Goal: Information Seeking & Learning: Compare options

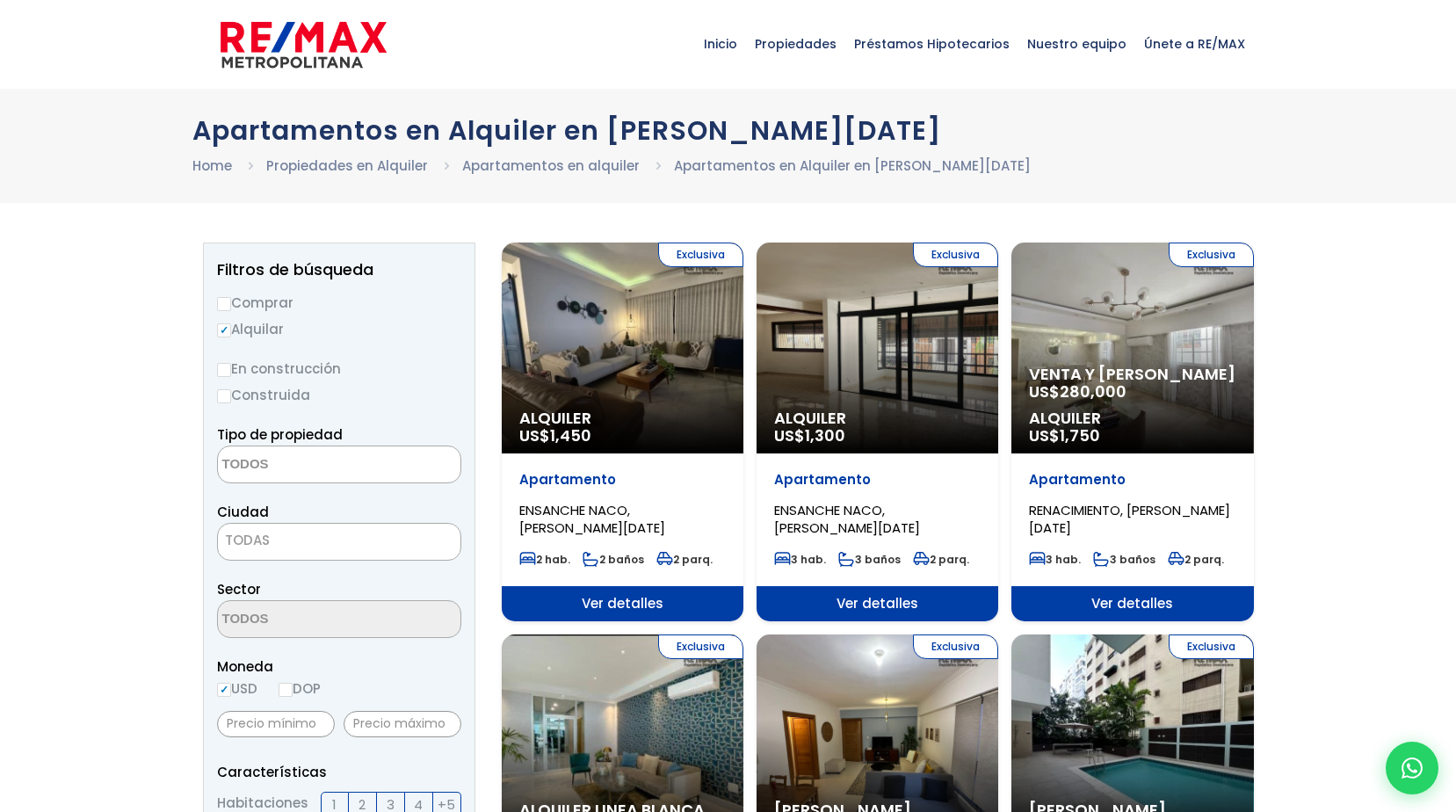
click at [389, 465] on span at bounding box center [338, 465] width 244 height 38
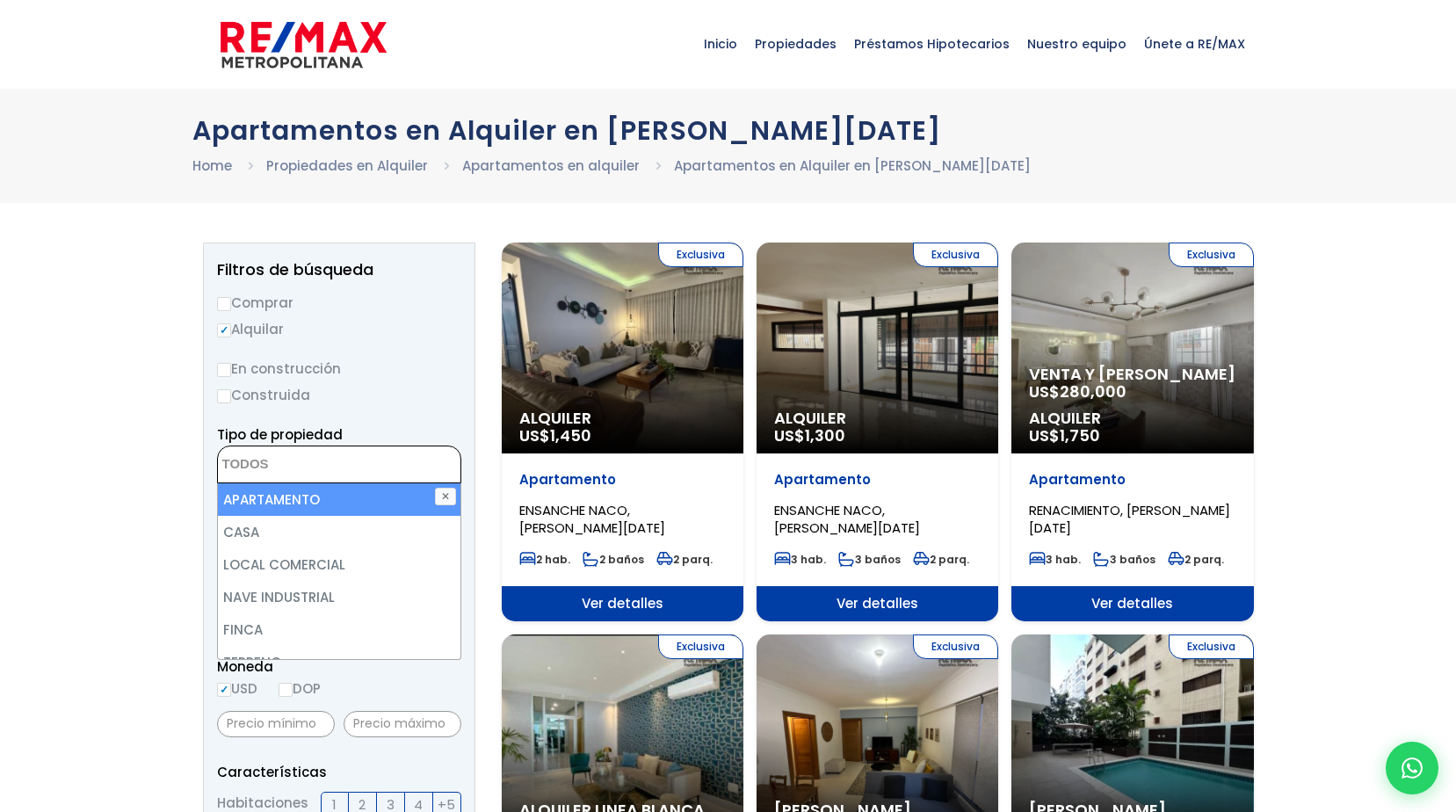
click at [371, 509] on li "APARTAMENTO" at bounding box center [338, 500] width 243 height 32
select select "apartment"
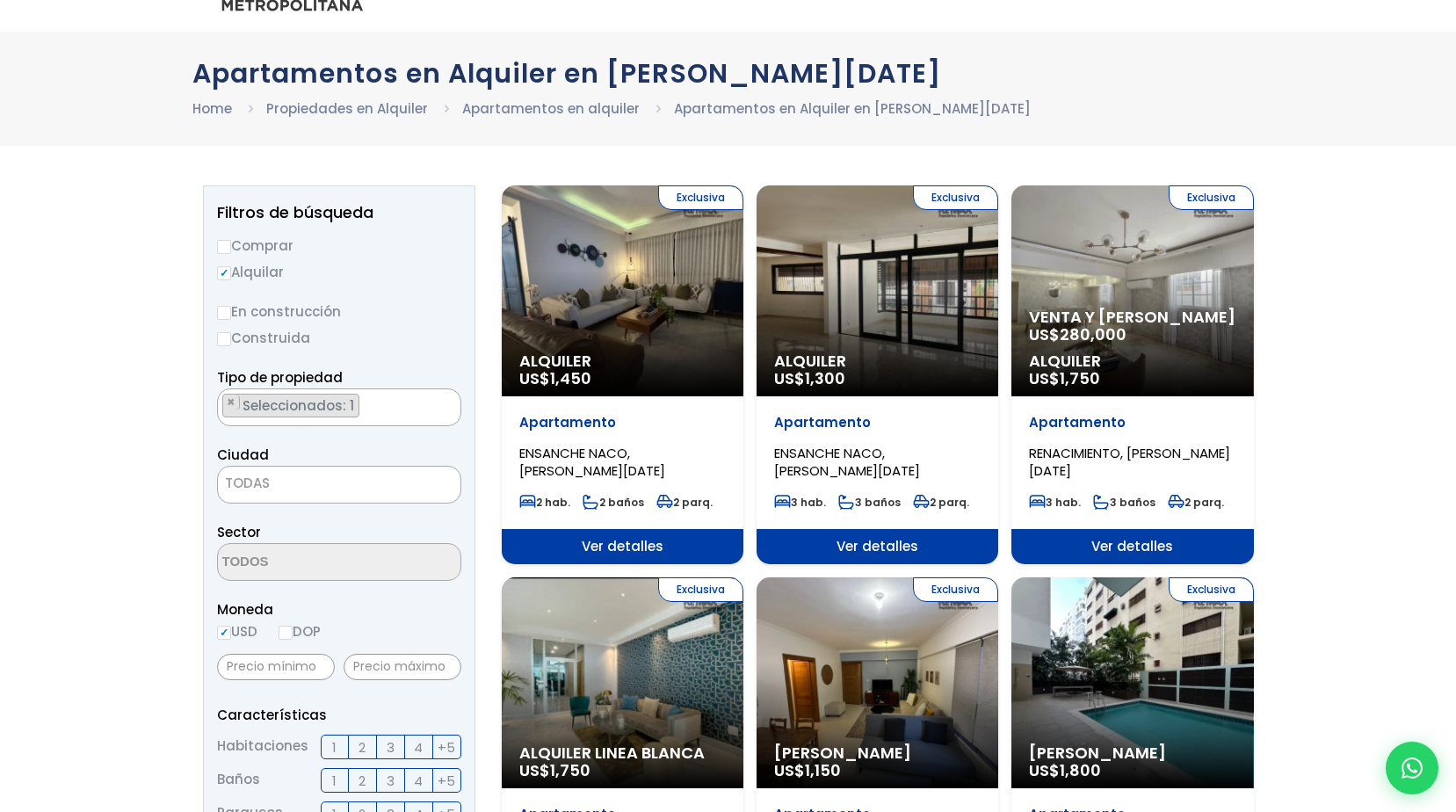
scroll to position [88, 0]
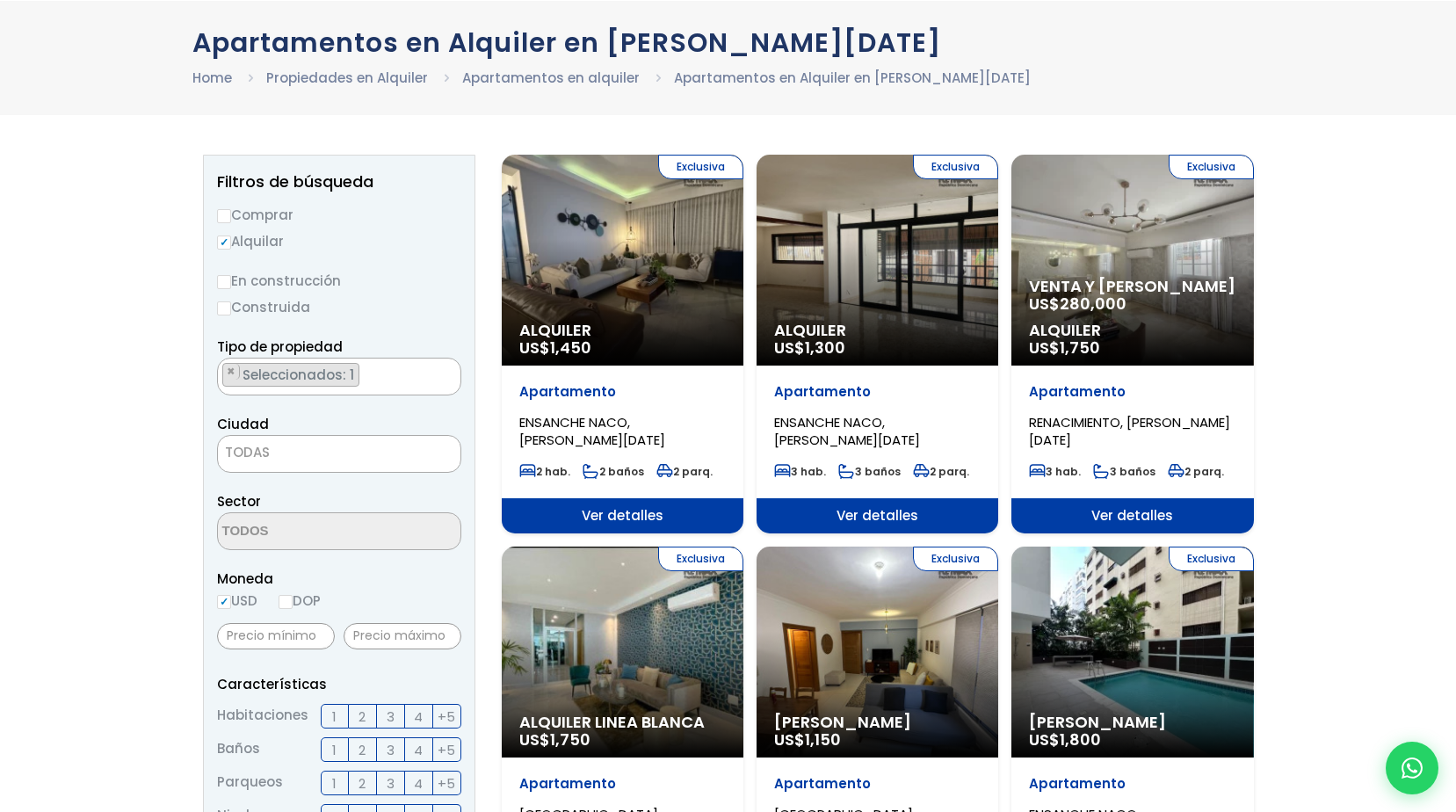
click at [346, 456] on span "TODAS" at bounding box center [338, 452] width 243 height 24
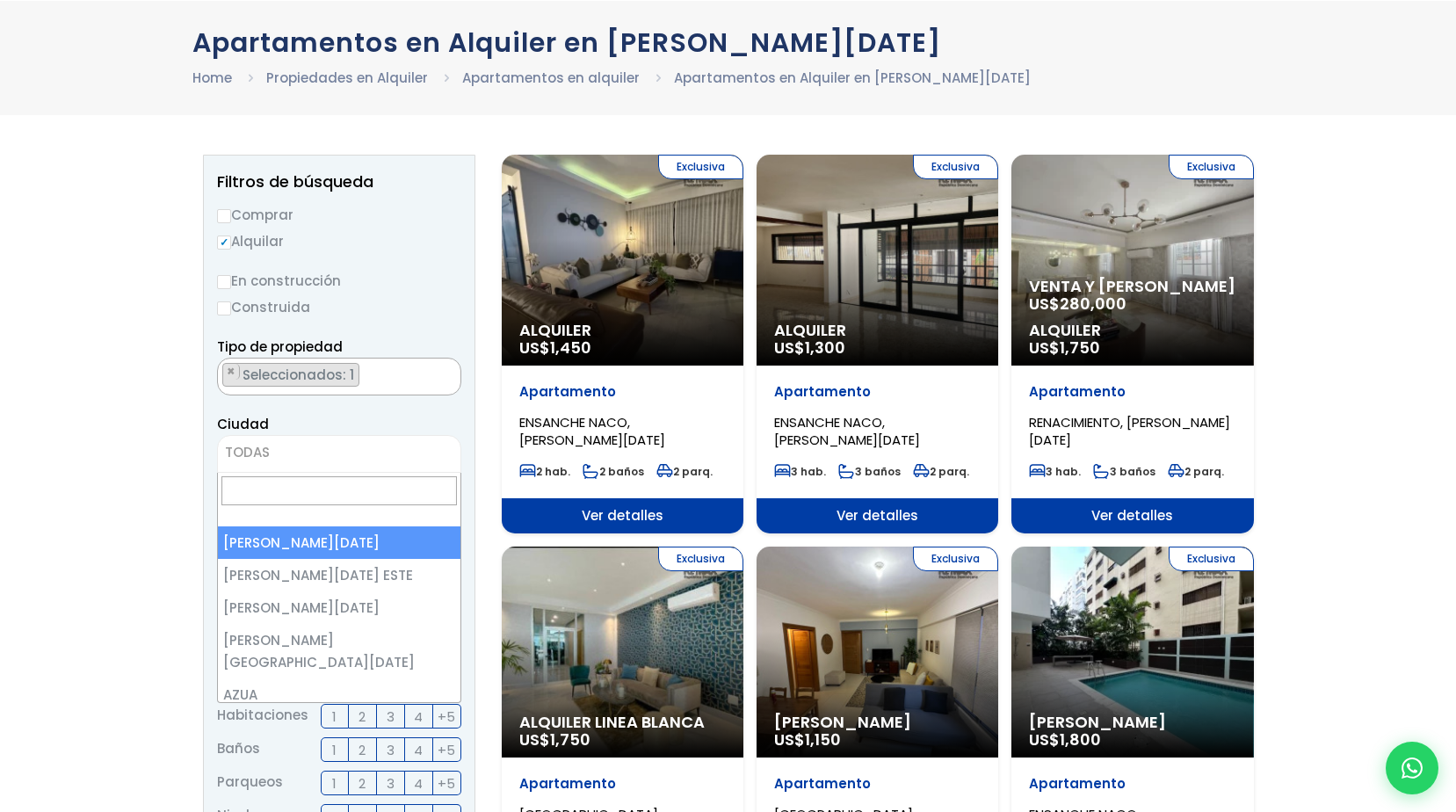
select select "1"
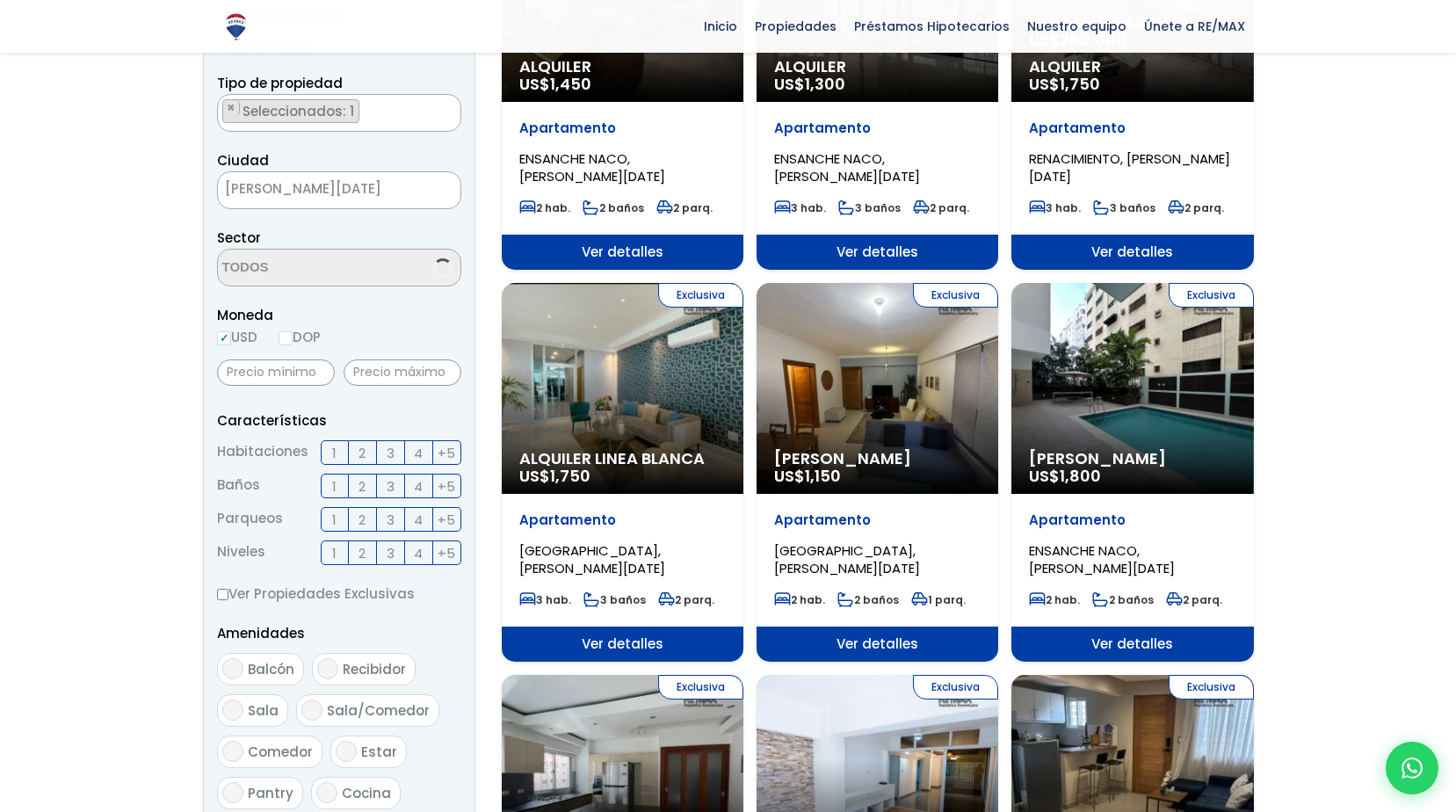
scroll to position [352, 0]
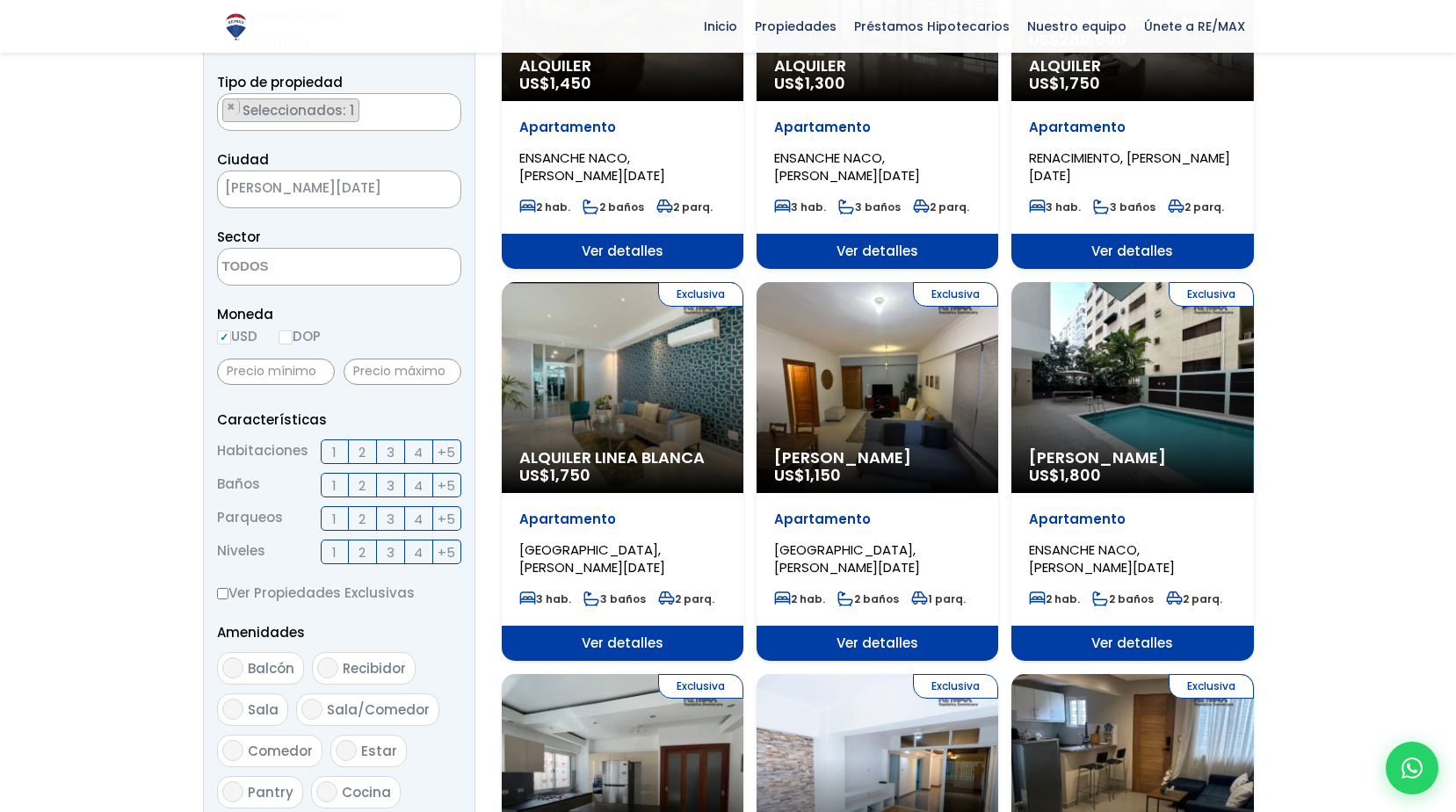
click at [293, 336] on input "DOP" at bounding box center [286, 338] width 14 height 14
radio input "true"
click at [410, 371] on input "text" at bounding box center [403, 371] width 118 height 26
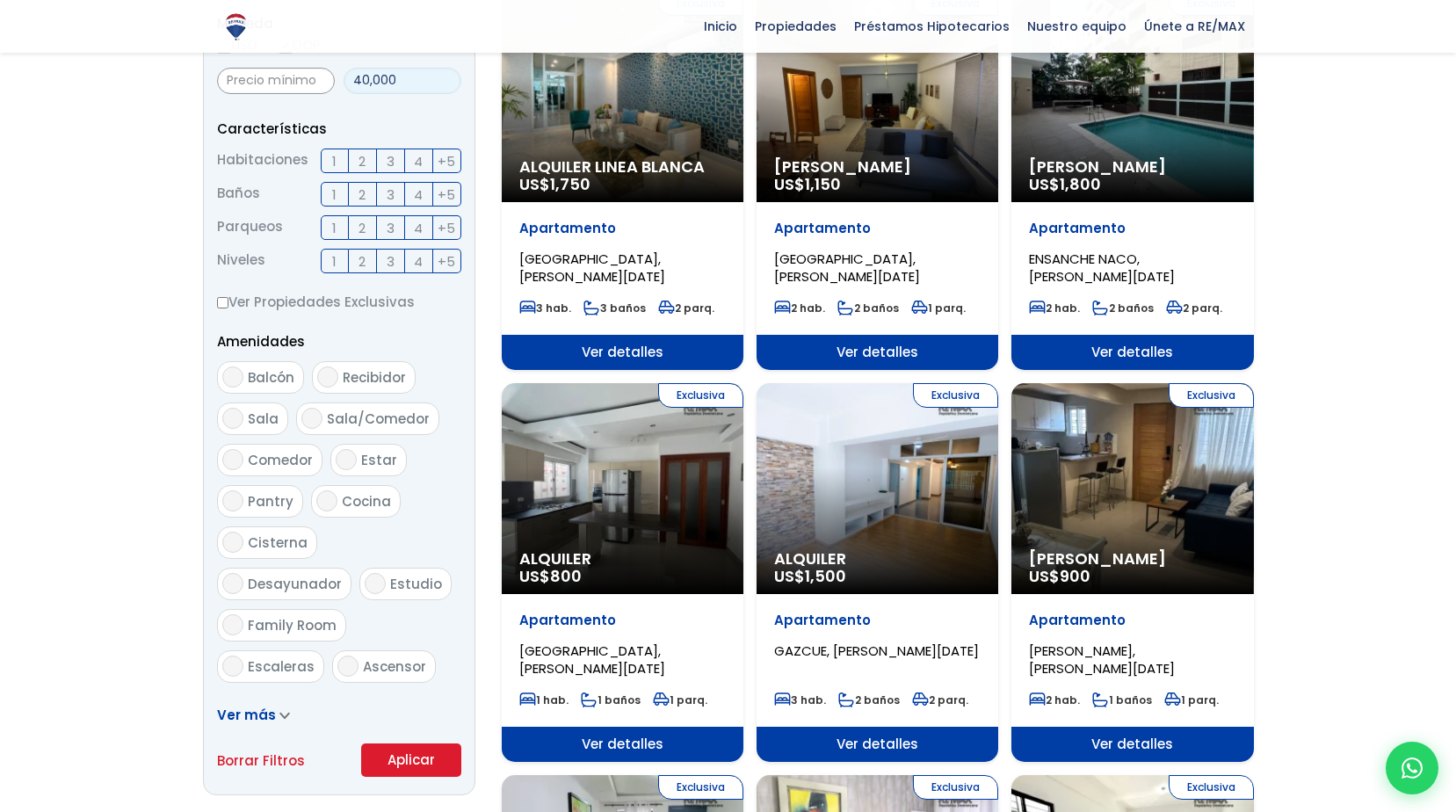
scroll to position [791, 0]
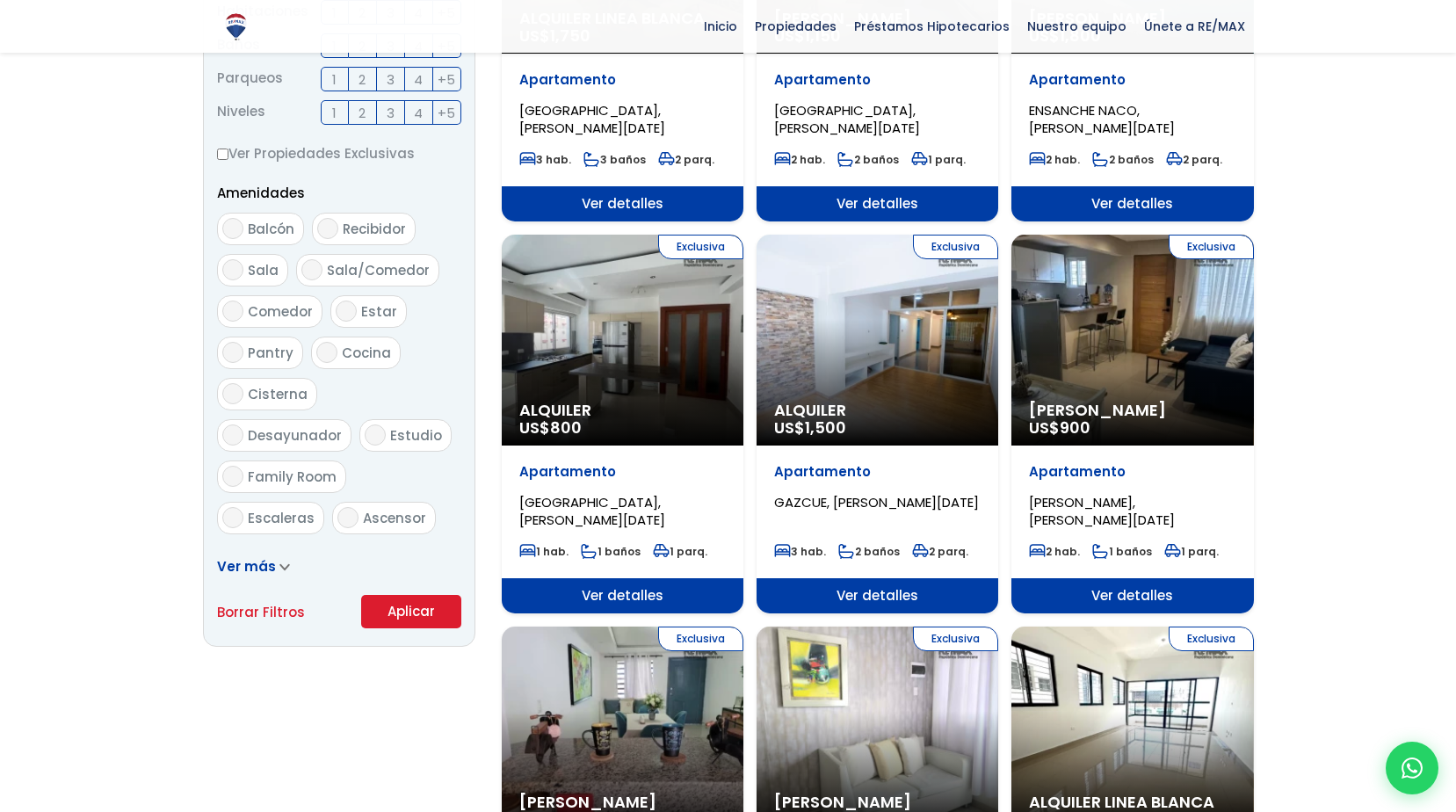
type input "40,000"
click at [447, 616] on button "Aplicar" at bounding box center [411, 611] width 100 height 33
click at [414, 609] on button "Aplicar" at bounding box center [411, 611] width 100 height 33
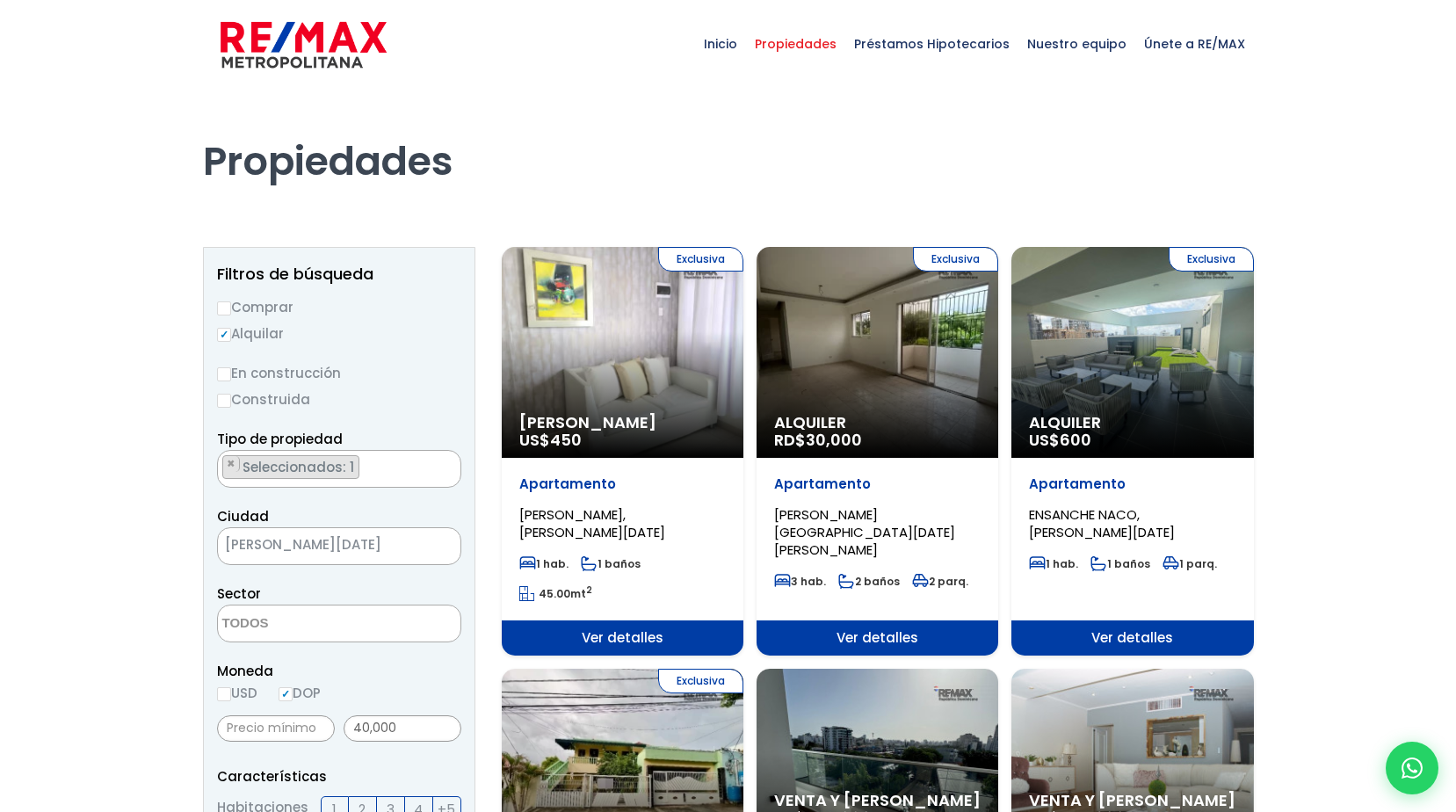
click at [935, 392] on div "Exclusiva Alquiler RD$ 30,000" at bounding box center [878, 353] width 242 height 211
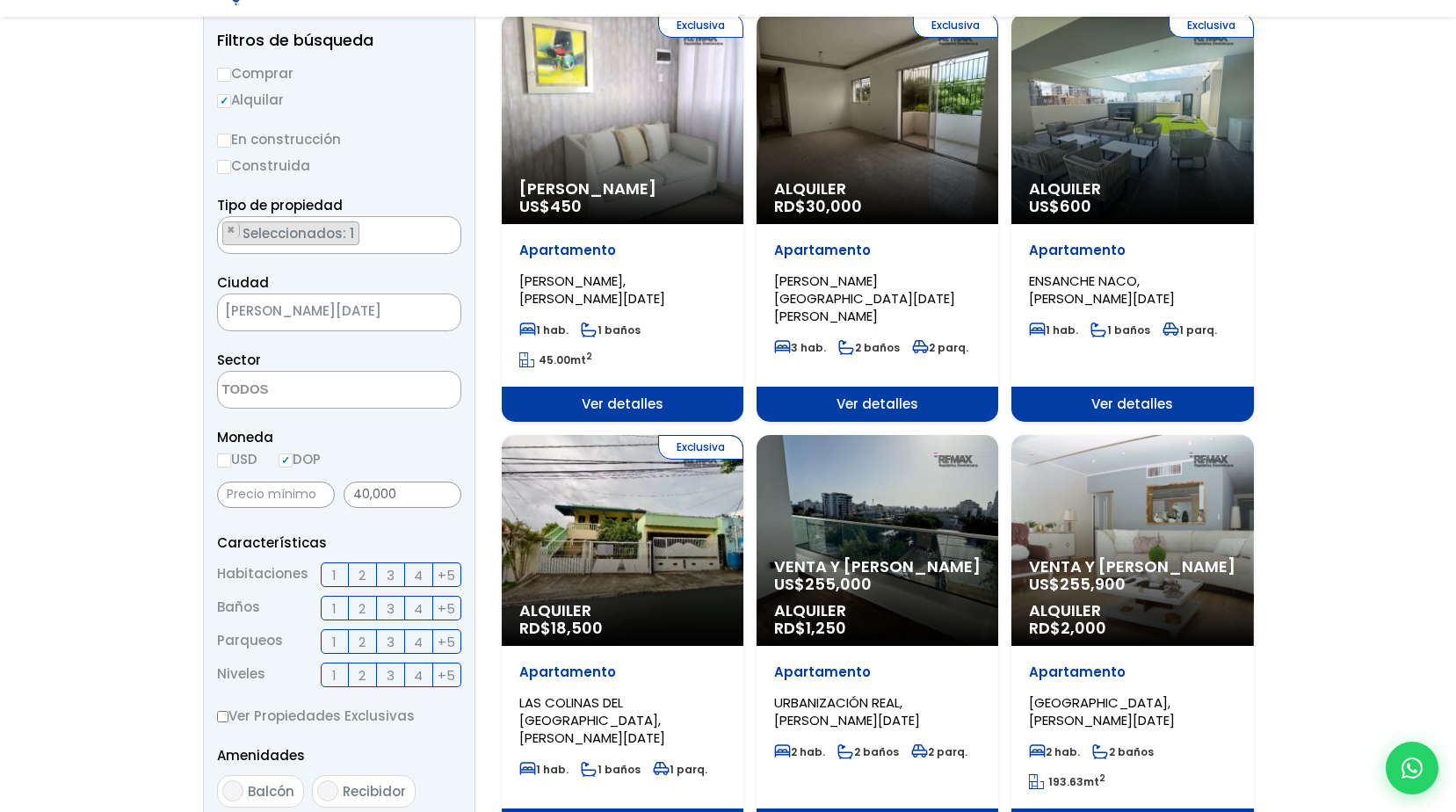
scroll to position [352, 0]
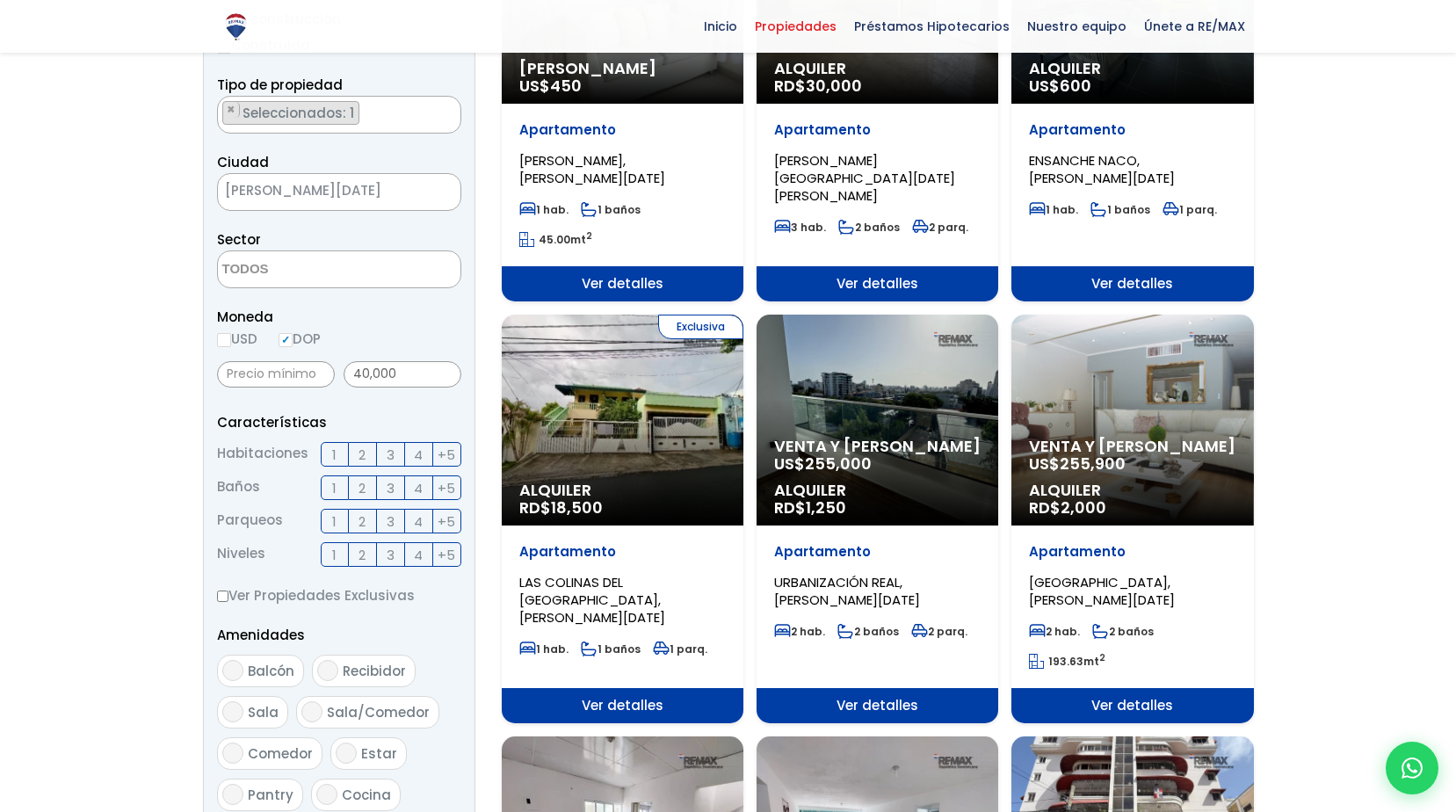
scroll to position [353, 0]
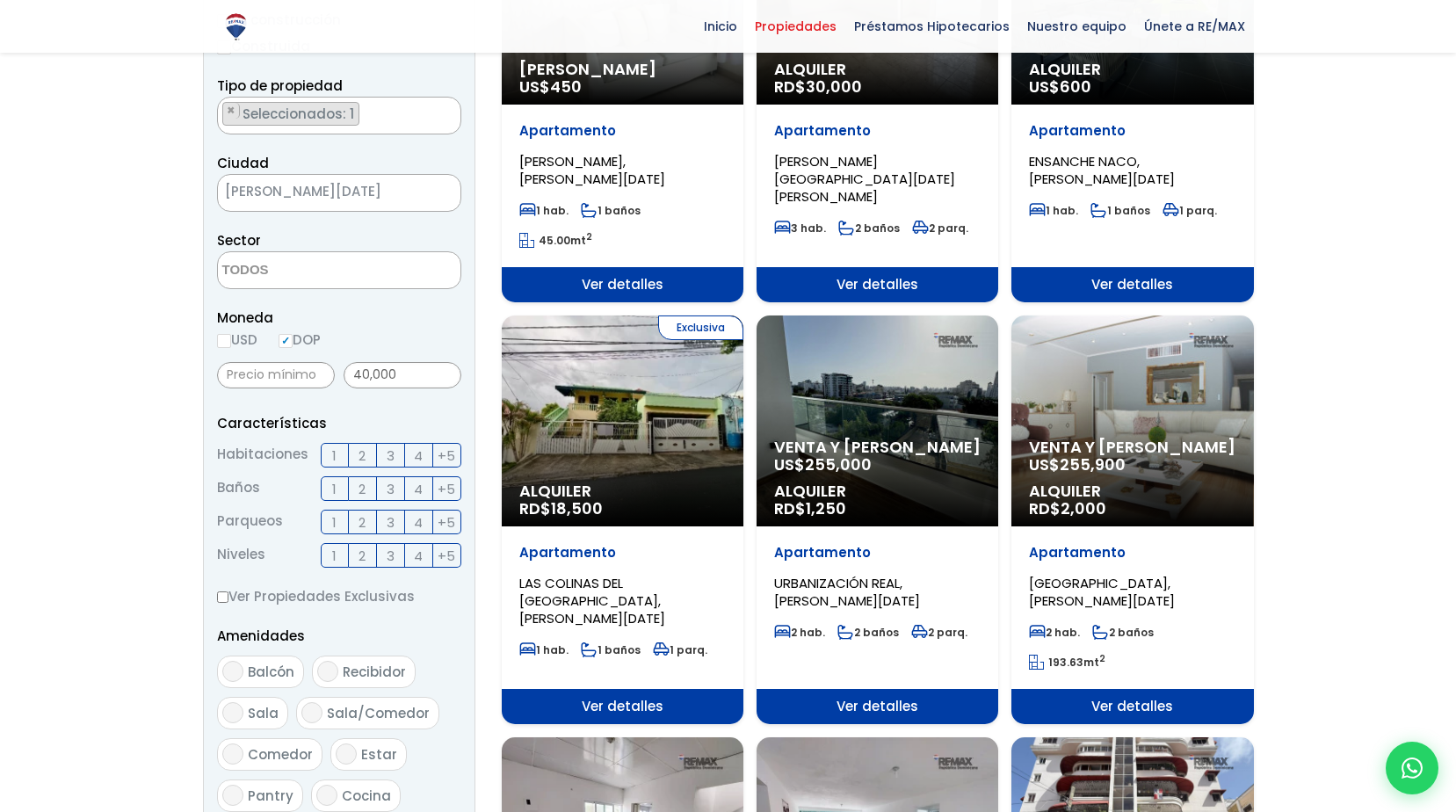
click at [390, 455] on span "3" at bounding box center [390, 456] width 8 height 22
click at [0, 0] on input "3" at bounding box center [0, 0] width 0 height 0
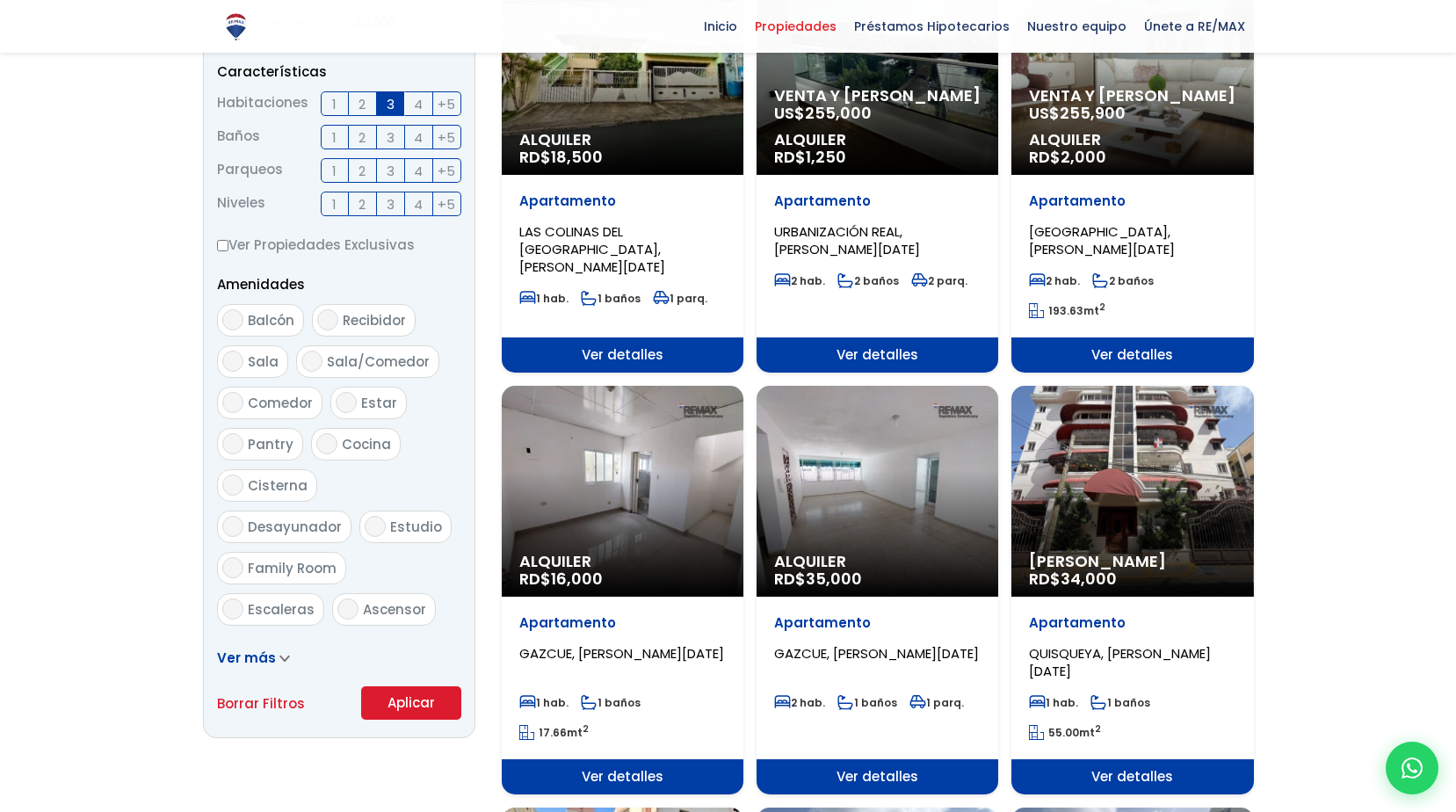
scroll to position [791, 0]
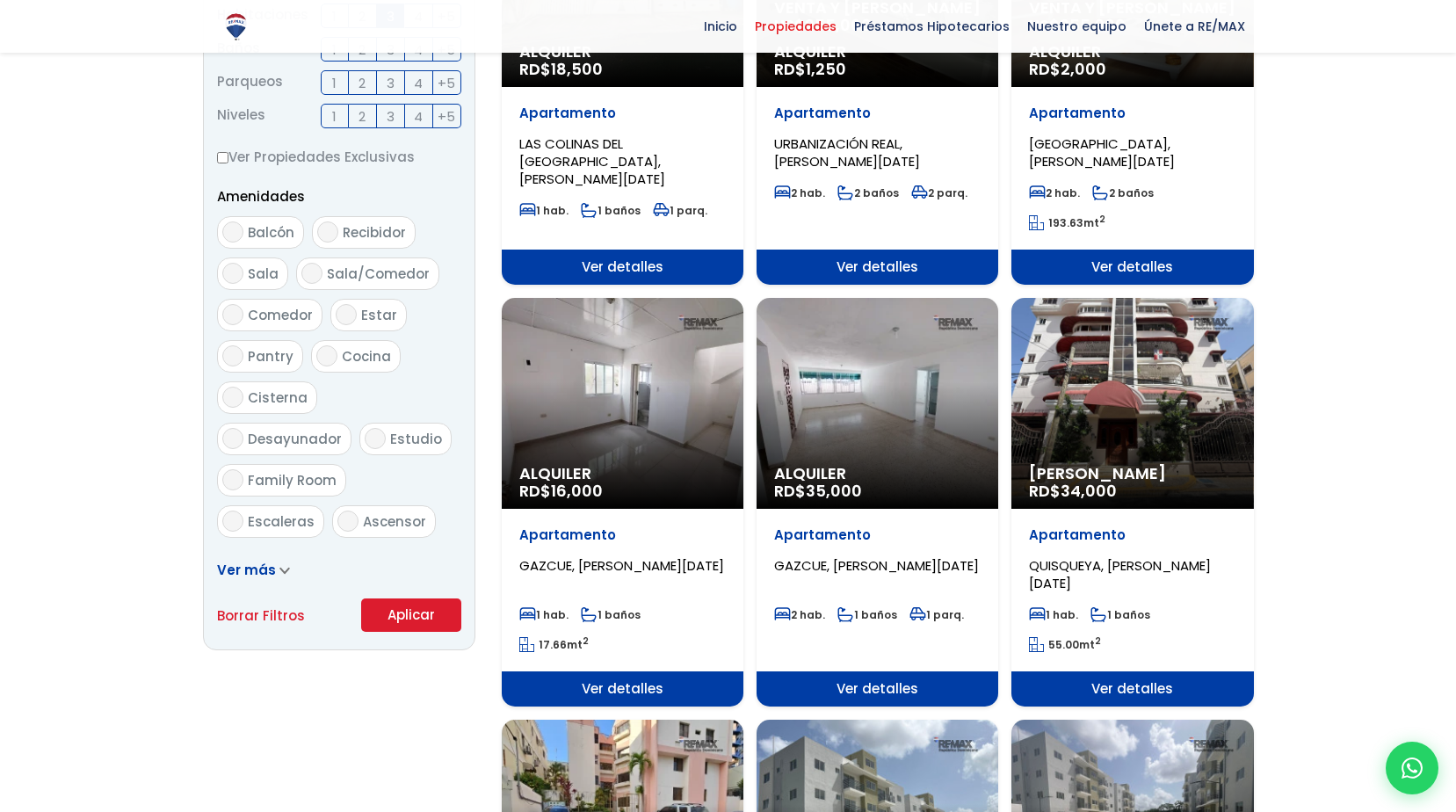
click at [433, 601] on button "Aplicar" at bounding box center [411, 614] width 100 height 33
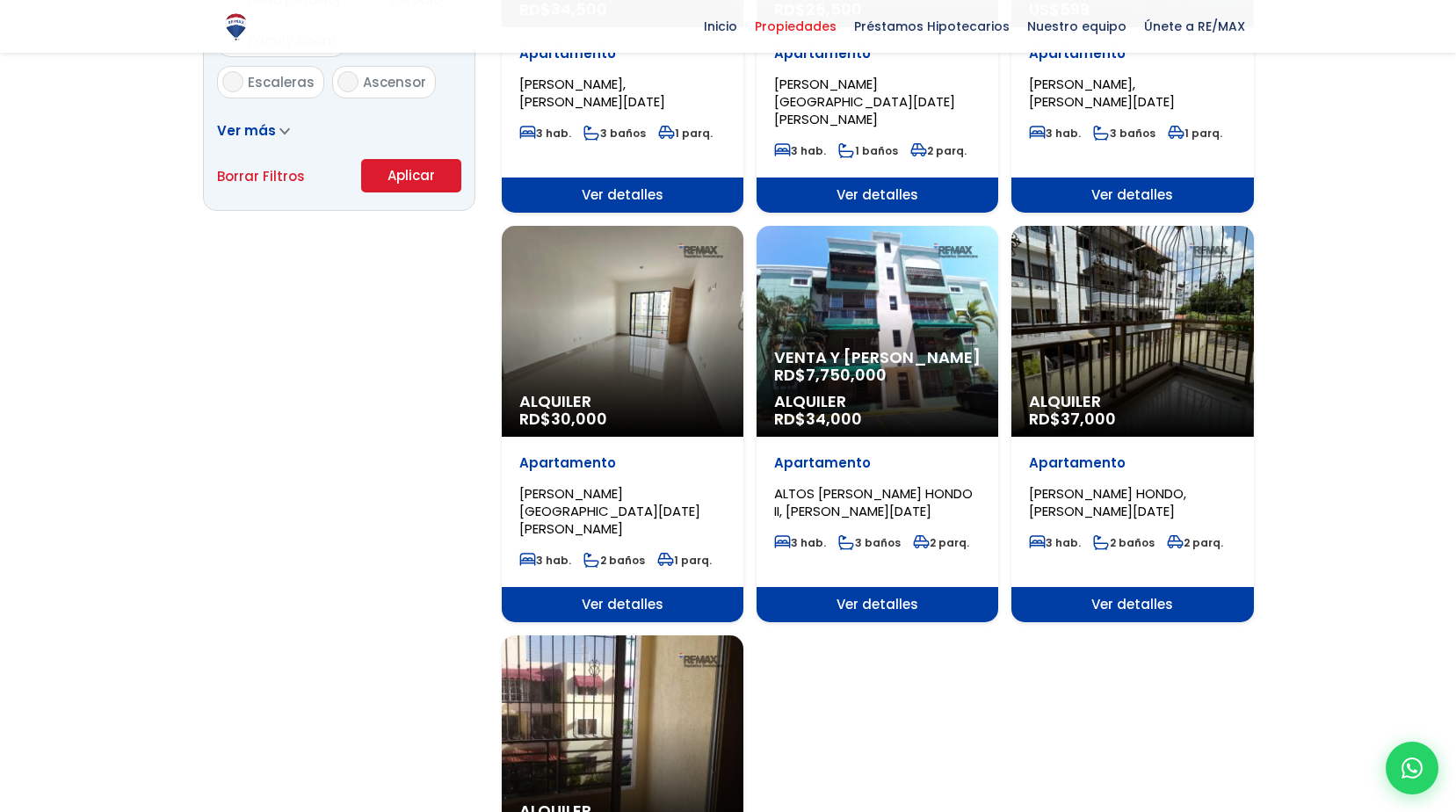
scroll to position [1230, 0]
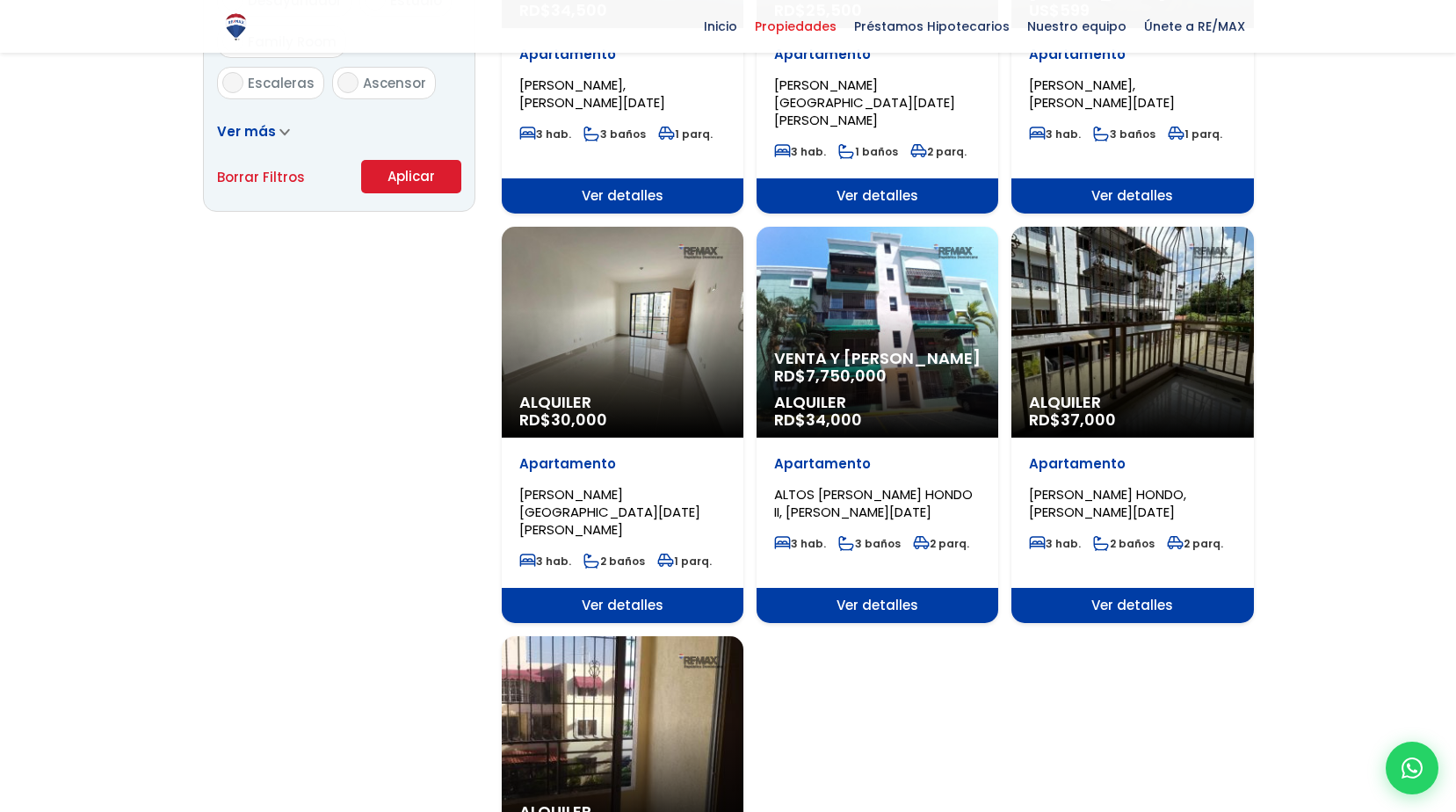
click at [1188, 338] on div "Alquiler RD$ 37,000" at bounding box center [1133, 332] width 242 height 211
click at [1113, 588] on span "Ver detalles" at bounding box center [1133, 605] width 242 height 35
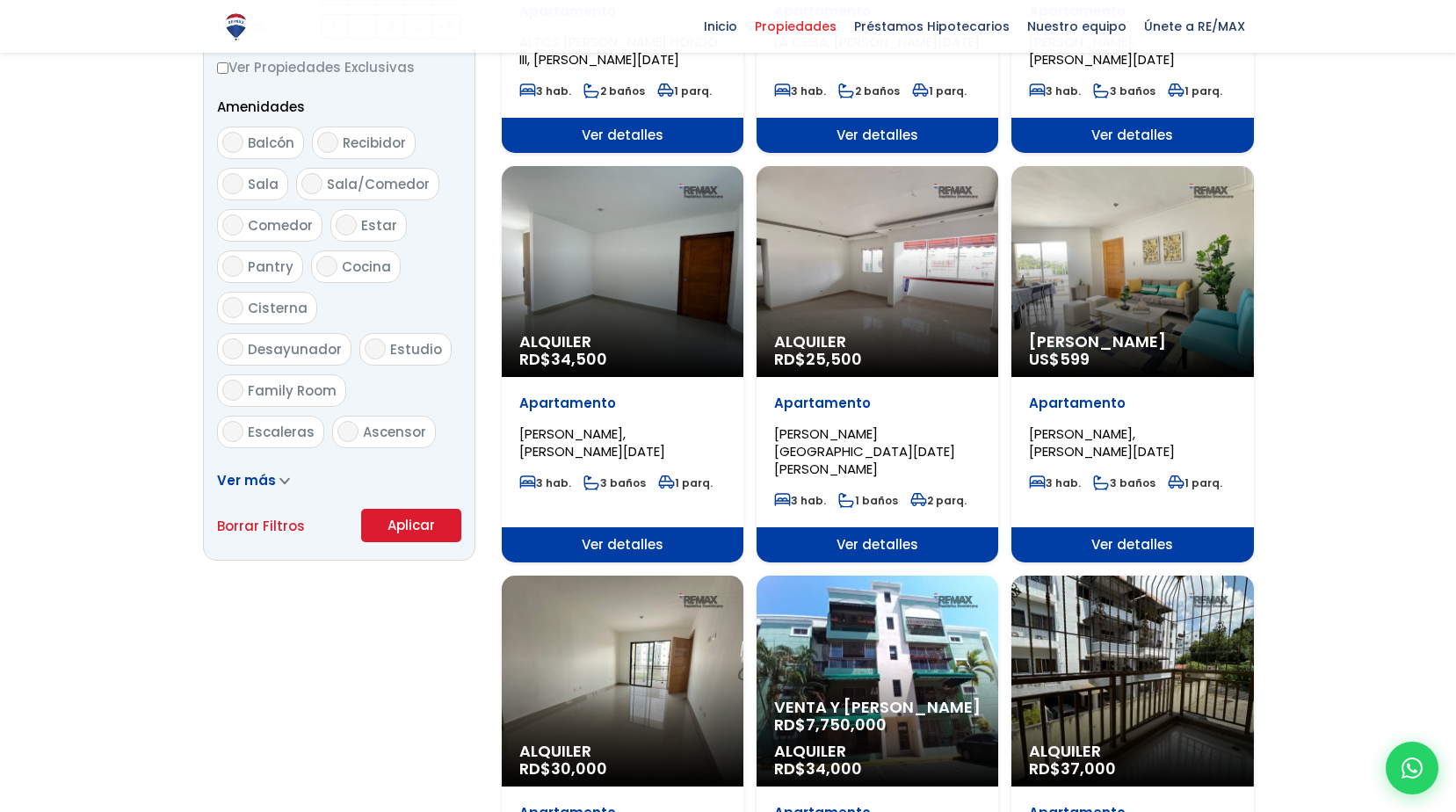
scroll to position [878, 0]
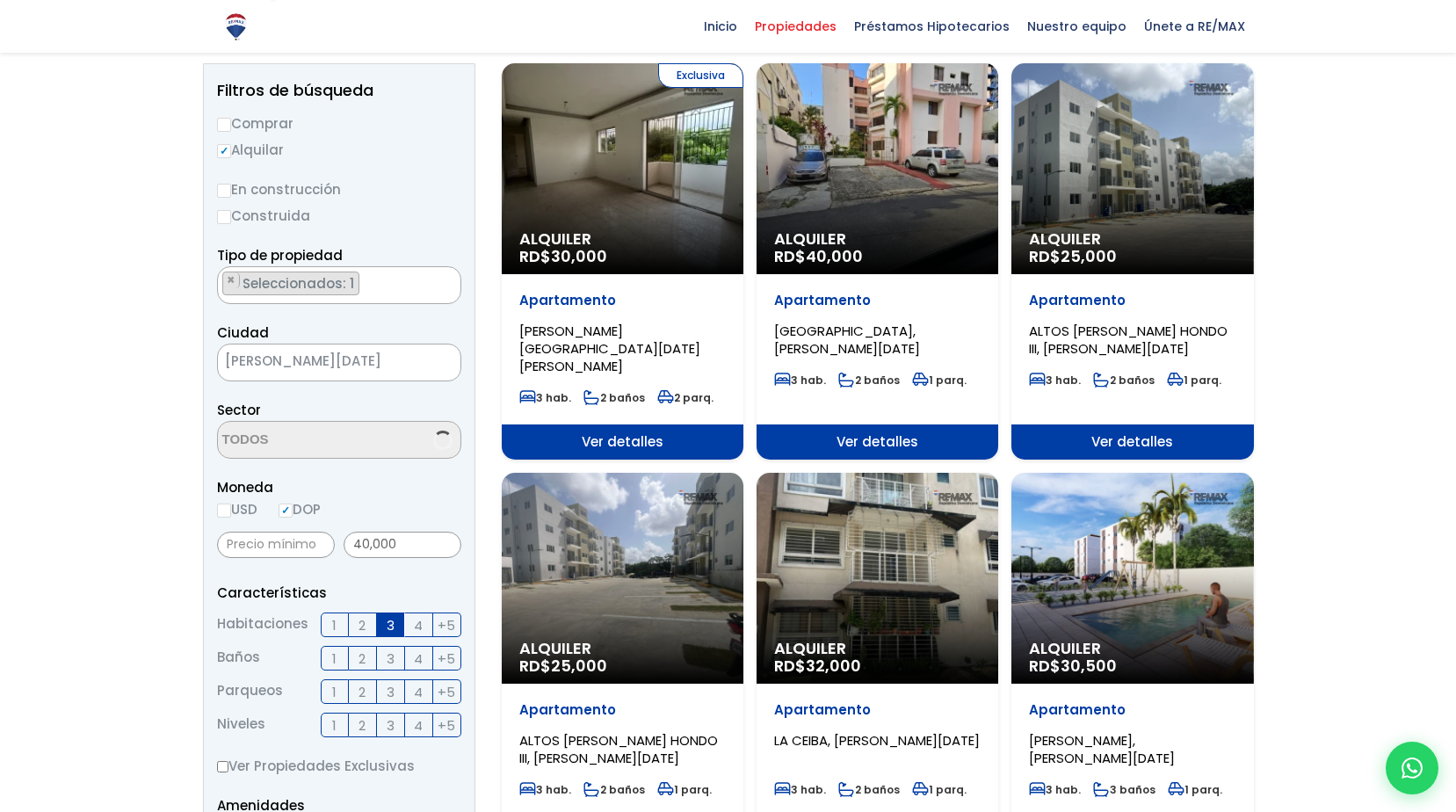
scroll to position [175, 0]
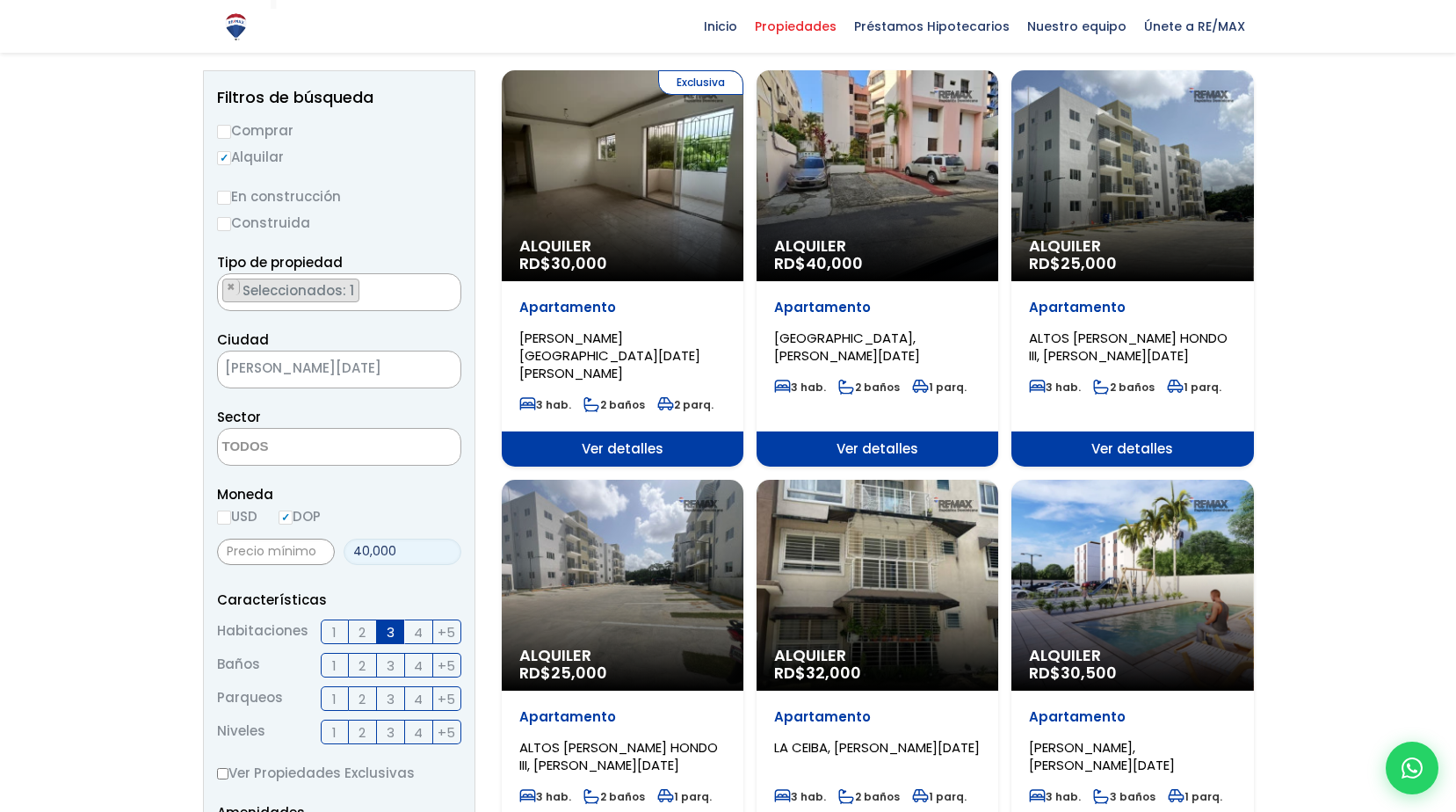
drag, startPoint x: 424, startPoint y: 553, endPoint x: 336, endPoint y: 555, distance: 88.0
click at [336, 555] on div "40,000" at bounding box center [338, 551] width 244 height 39
click at [424, 543] on input "0" at bounding box center [403, 551] width 118 height 26
type input "0"
drag, startPoint x: 215, startPoint y: 546, endPoint x: 392, endPoint y: 551, distance: 177.1
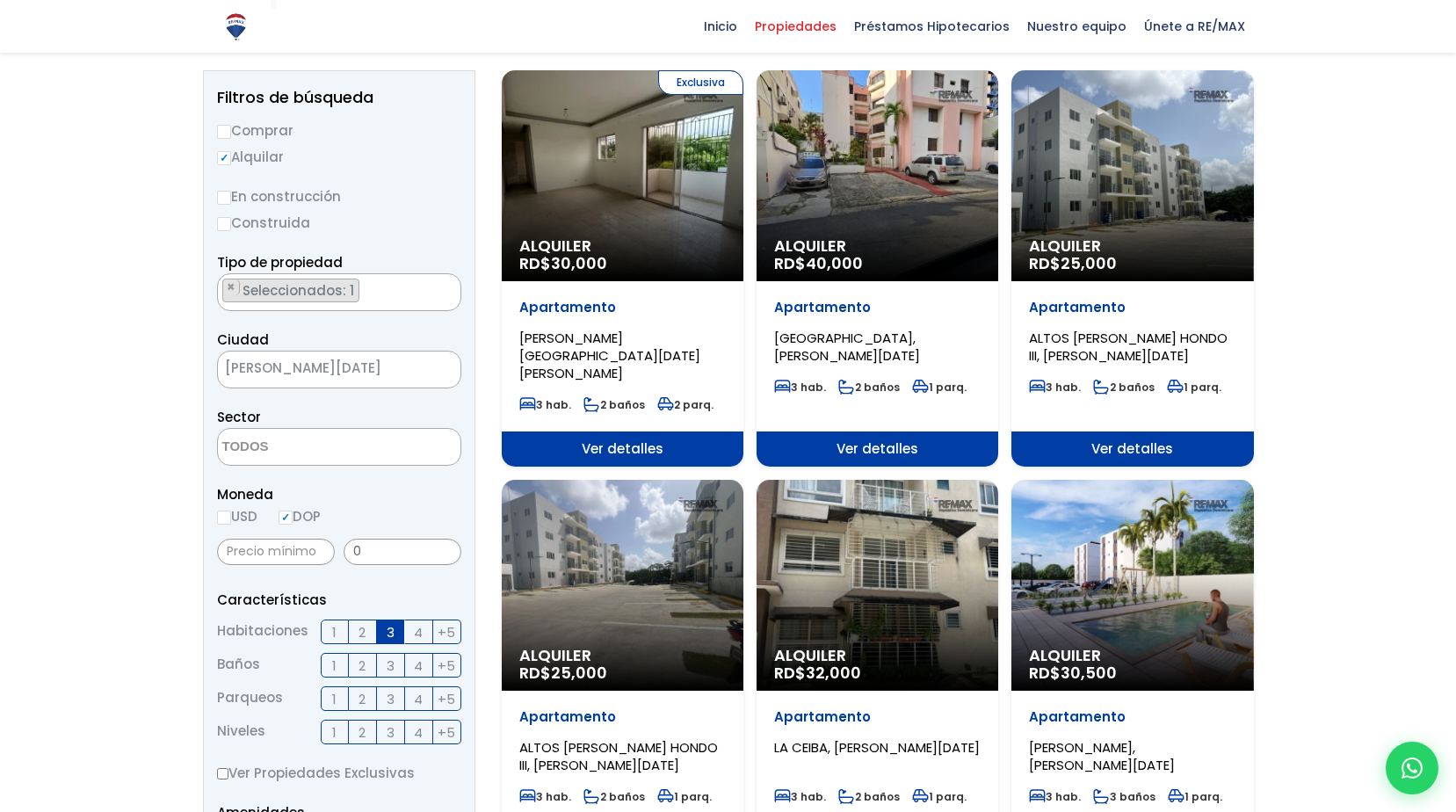
click at [221, 545] on aside "Filtros de búsqueda Comprar Alquilar En construcción Construida Tipo de propied…" at bounding box center [339, 669] width 272 height 1196
click at [399, 551] on input "0" at bounding box center [403, 551] width 118 height 26
type input "0"
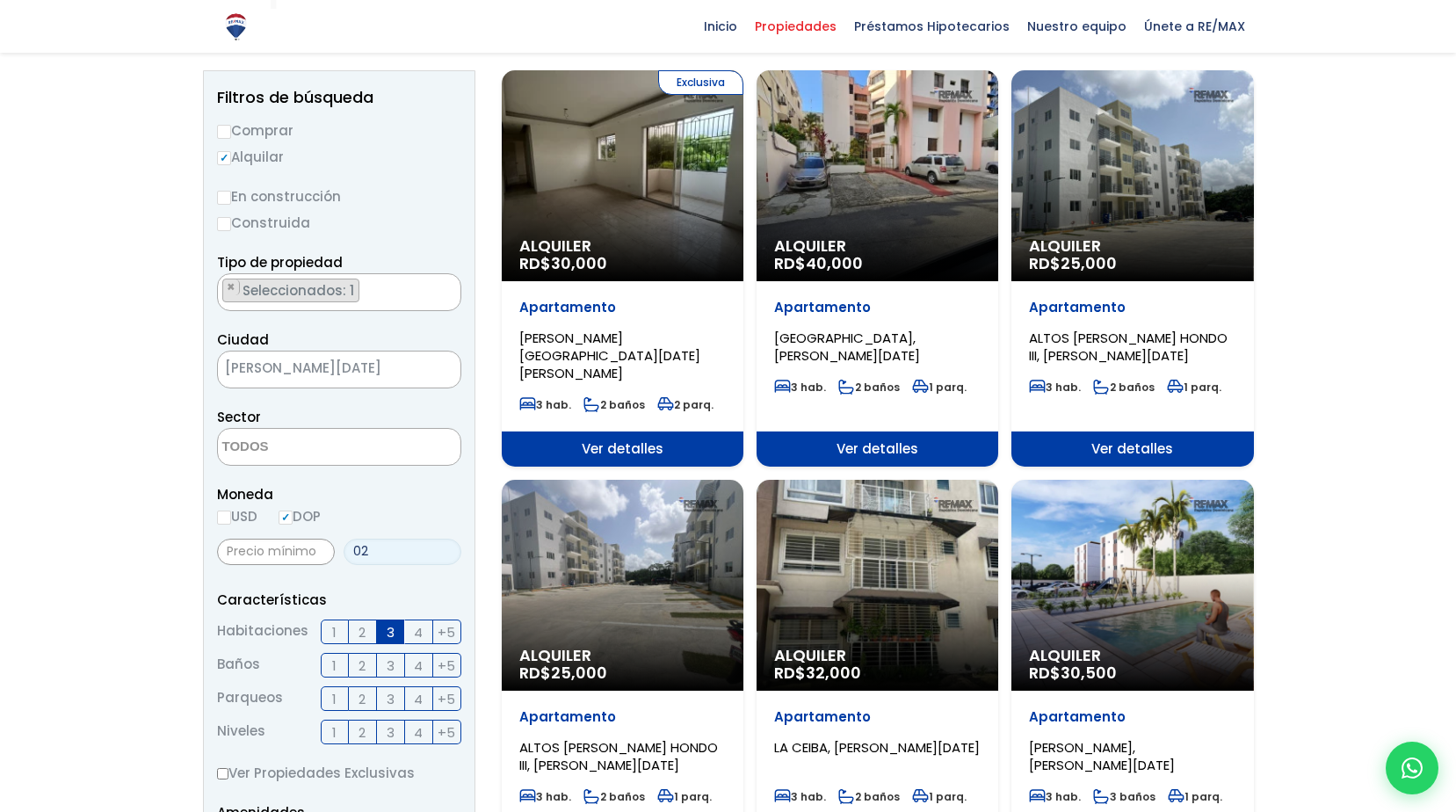
type input "2"
type input "0"
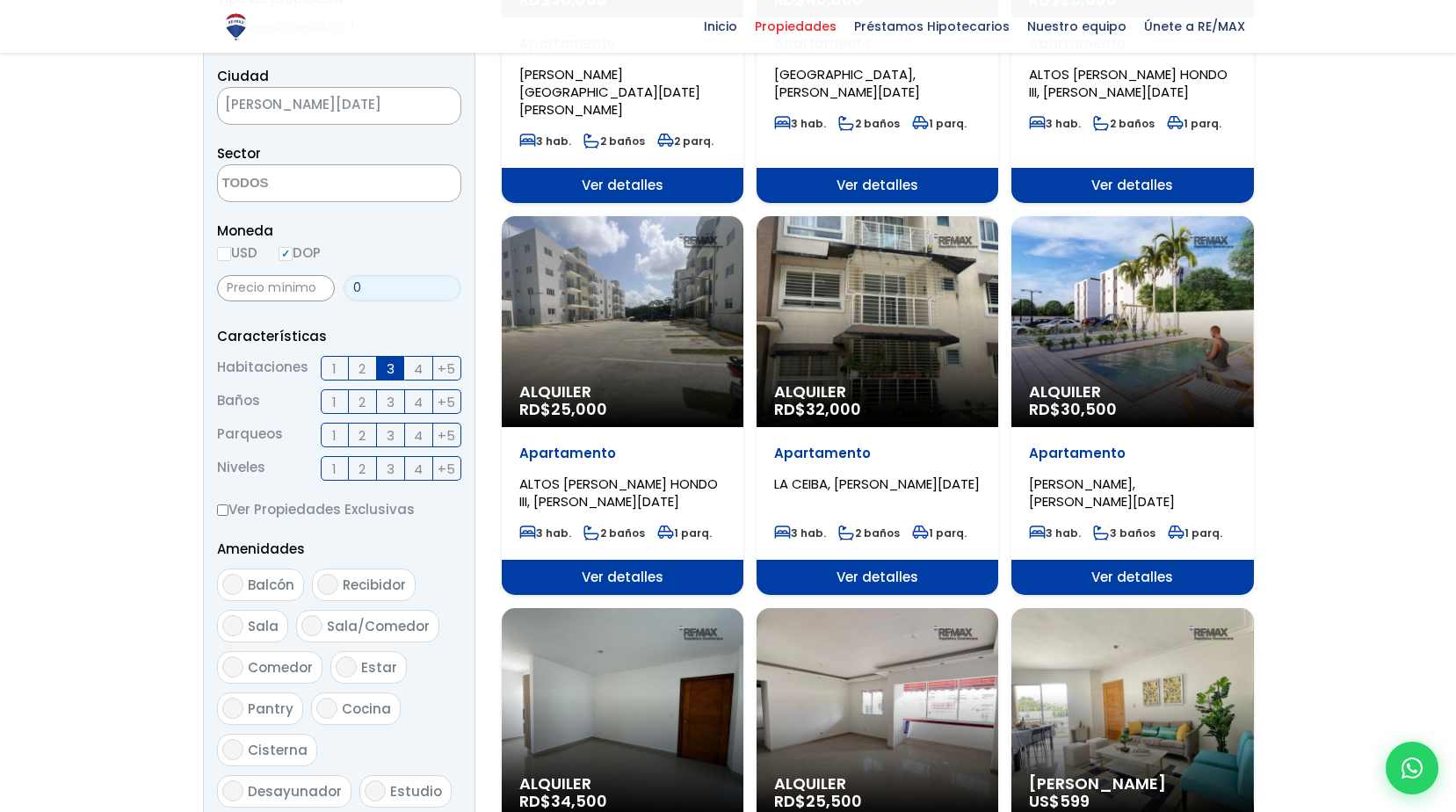
scroll to position [878, 0]
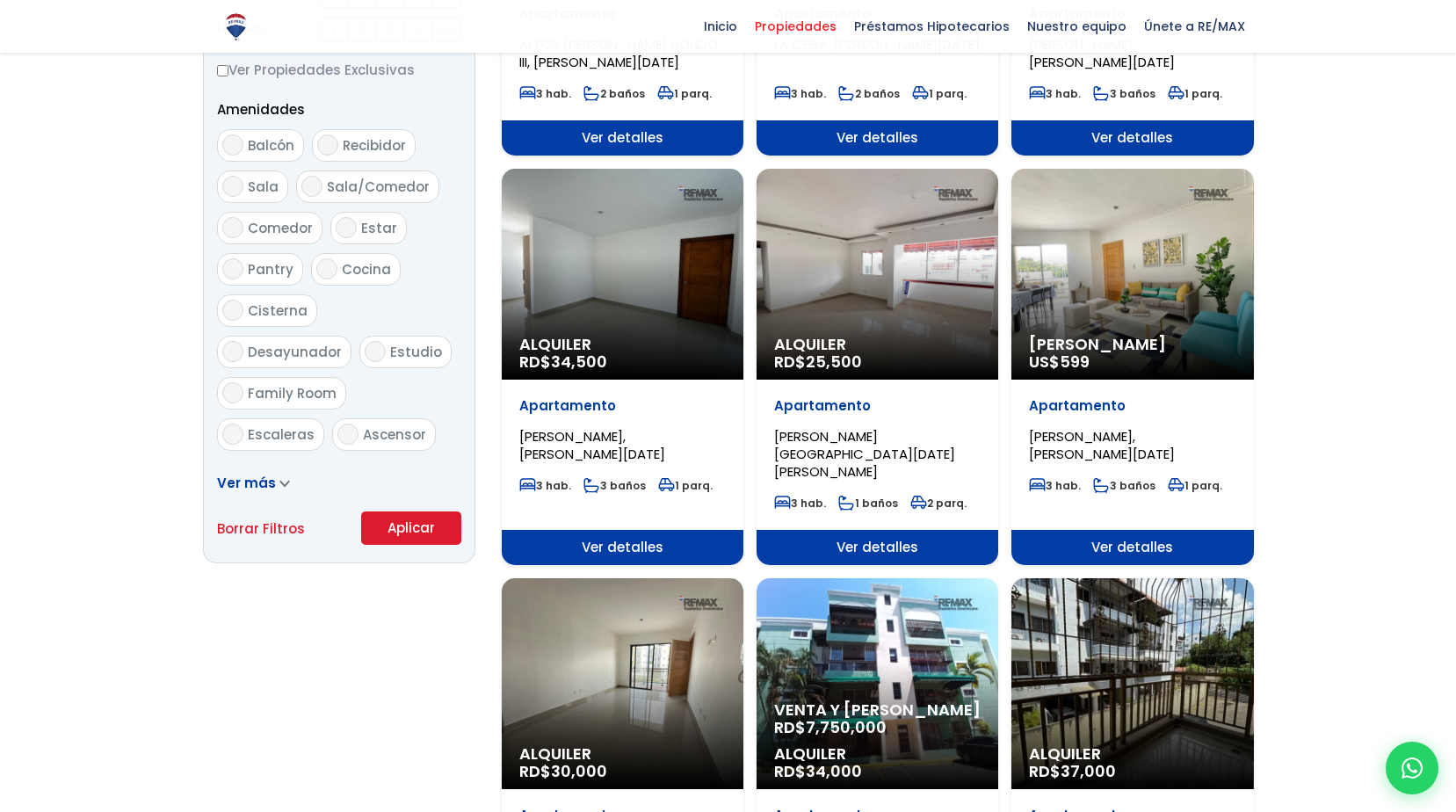
click at [265, 526] on link "Borrar Filtros" at bounding box center [261, 528] width 88 height 22
radio input "false"
select select
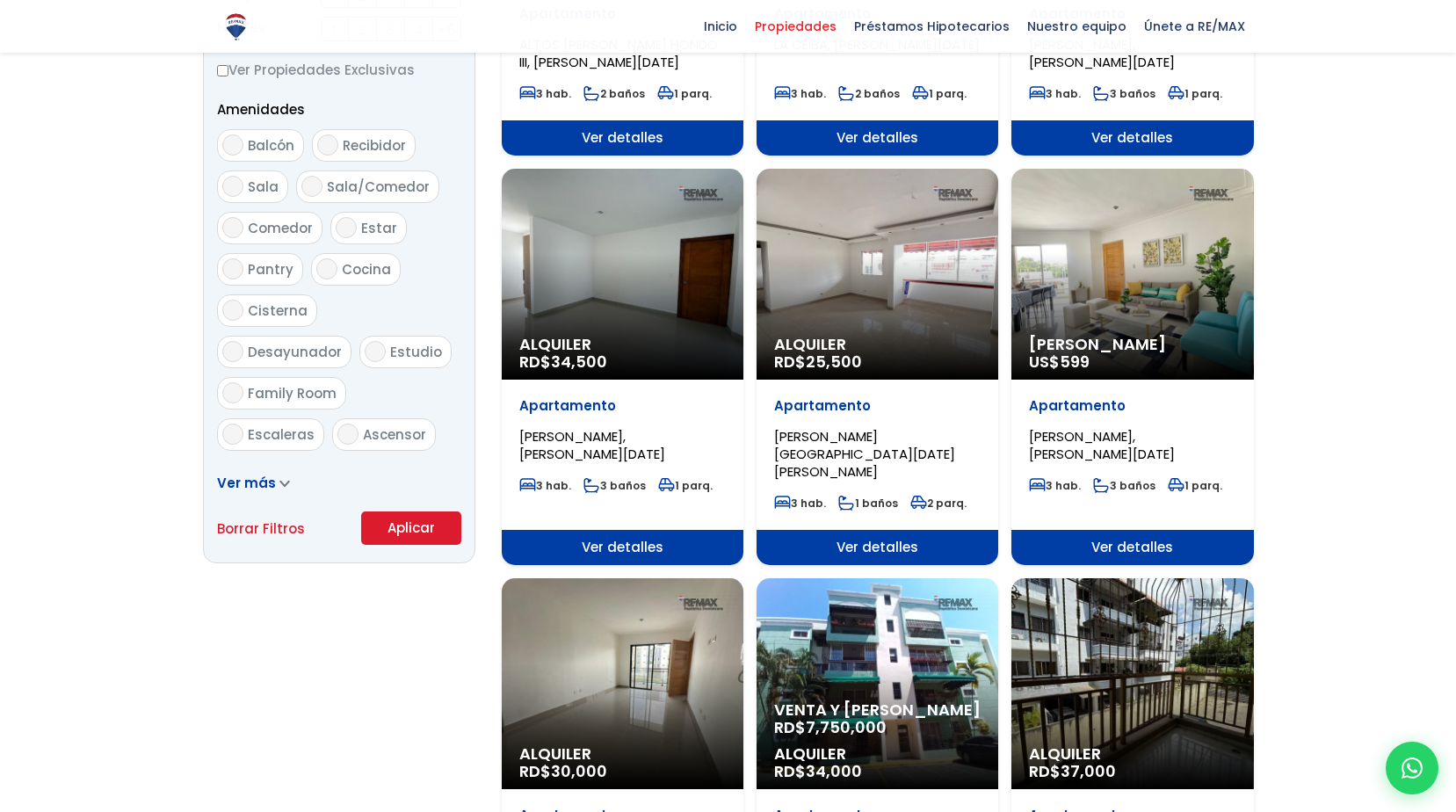
radio input "true"
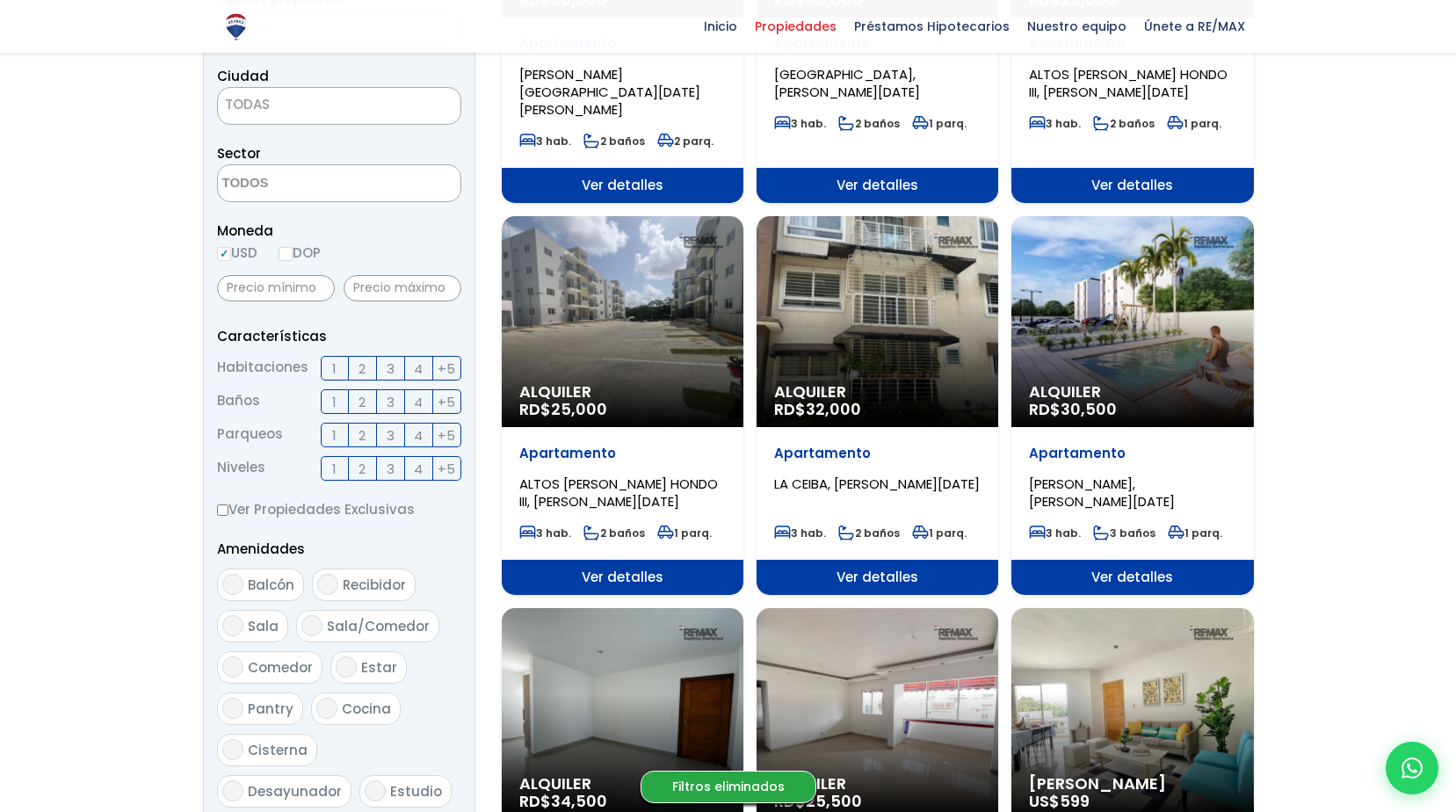
scroll to position [88, 0]
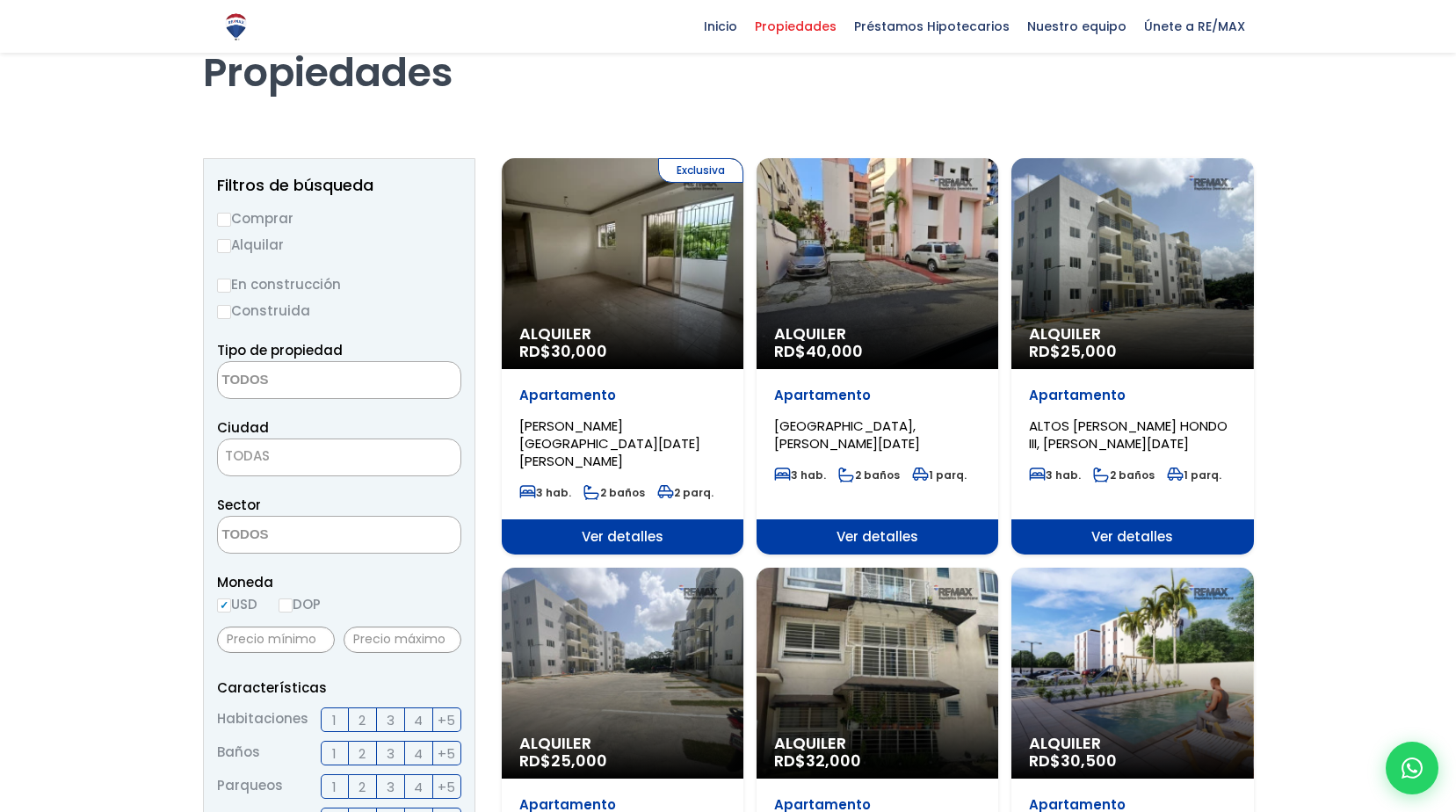
click at [231, 244] on label "Alquilar" at bounding box center [338, 244] width 244 height 22
click at [231, 244] on input "Alquilar" at bounding box center [224, 246] width 14 height 14
radio input "true"
click at [405, 397] on span at bounding box center [338, 380] width 244 height 38
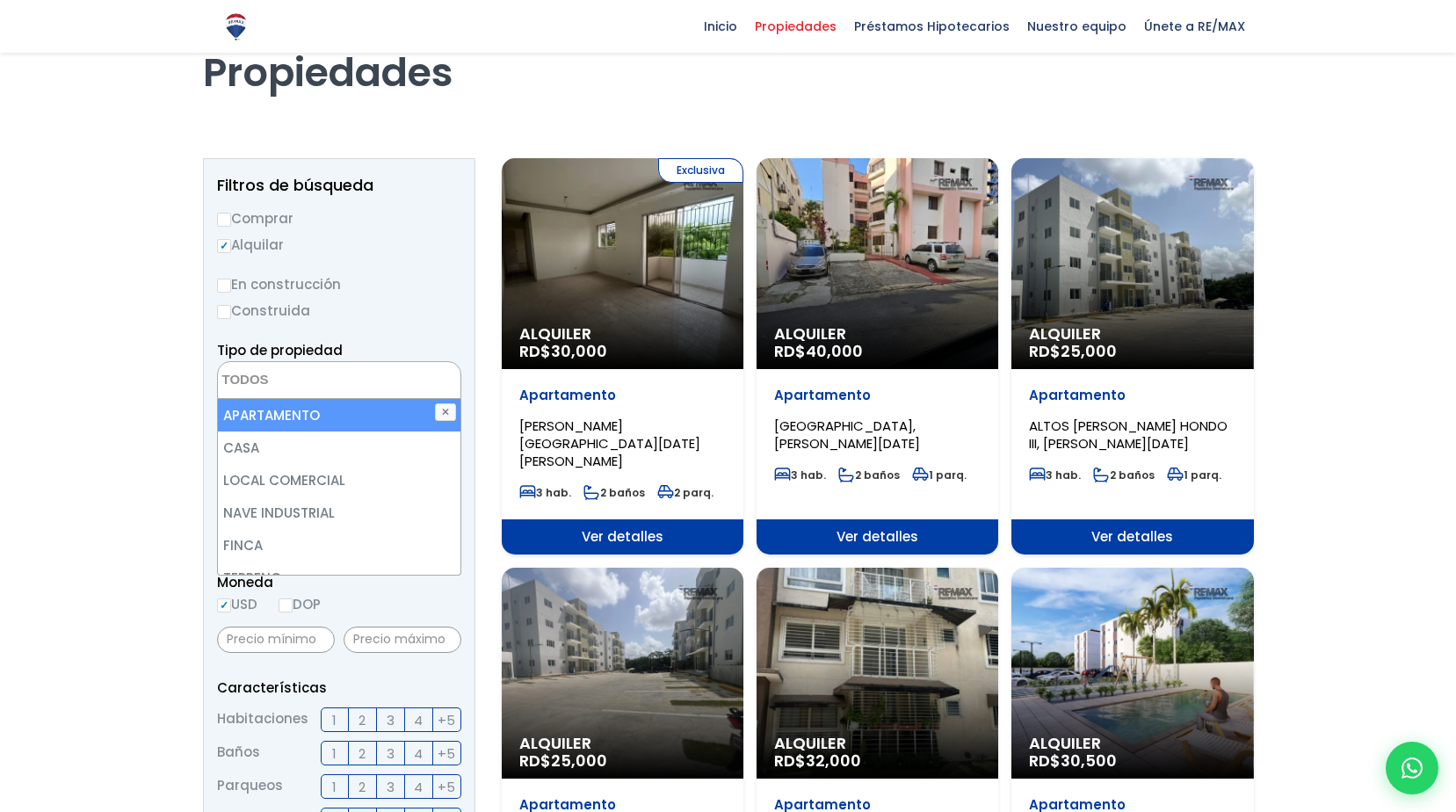
click at [378, 422] on li "APARTAMENTO" at bounding box center [338, 415] width 243 height 32
select select "apartment"
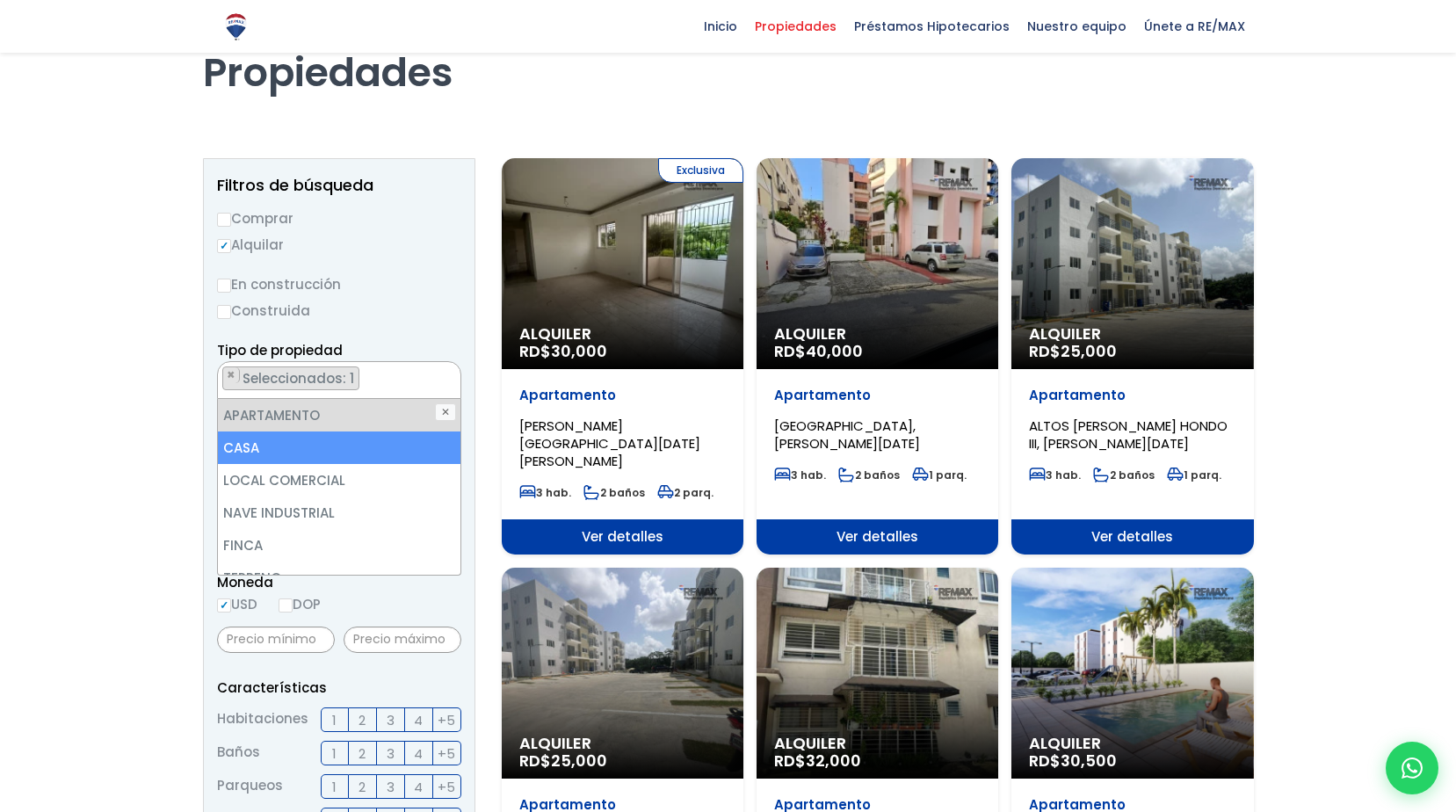
click at [338, 442] on li "CASA" at bounding box center [338, 448] width 243 height 32
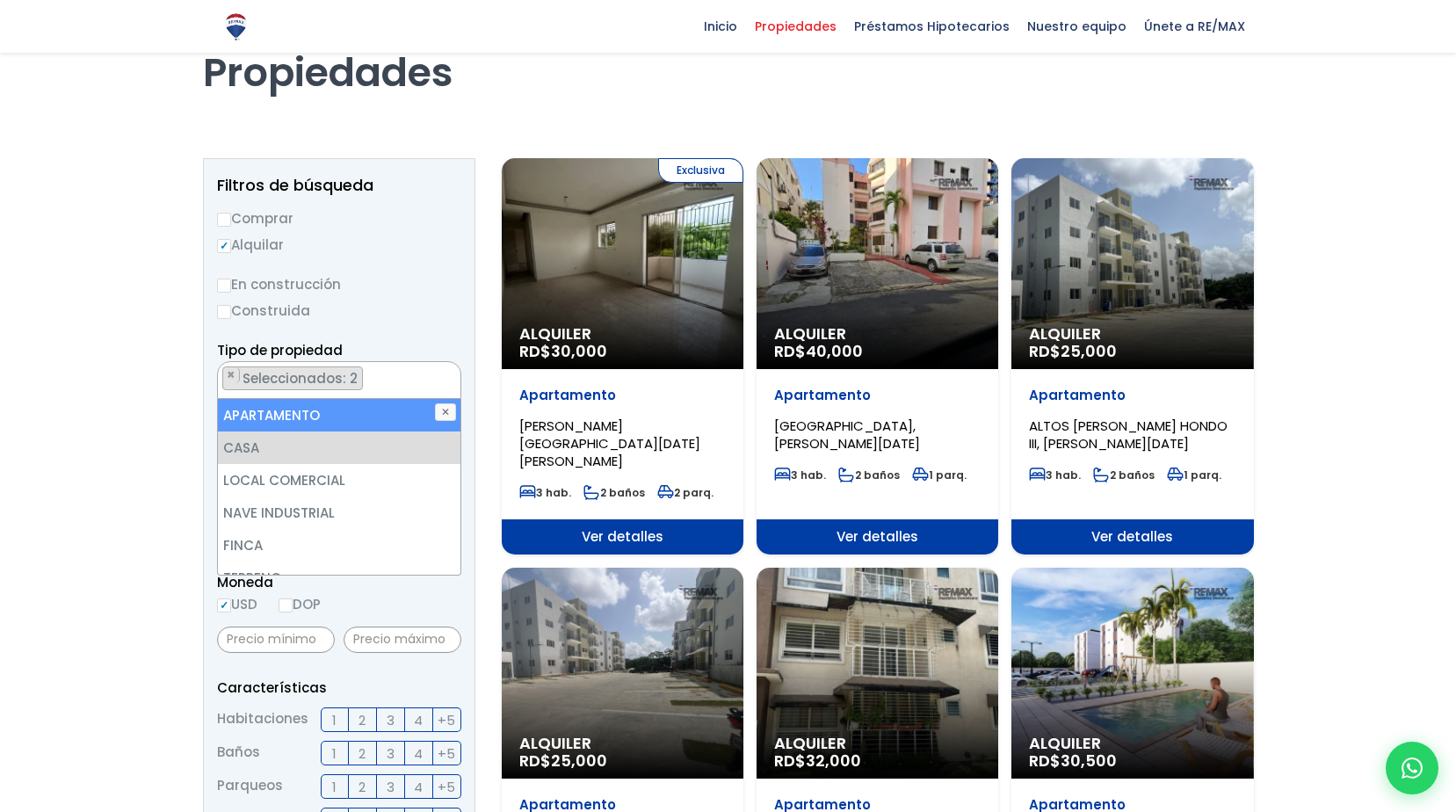
click at [453, 284] on label "En construcción" at bounding box center [338, 284] width 244 height 22
click at [0, 0] on input "En construcción" at bounding box center [0, 0] width 0 height 0
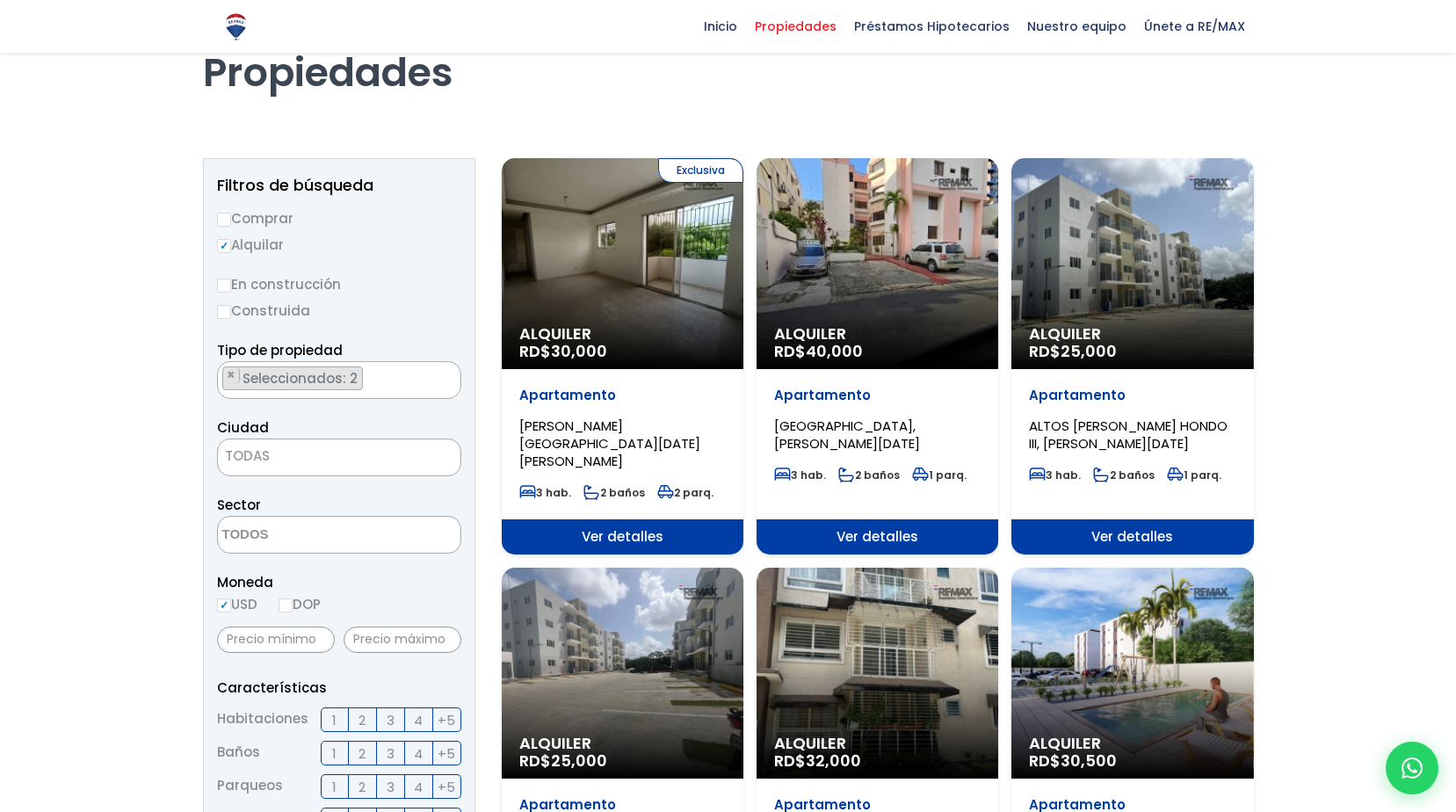
click at [408, 449] on span "TODAS" at bounding box center [338, 456] width 243 height 24
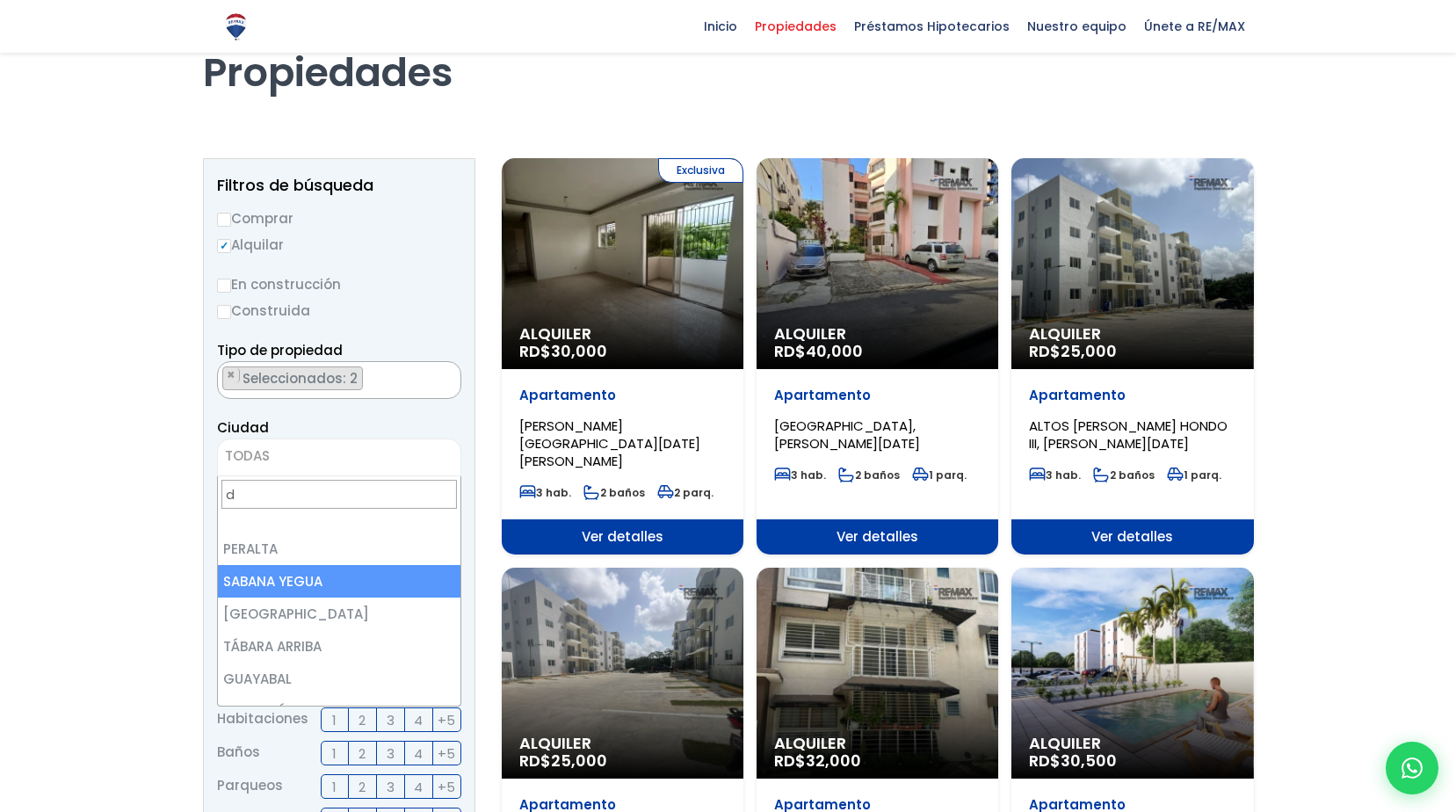
scroll to position [0, 0]
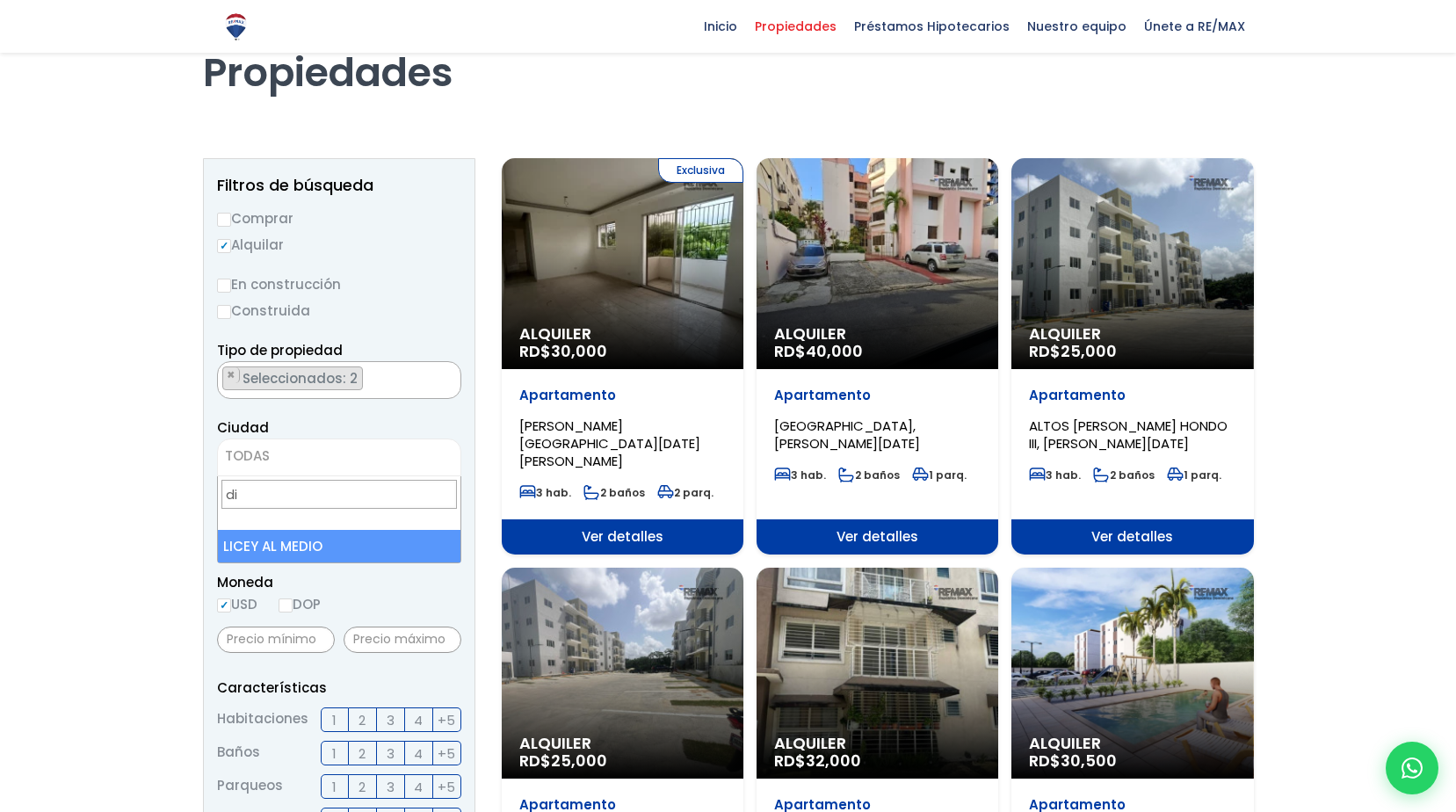
type input "d"
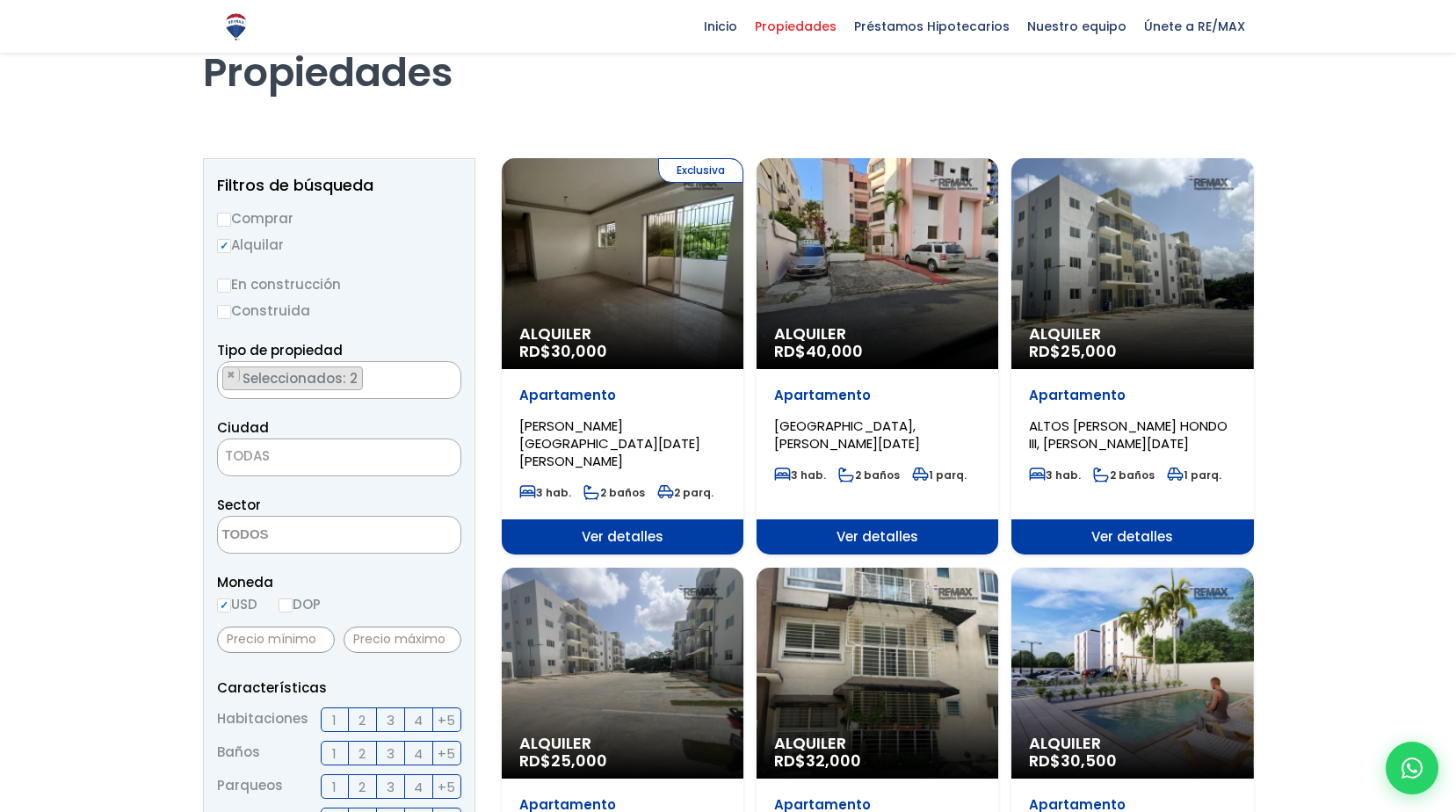
click at [305, 455] on span "TODAS" at bounding box center [338, 456] width 243 height 24
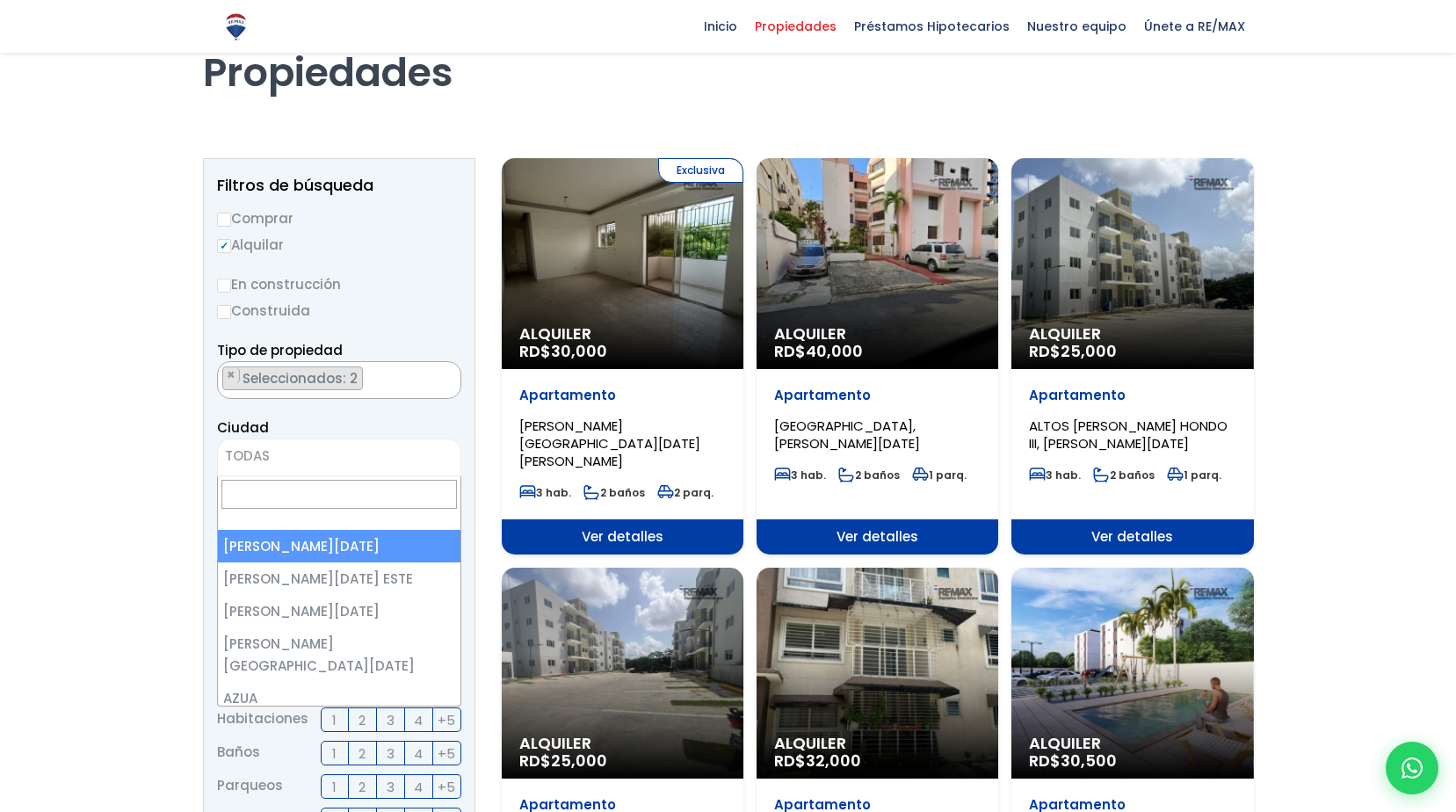
select select "1"
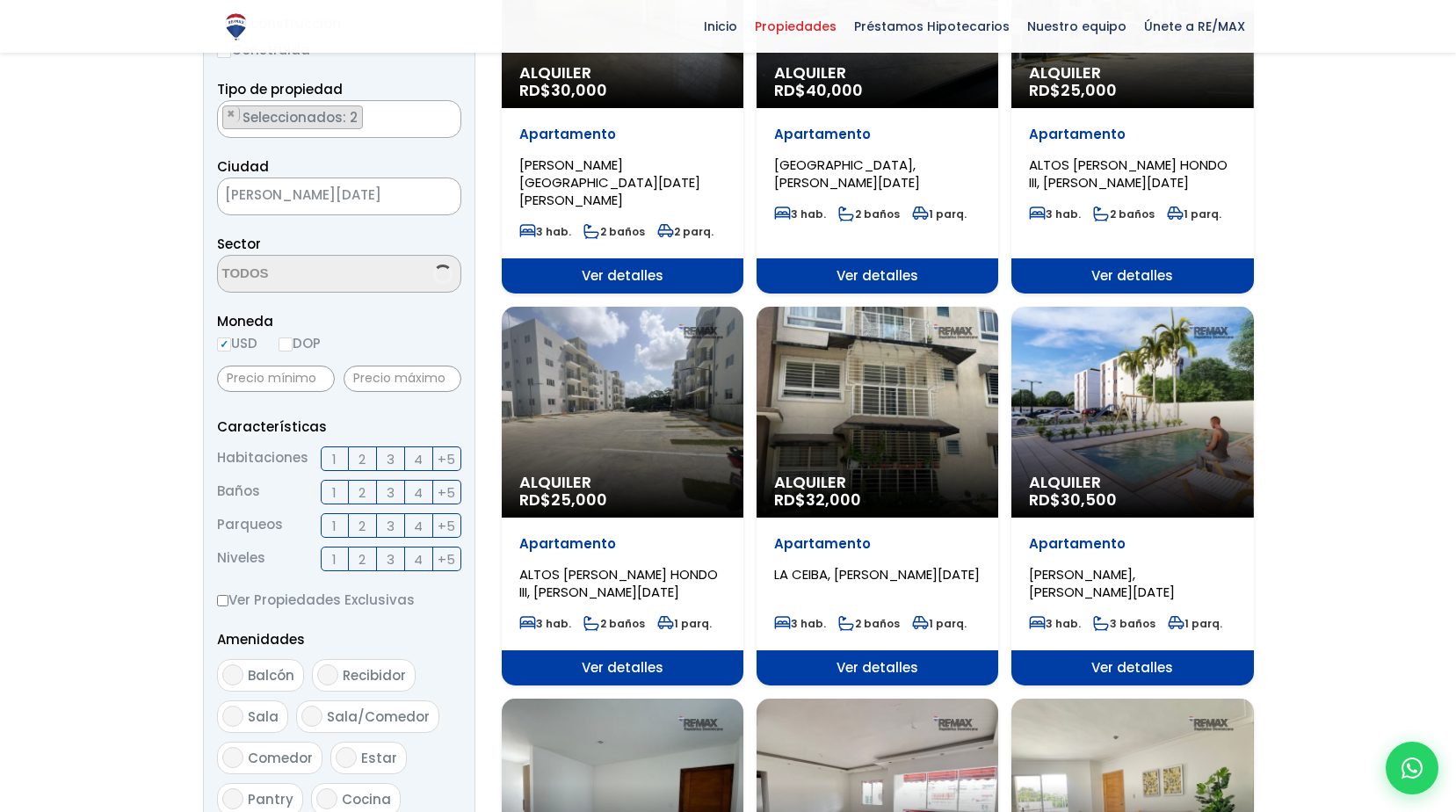
scroll to position [352, 0]
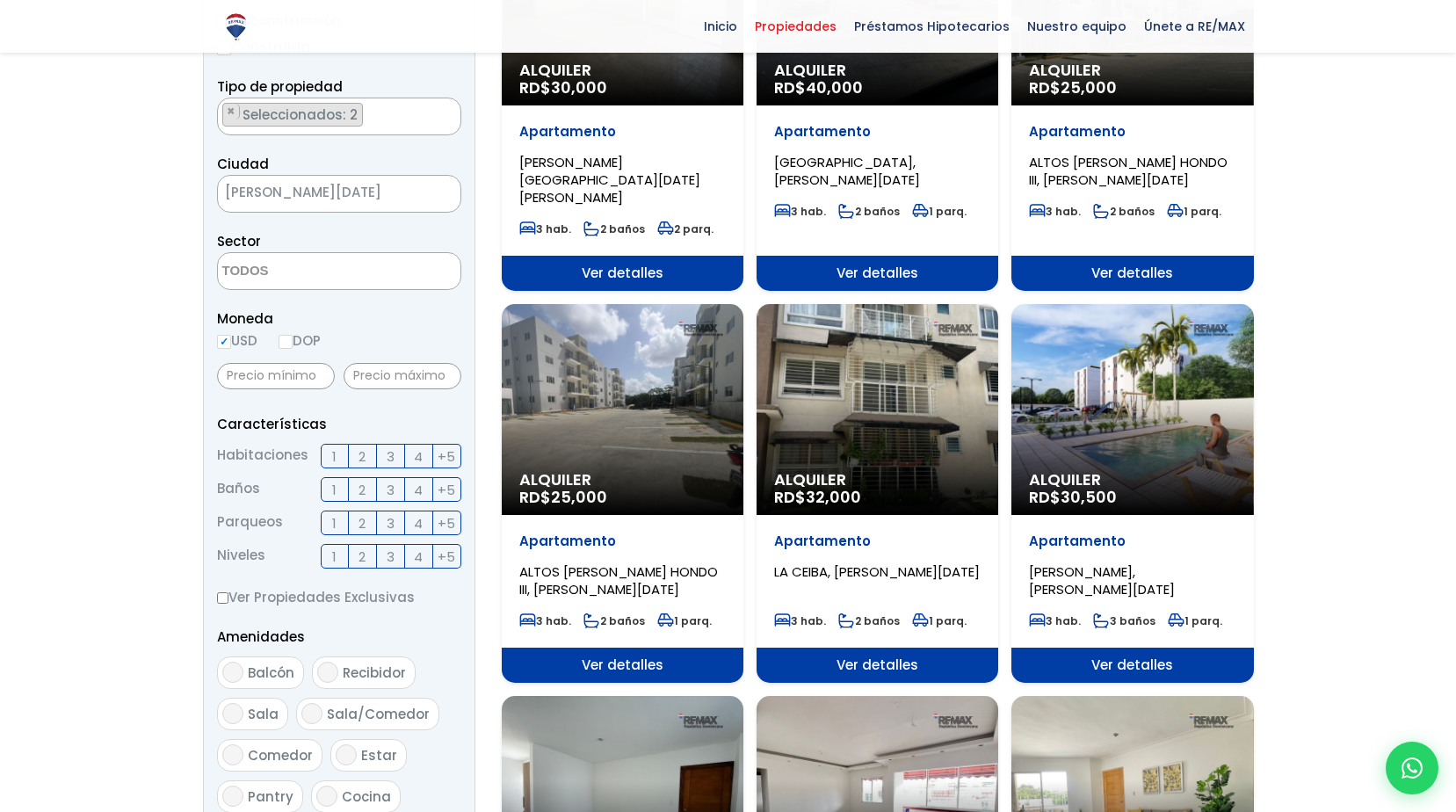
click at [287, 339] on input "DOP" at bounding box center [286, 342] width 14 height 14
radio input "true"
click at [390, 456] on span "3" at bounding box center [390, 457] width 8 height 22
click at [0, 0] on input "3" at bounding box center [0, 0] width 0 height 0
click at [414, 458] on span "4" at bounding box center [418, 457] width 9 height 22
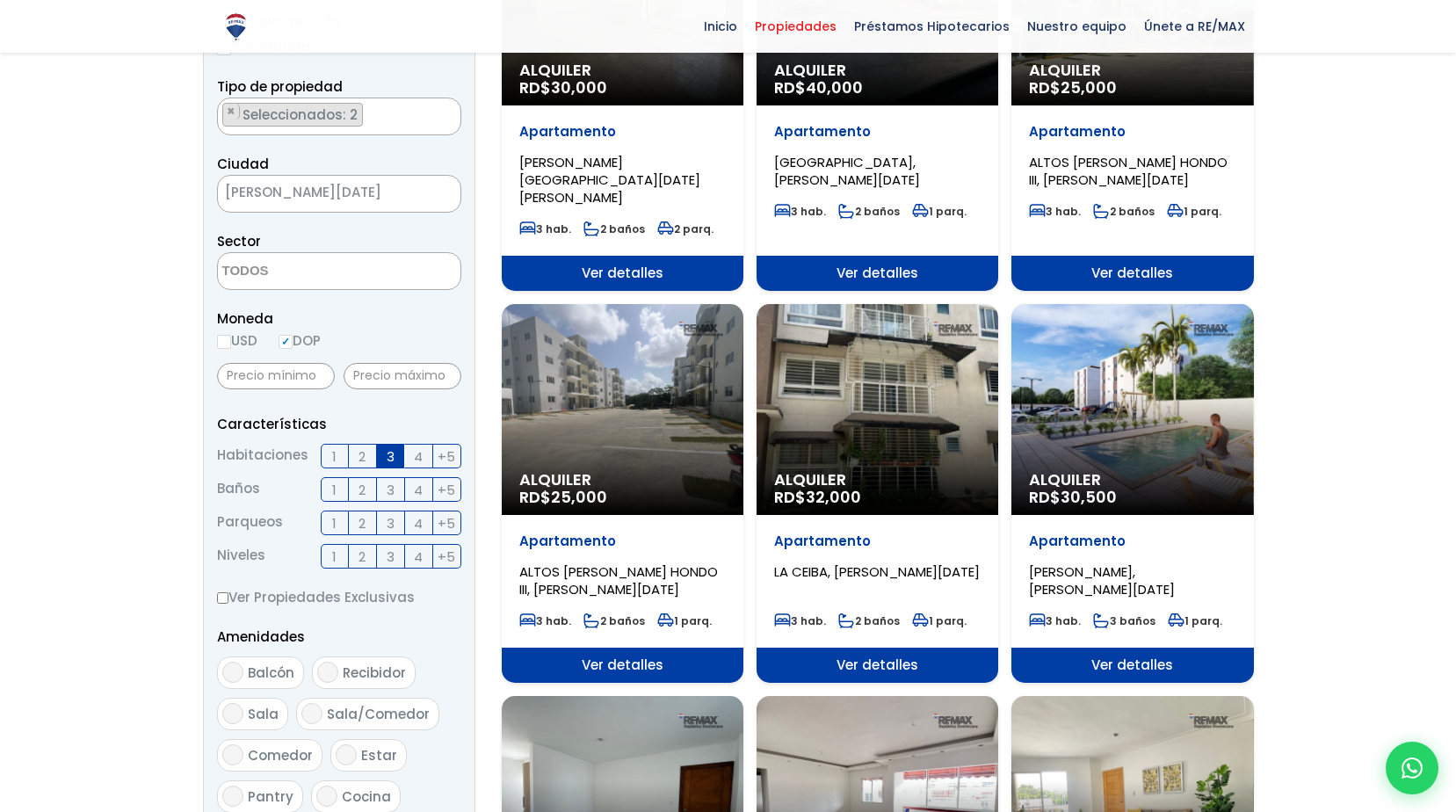
click at [0, 0] on input "4" at bounding box center [0, 0] width 0 height 0
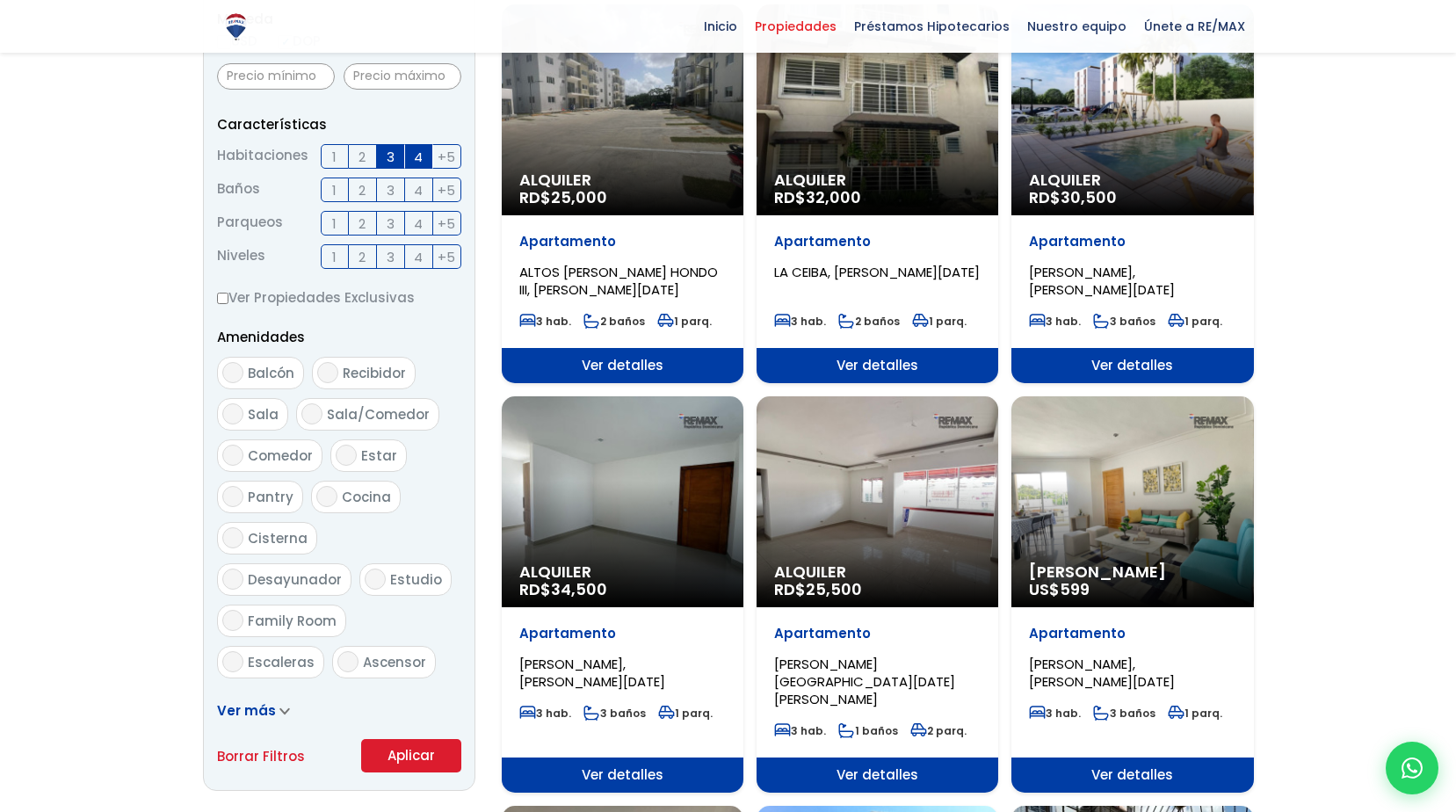
scroll to position [703, 0]
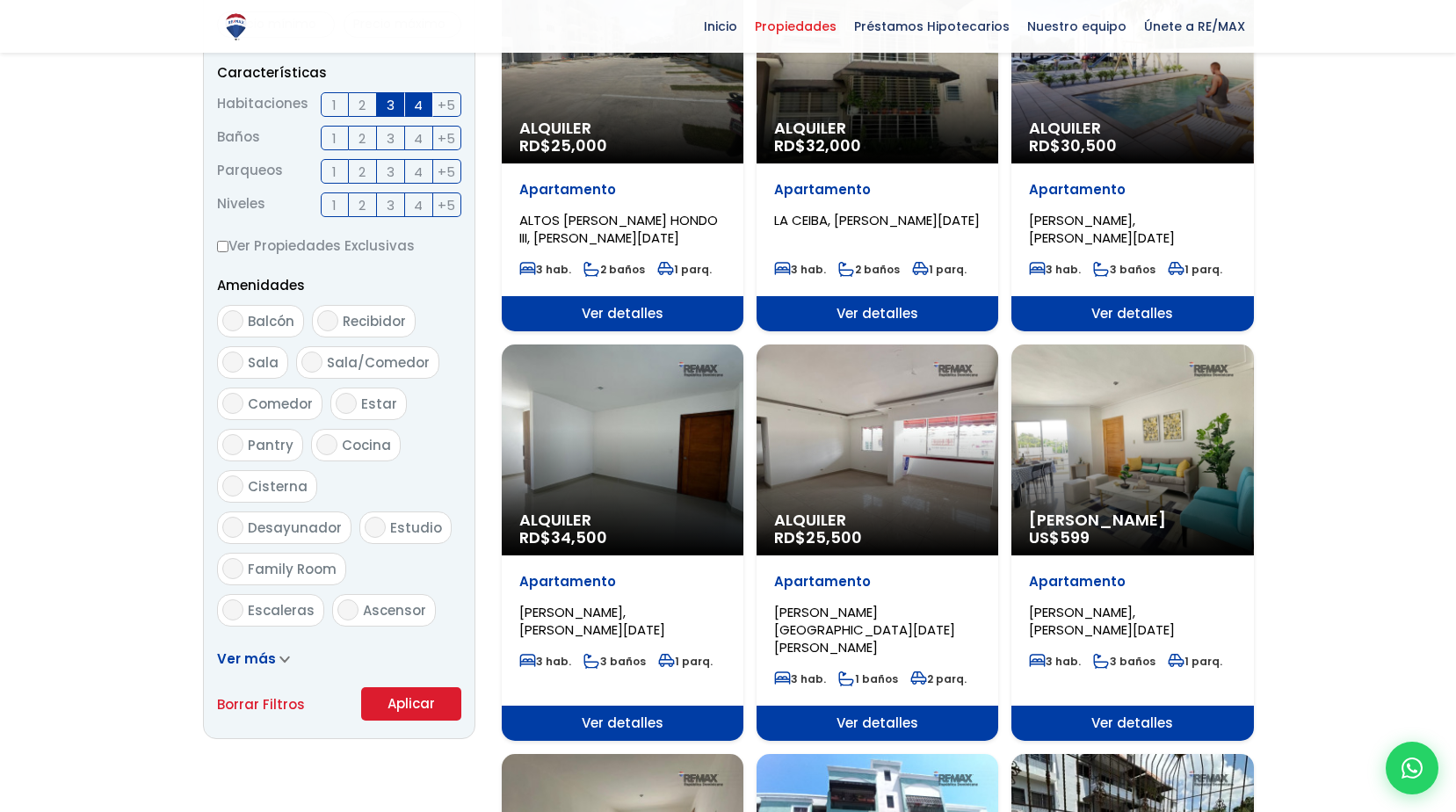
click at [412, 696] on button "Aplicar" at bounding box center [411, 703] width 100 height 33
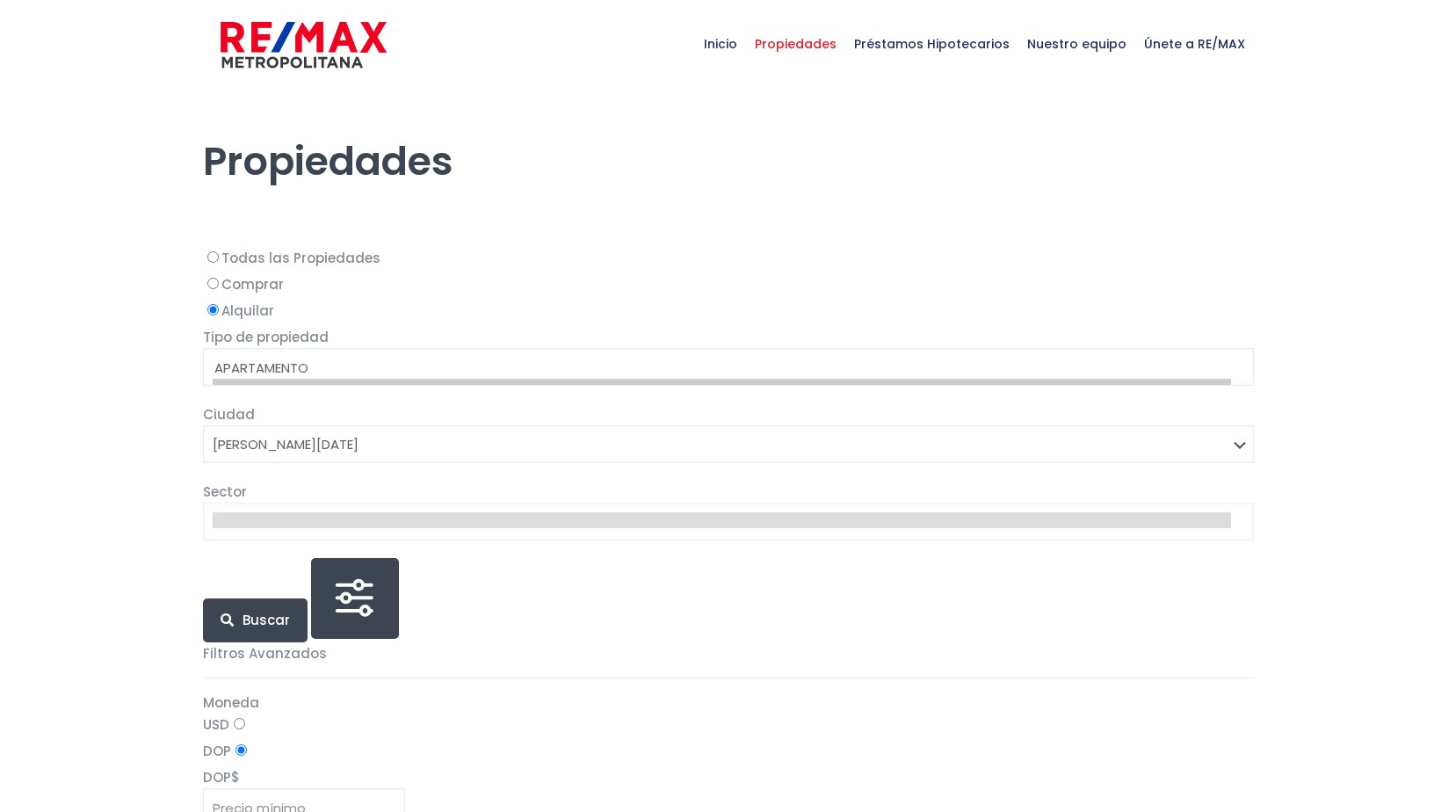
select select "1"
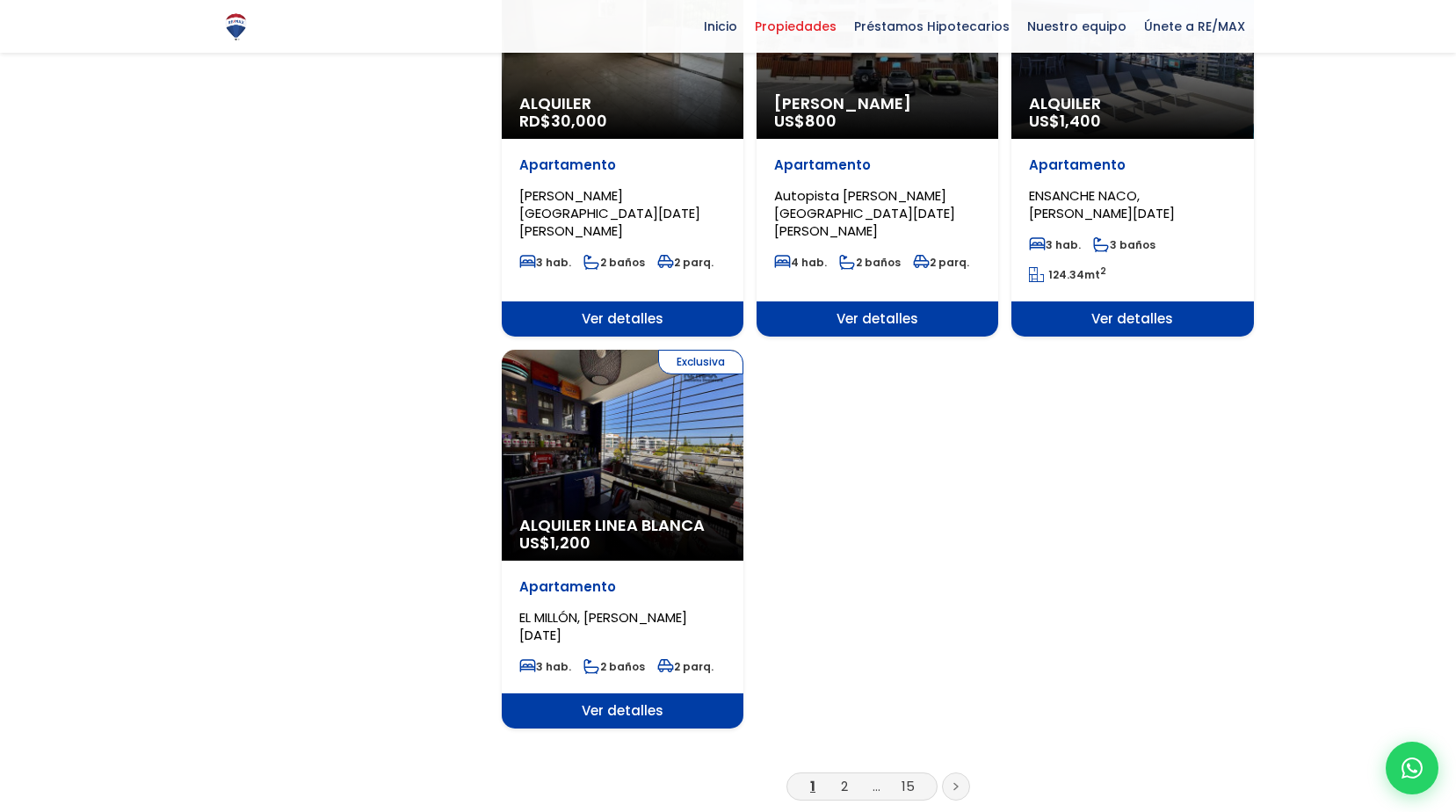
scroll to position [2021, 0]
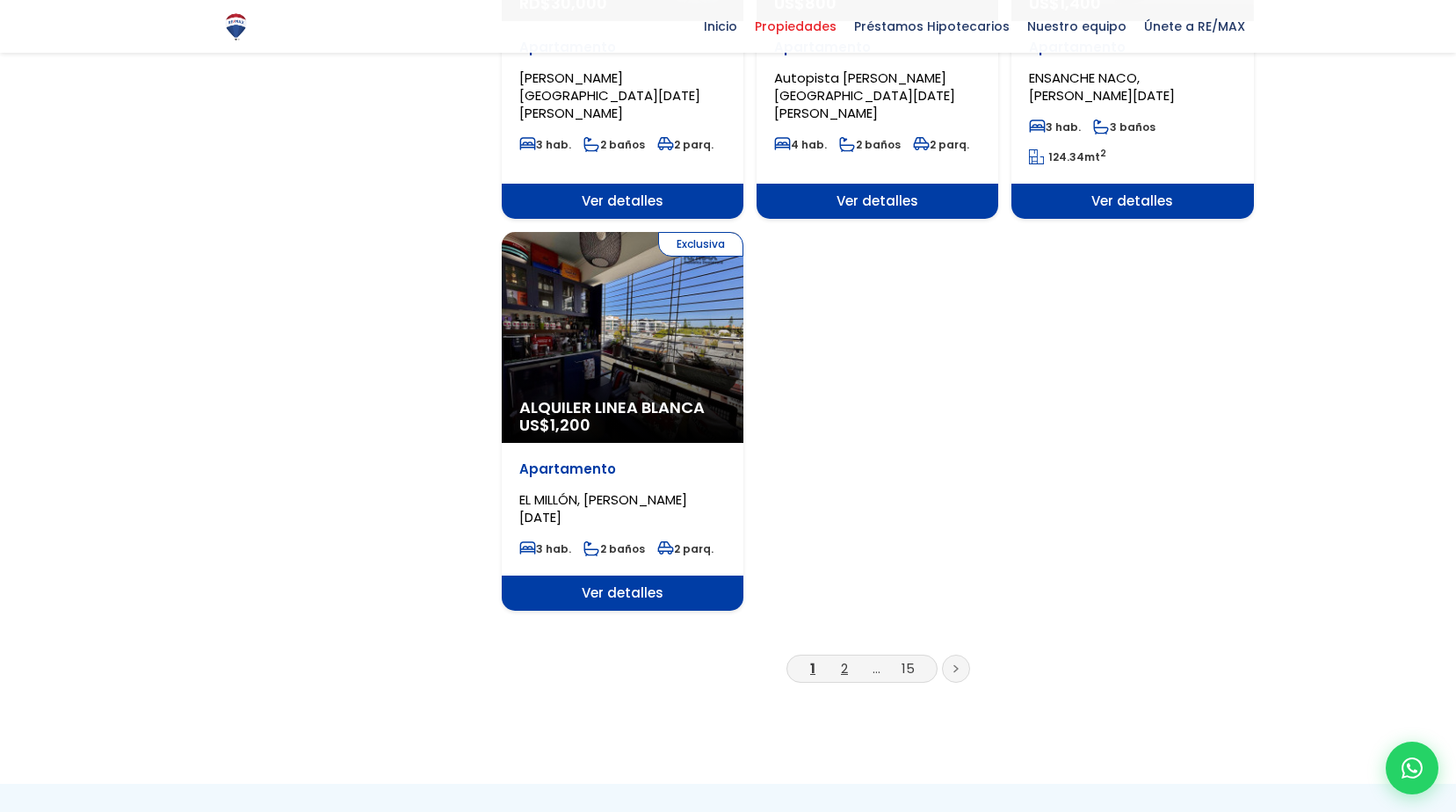
click at [841, 659] on link "2" at bounding box center [844, 668] width 7 height 19
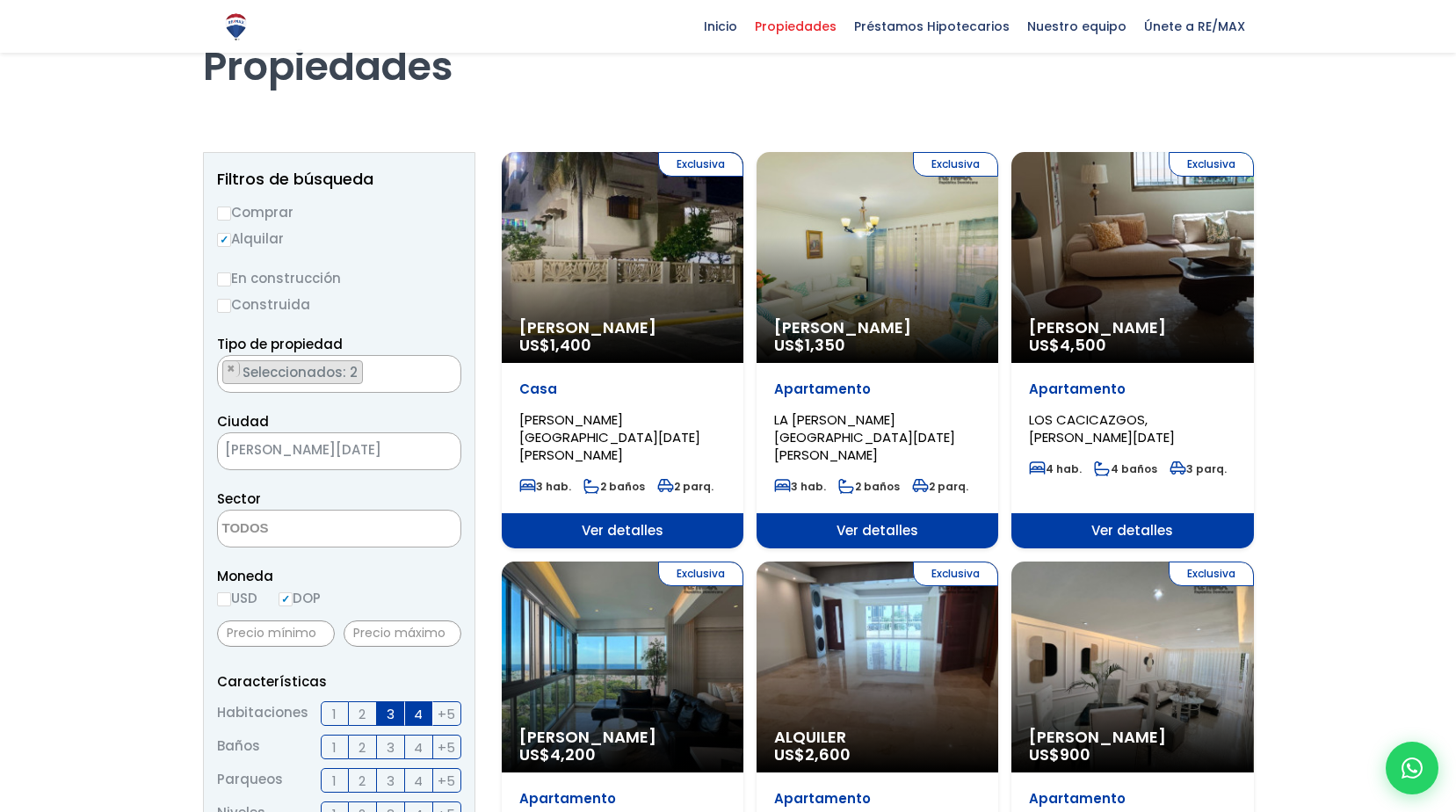
scroll to position [88, 0]
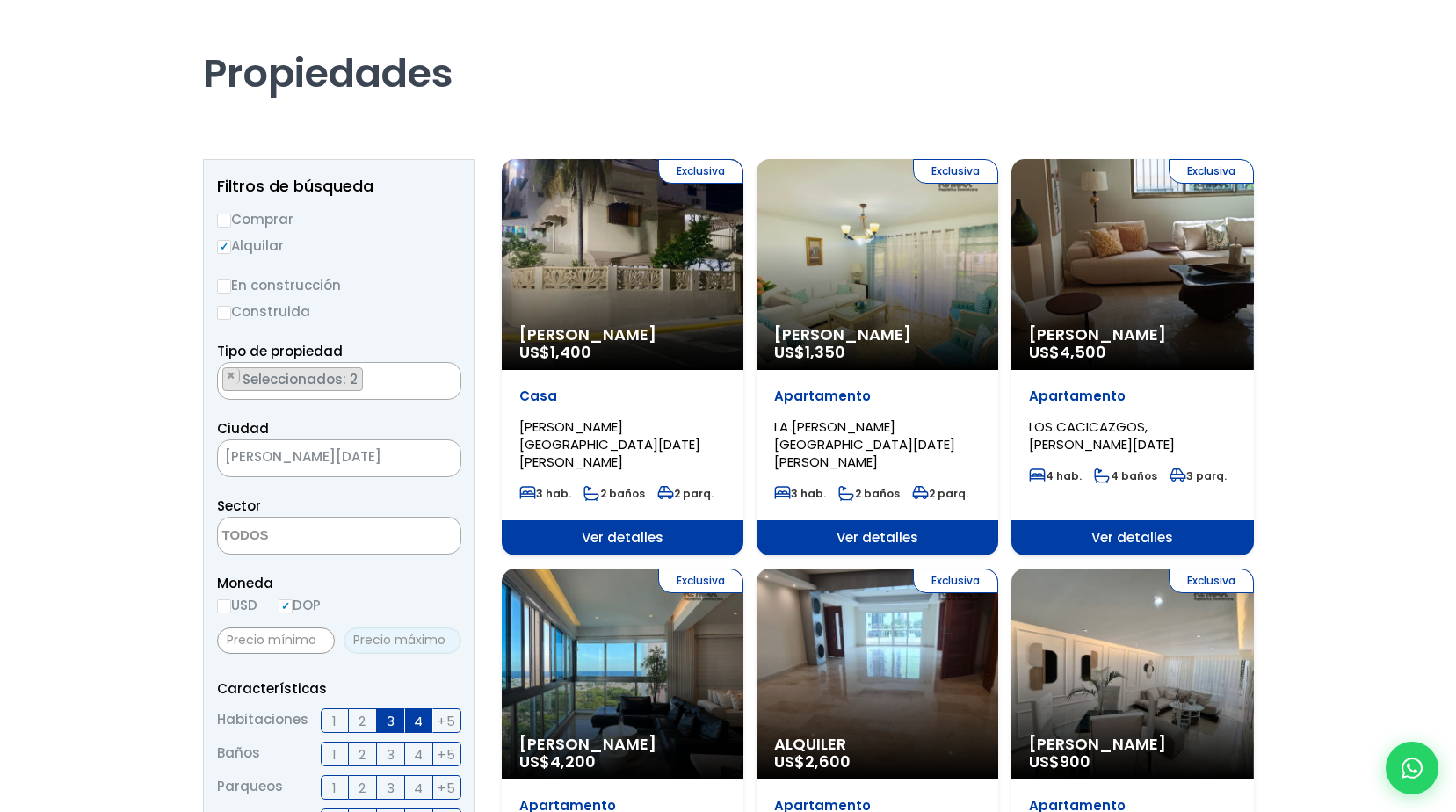
click at [393, 635] on input "text" at bounding box center [403, 640] width 118 height 26
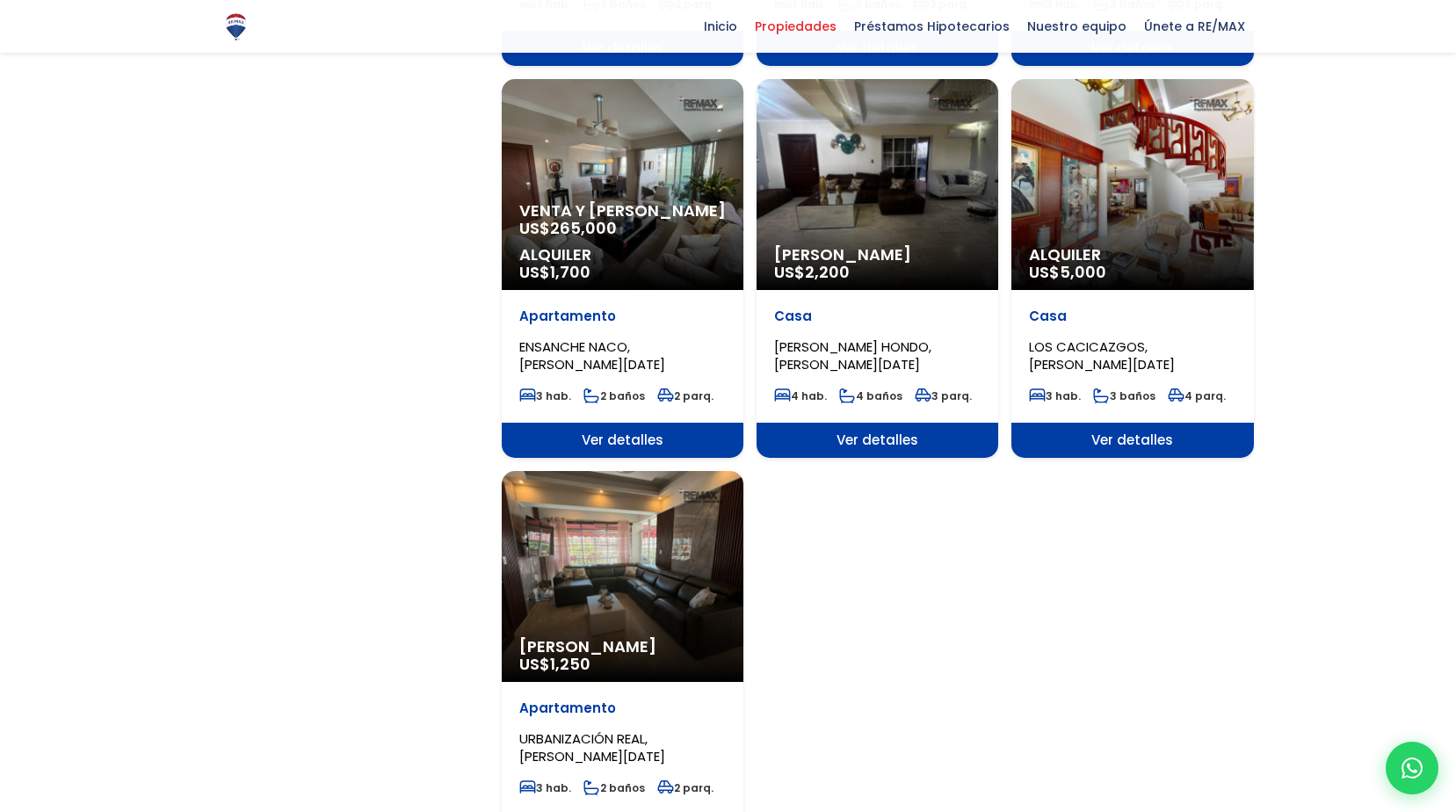
scroll to position [2108, 0]
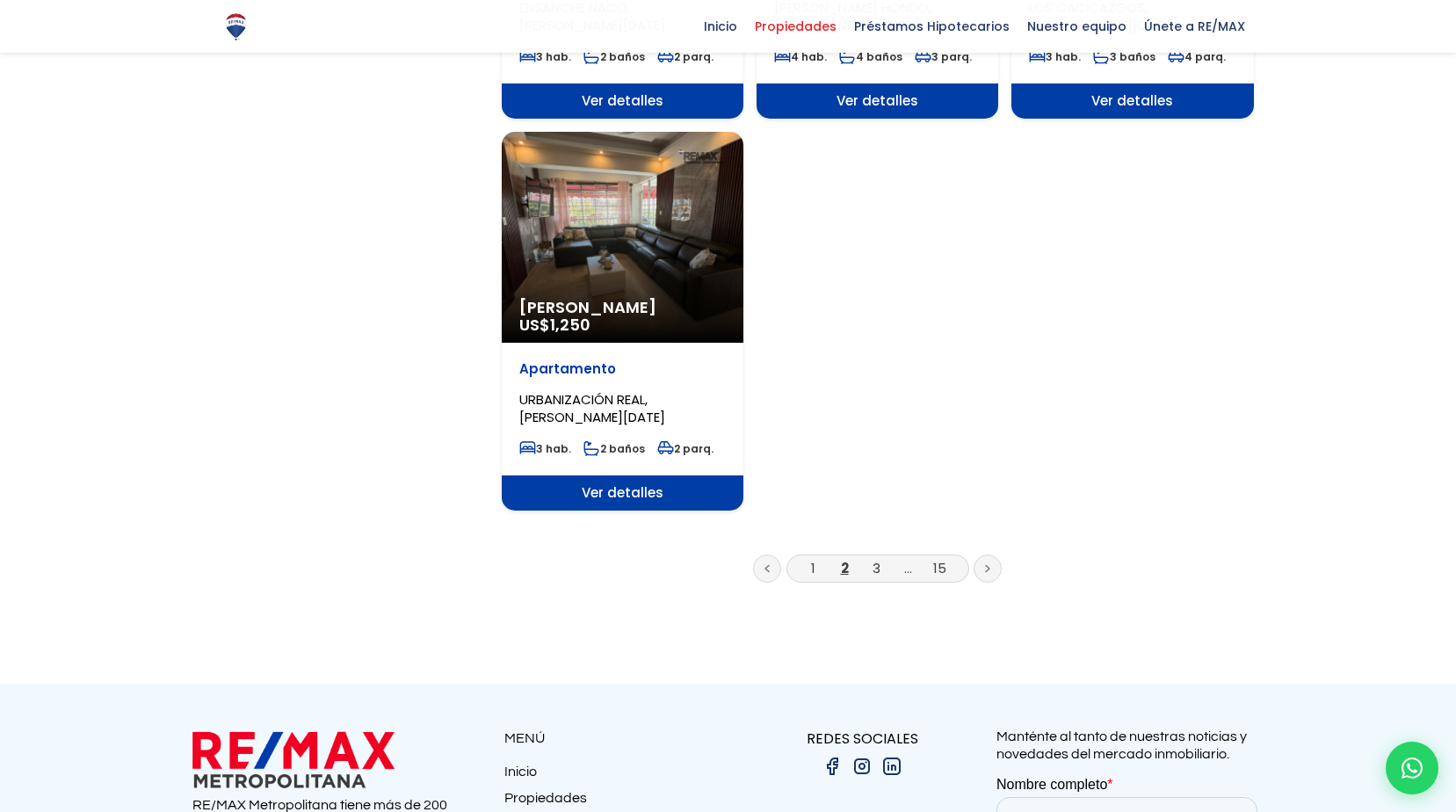
click at [873, 557] on li "3" at bounding box center [876, 568] width 28 height 22
click at [883, 557] on li "3" at bounding box center [876, 568] width 28 height 22
click at [875, 559] on link "3" at bounding box center [877, 568] width 8 height 19
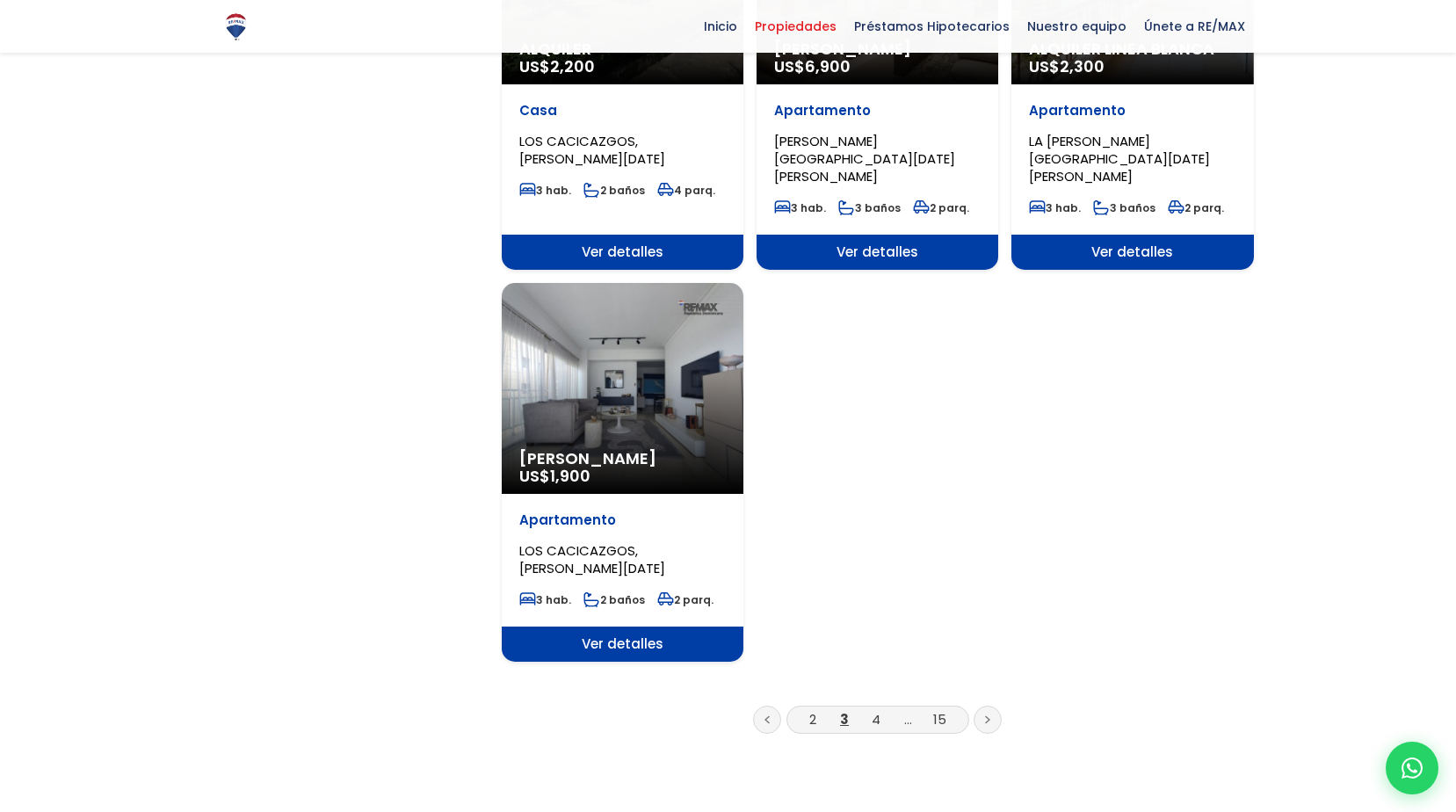
scroll to position [2021, 0]
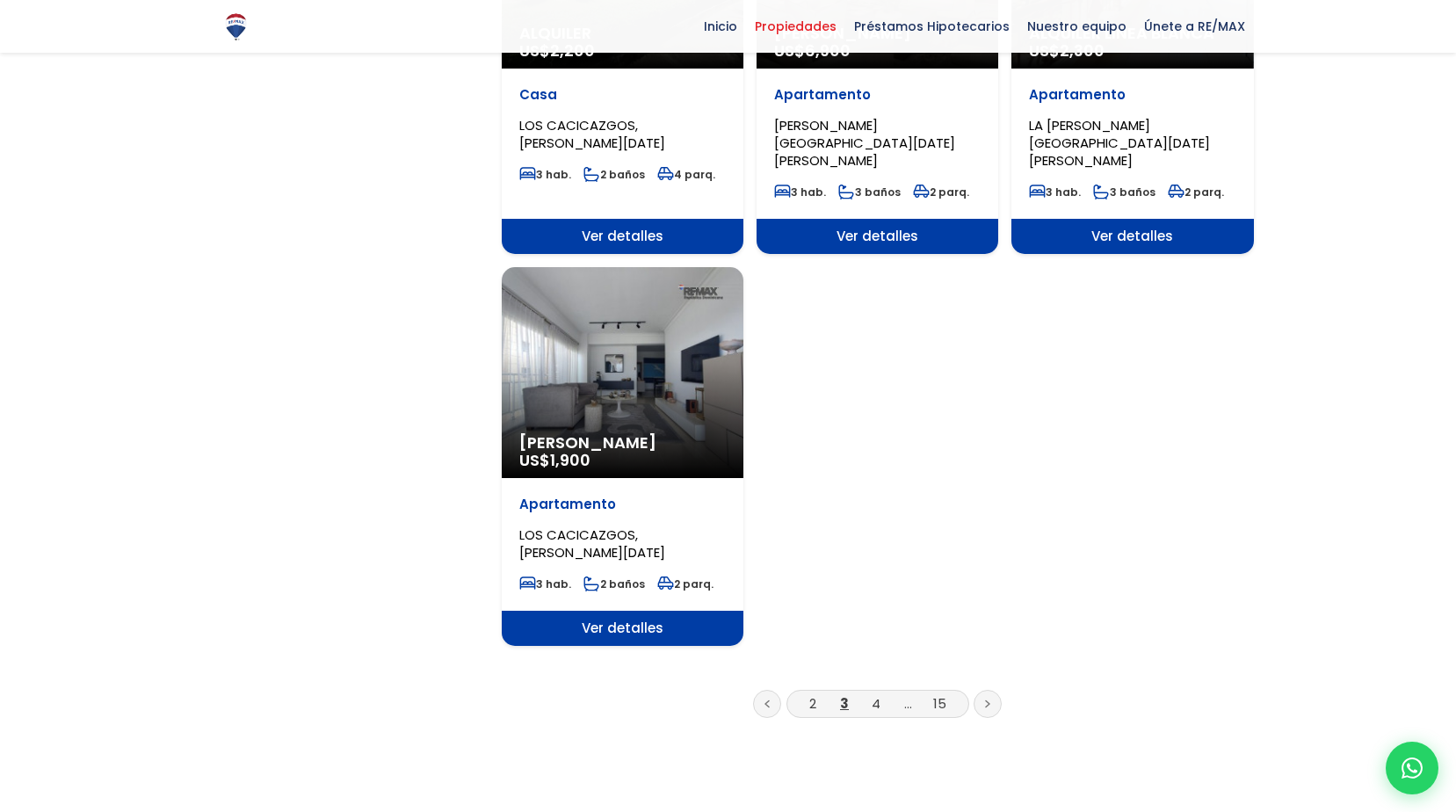
click at [881, 692] on li "4" at bounding box center [876, 703] width 28 height 22
click at [878, 694] on link "4" at bounding box center [877, 703] width 9 height 19
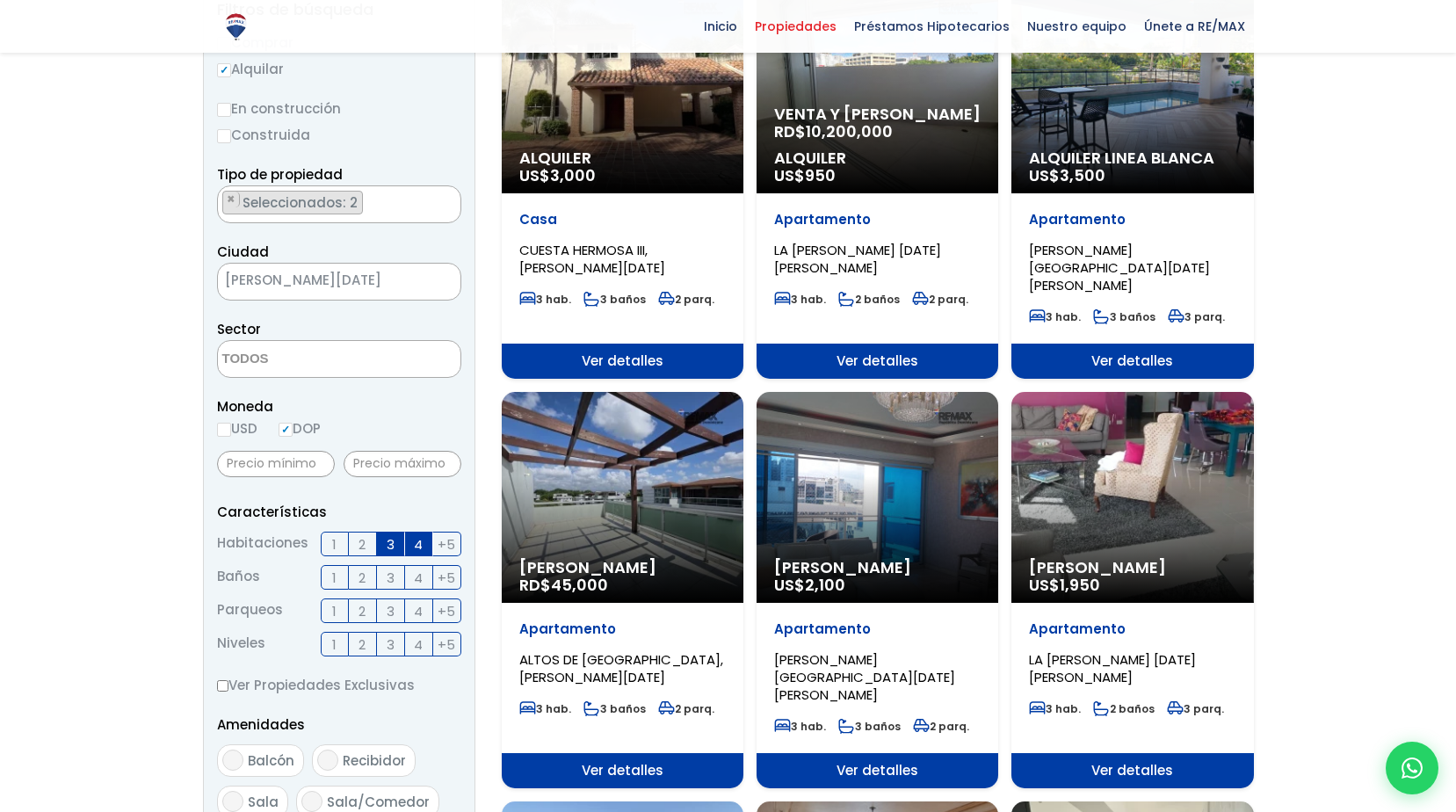
scroll to position [440, 0]
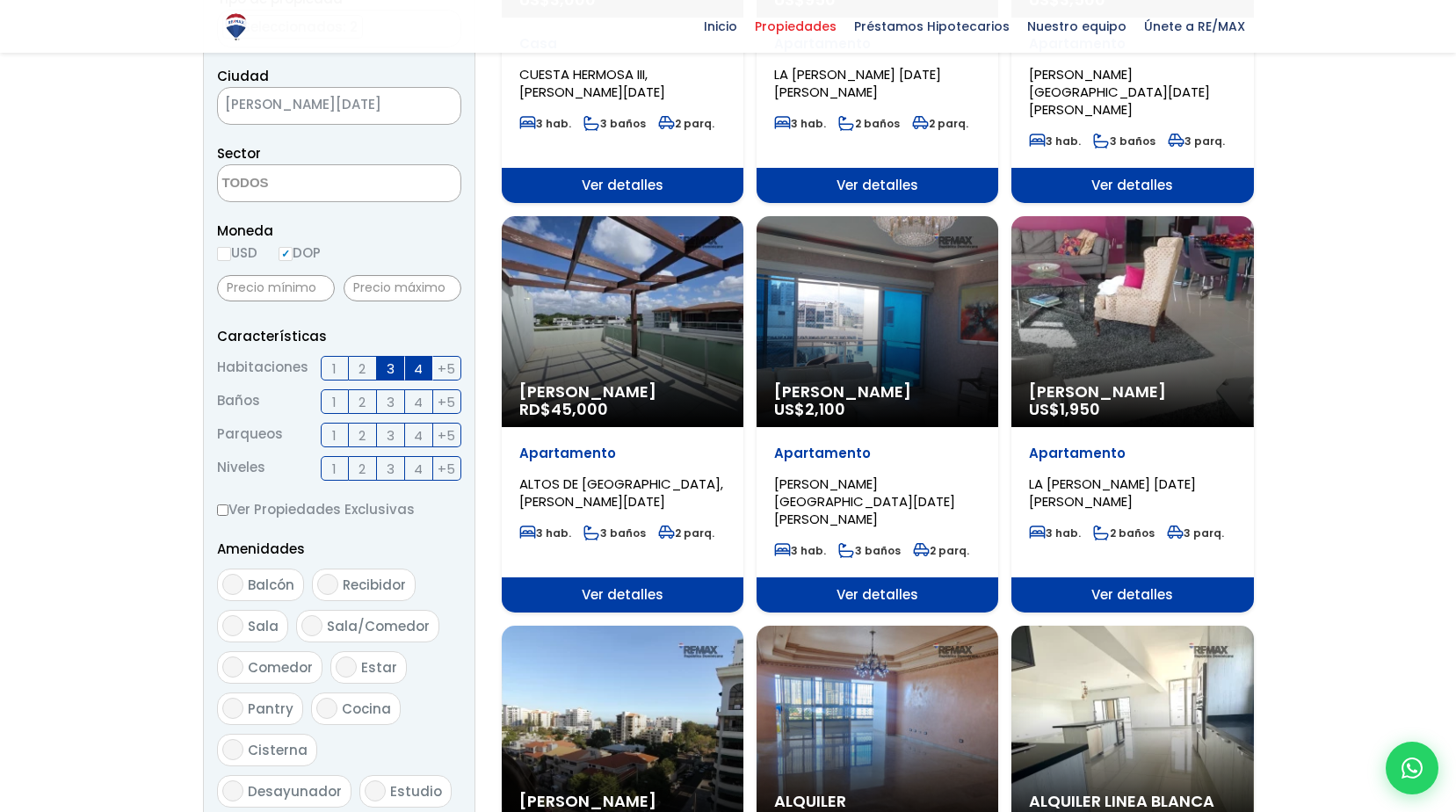
drag, startPoint x: 1179, startPoint y: 445, endPoint x: 1321, endPoint y: 355, distance: 168.1
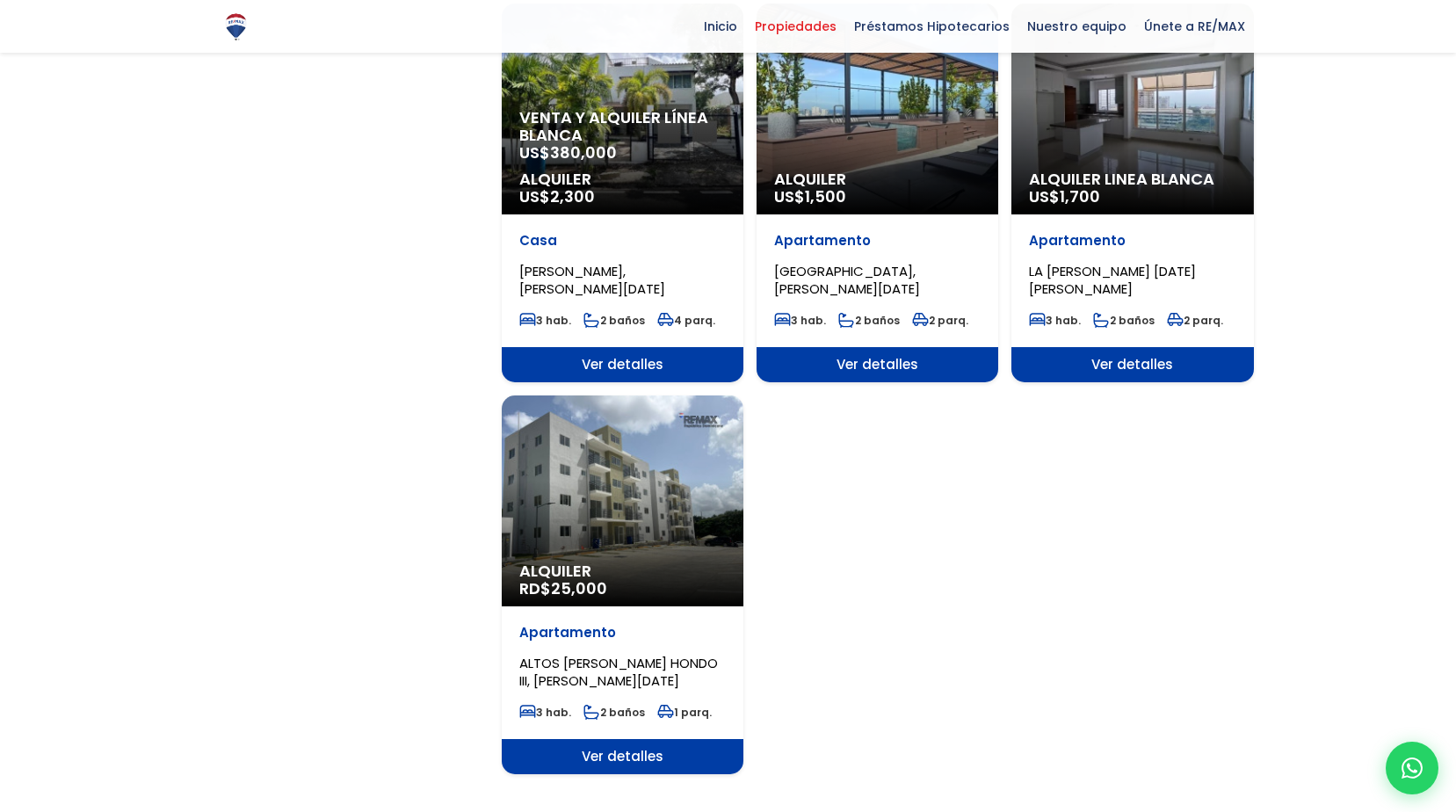
scroll to position [2021, 0]
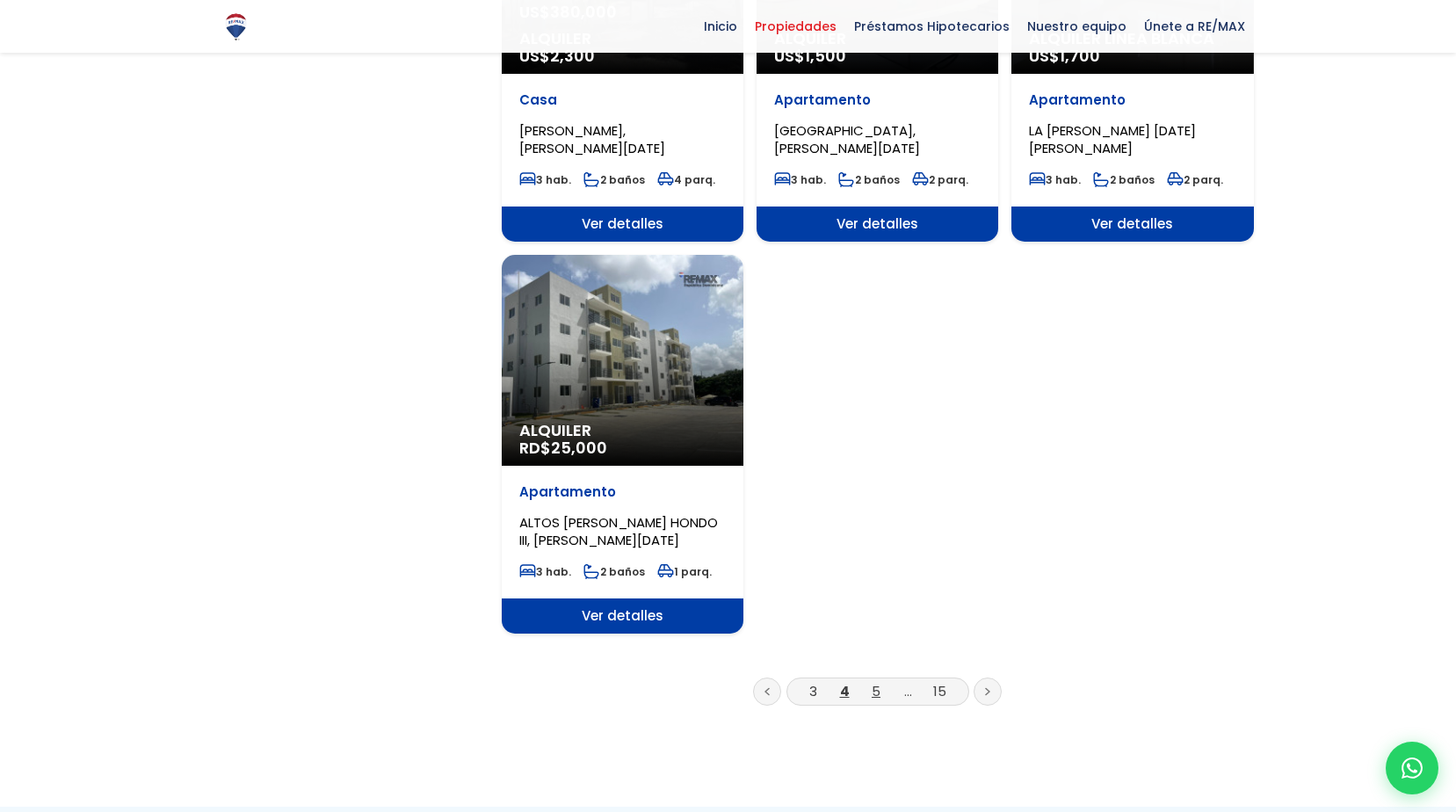
click at [878, 682] on link "5" at bounding box center [877, 691] width 9 height 19
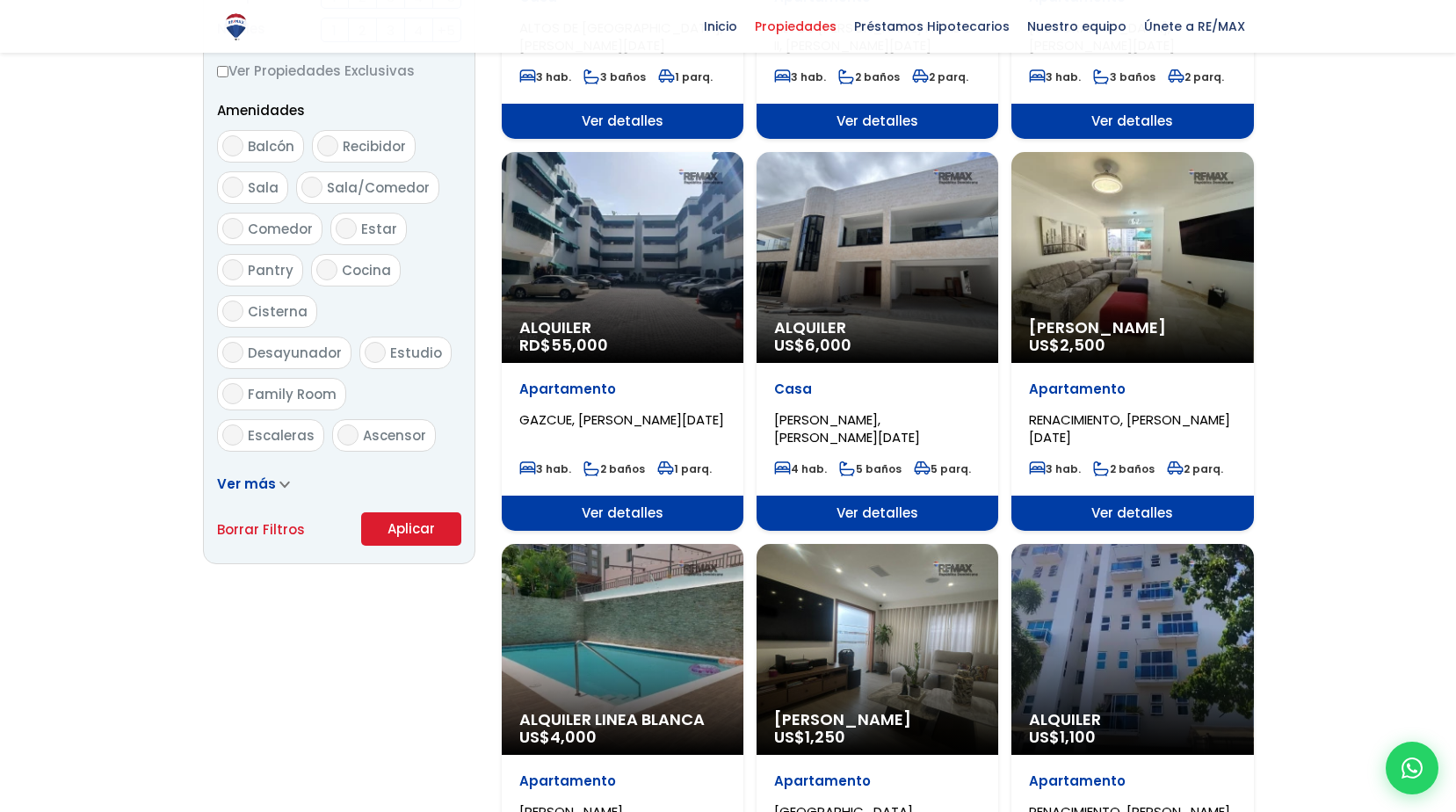
scroll to position [878, 0]
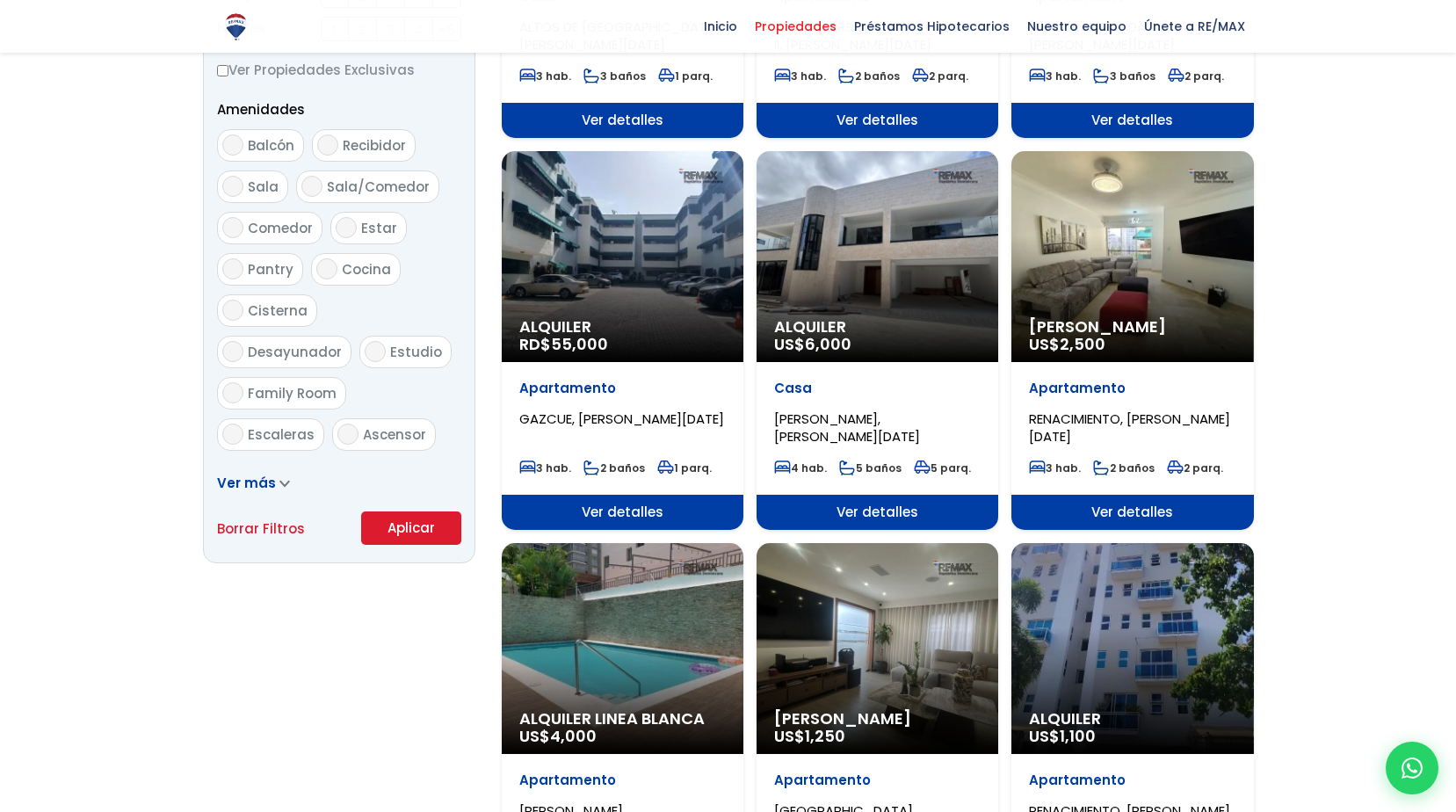
click at [729, 338] on div "Alquiler RD$ 55,000" at bounding box center [622, 339] width 242 height 44
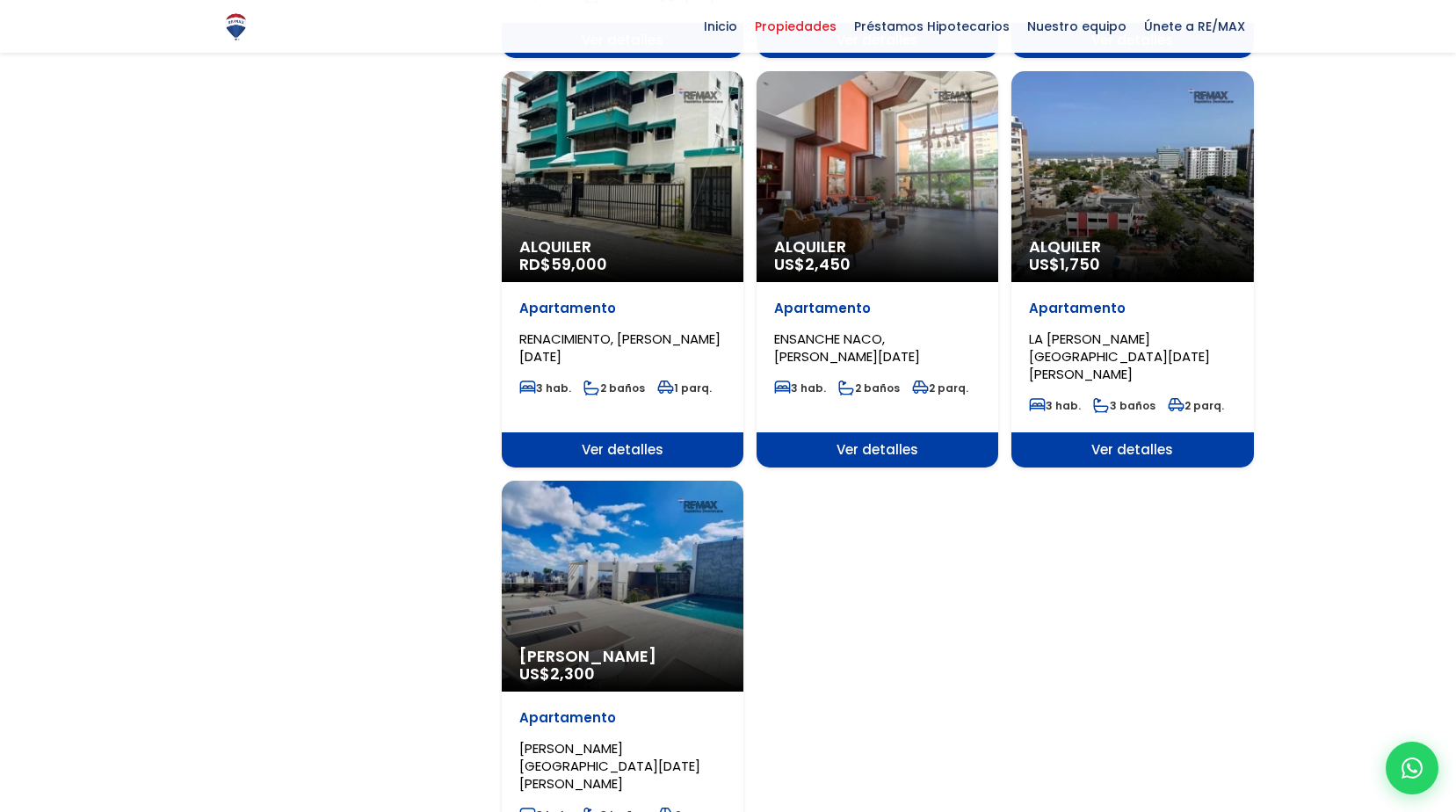
scroll to position [1933, 0]
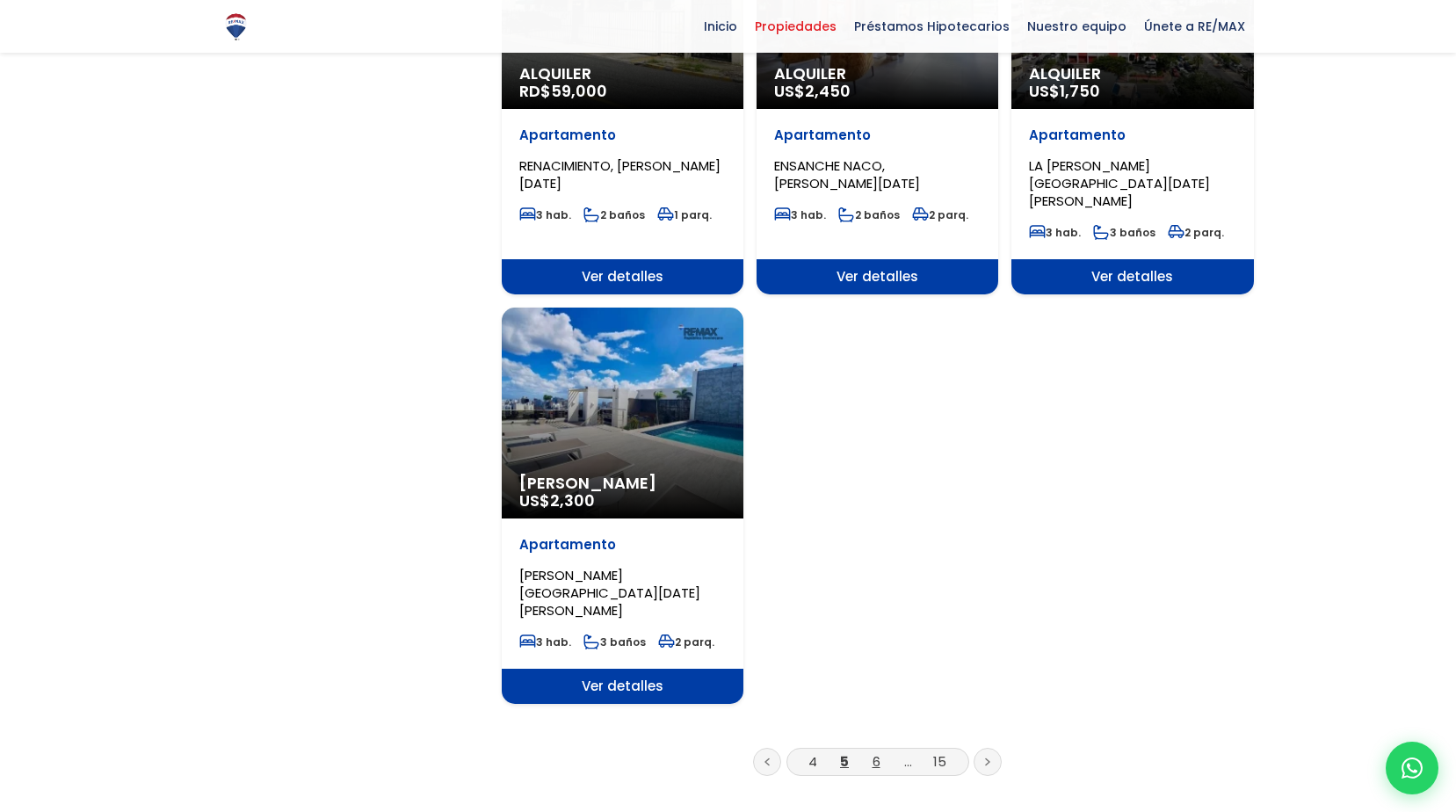
click at [878, 752] on link "6" at bounding box center [877, 761] width 8 height 19
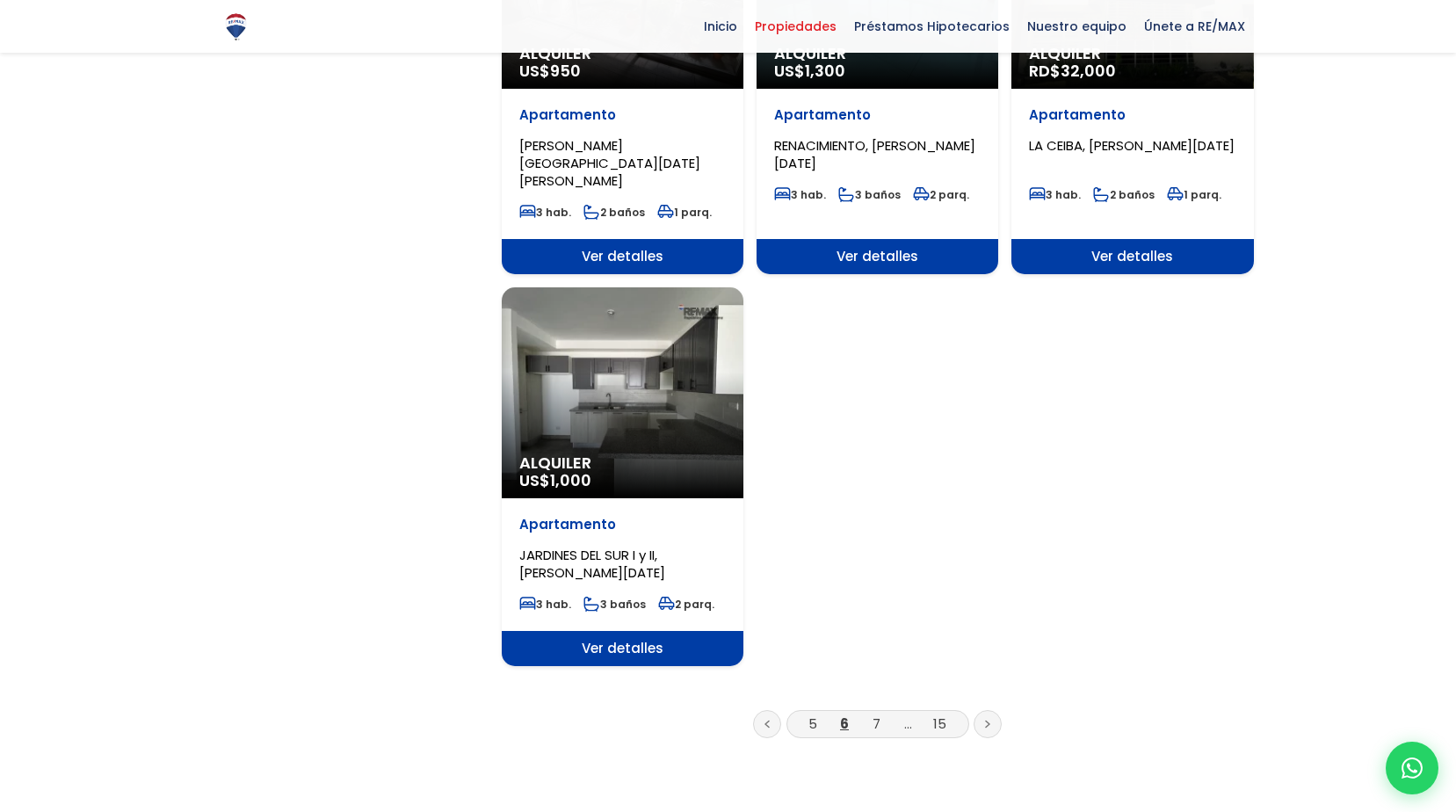
scroll to position [2108, 0]
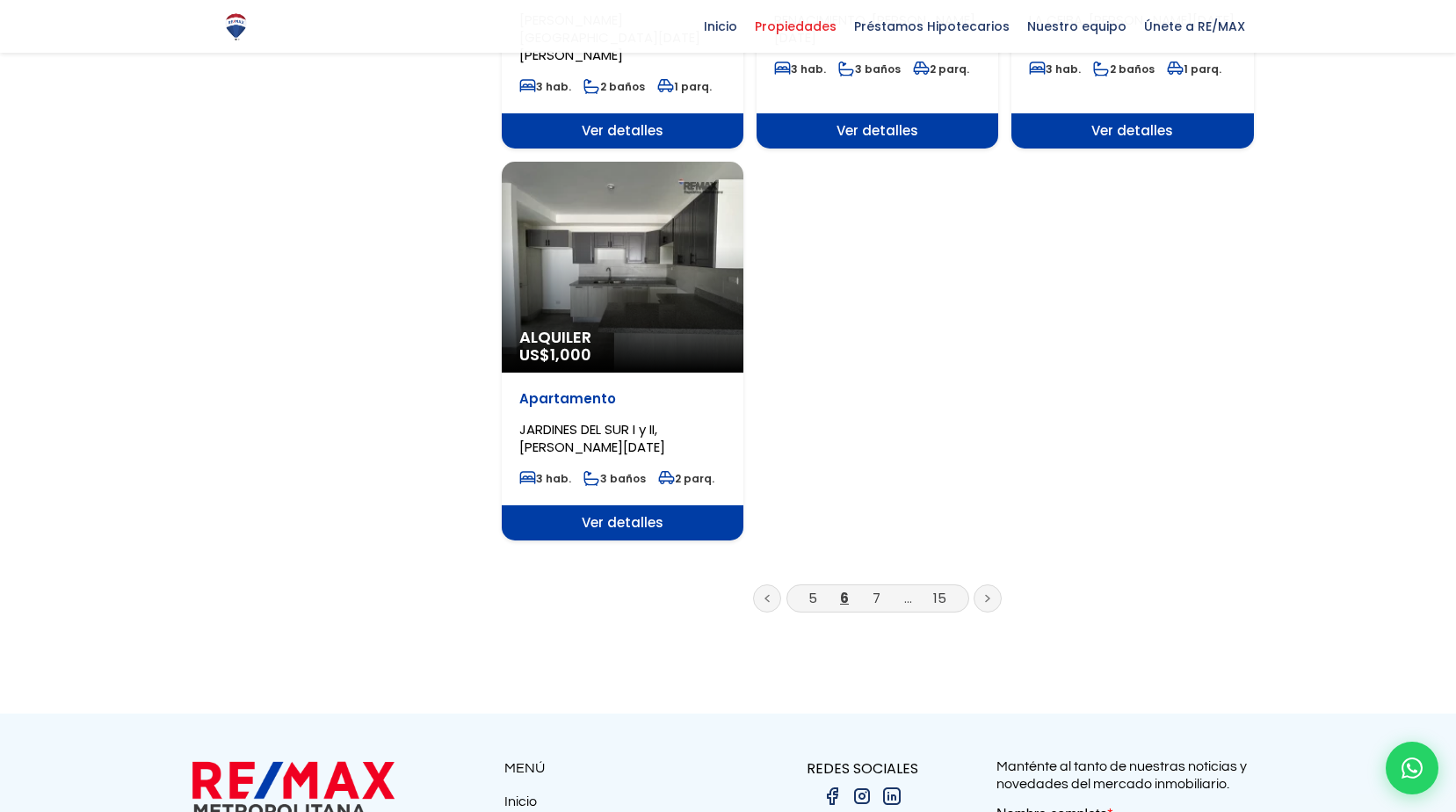
click at [869, 587] on li "7" at bounding box center [876, 598] width 28 height 22
click at [871, 587] on li "7" at bounding box center [876, 598] width 28 height 22
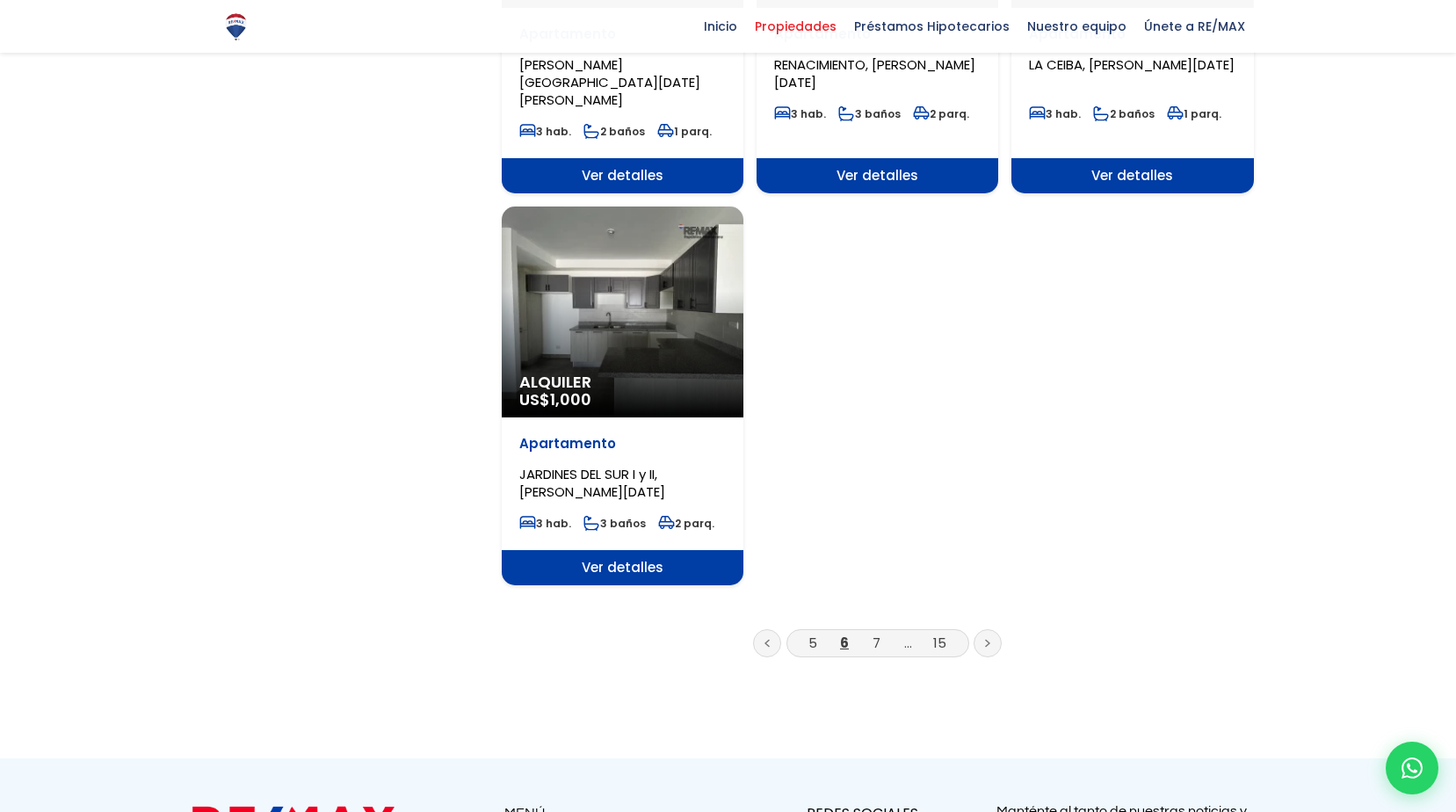
drag, startPoint x: 628, startPoint y: 561, endPoint x: 584, endPoint y: 551, distance: 45.1
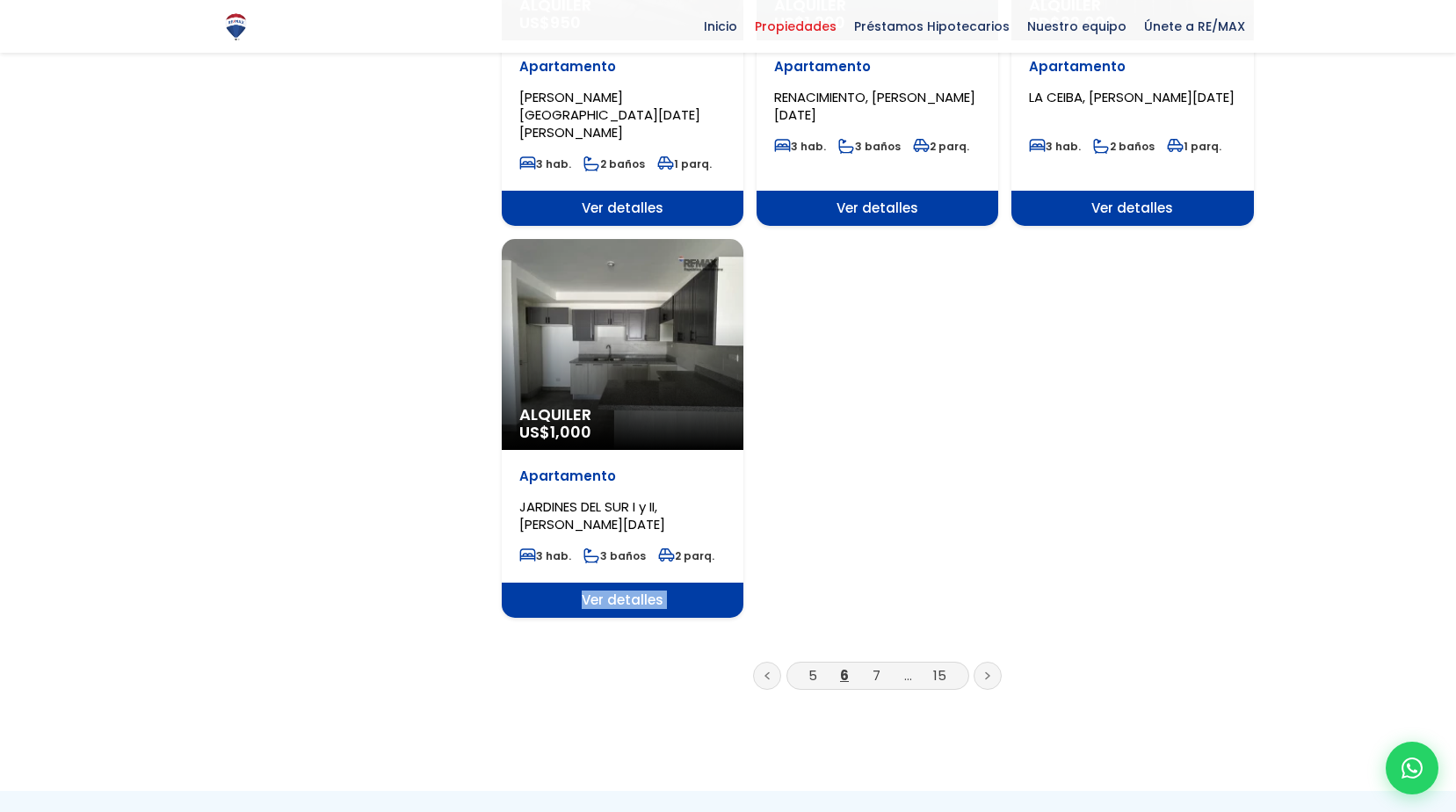
scroll to position [2021, 0]
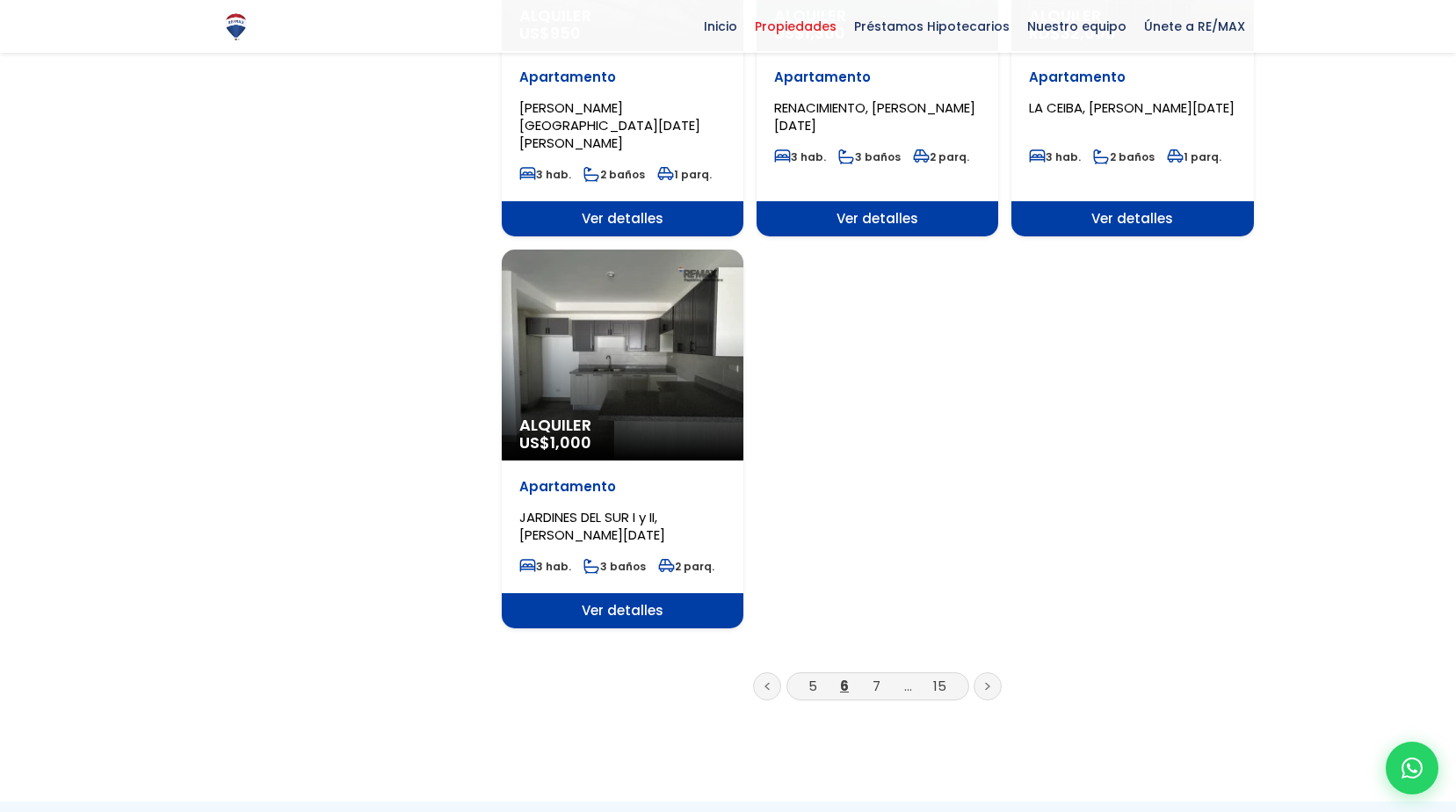
click at [943, 672] on ul "5 6 7 ... 15" at bounding box center [878, 690] width 752 height 37
click at [875, 677] on link "7" at bounding box center [877, 686] width 8 height 19
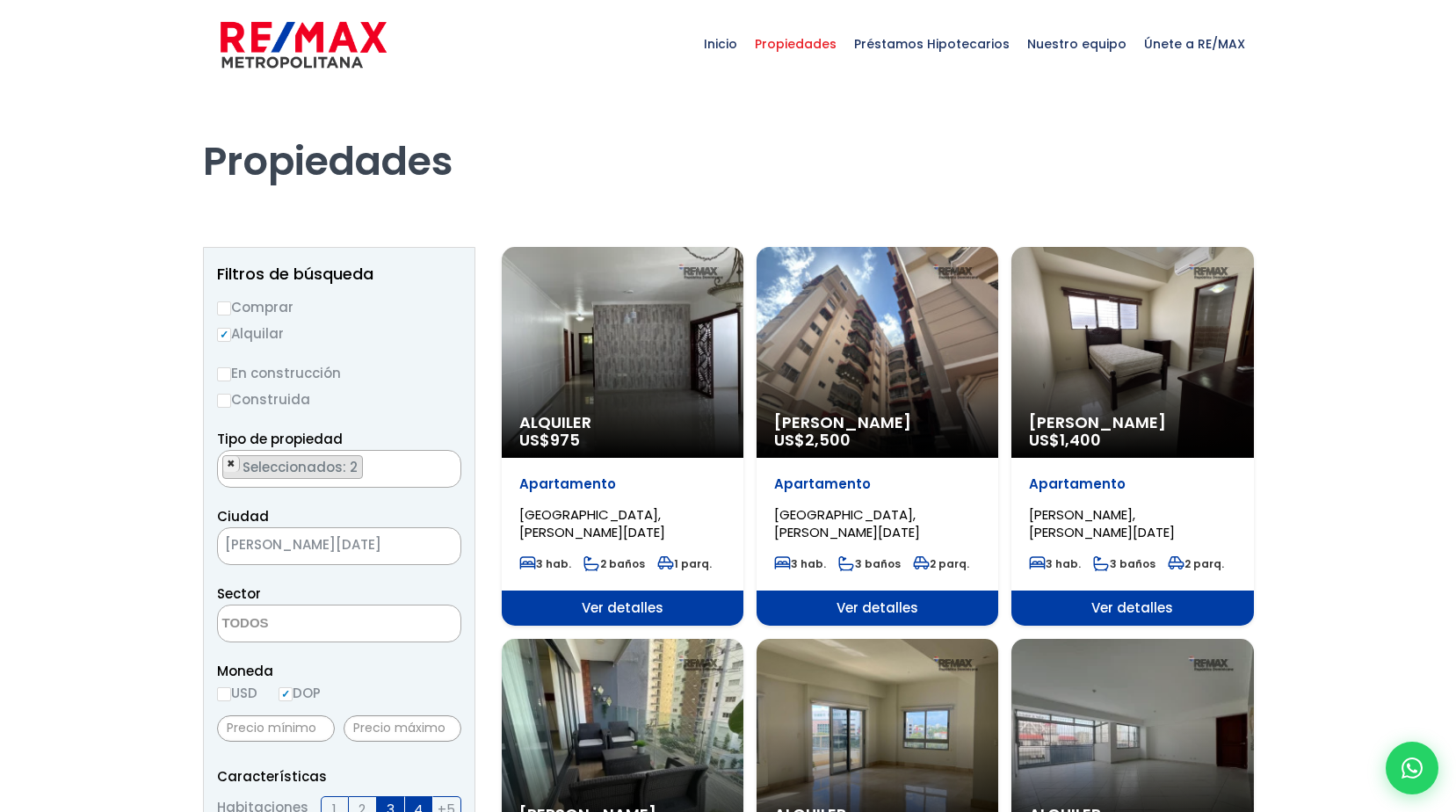
click at [234, 466] on span "×" at bounding box center [231, 464] width 9 height 16
select select "house"
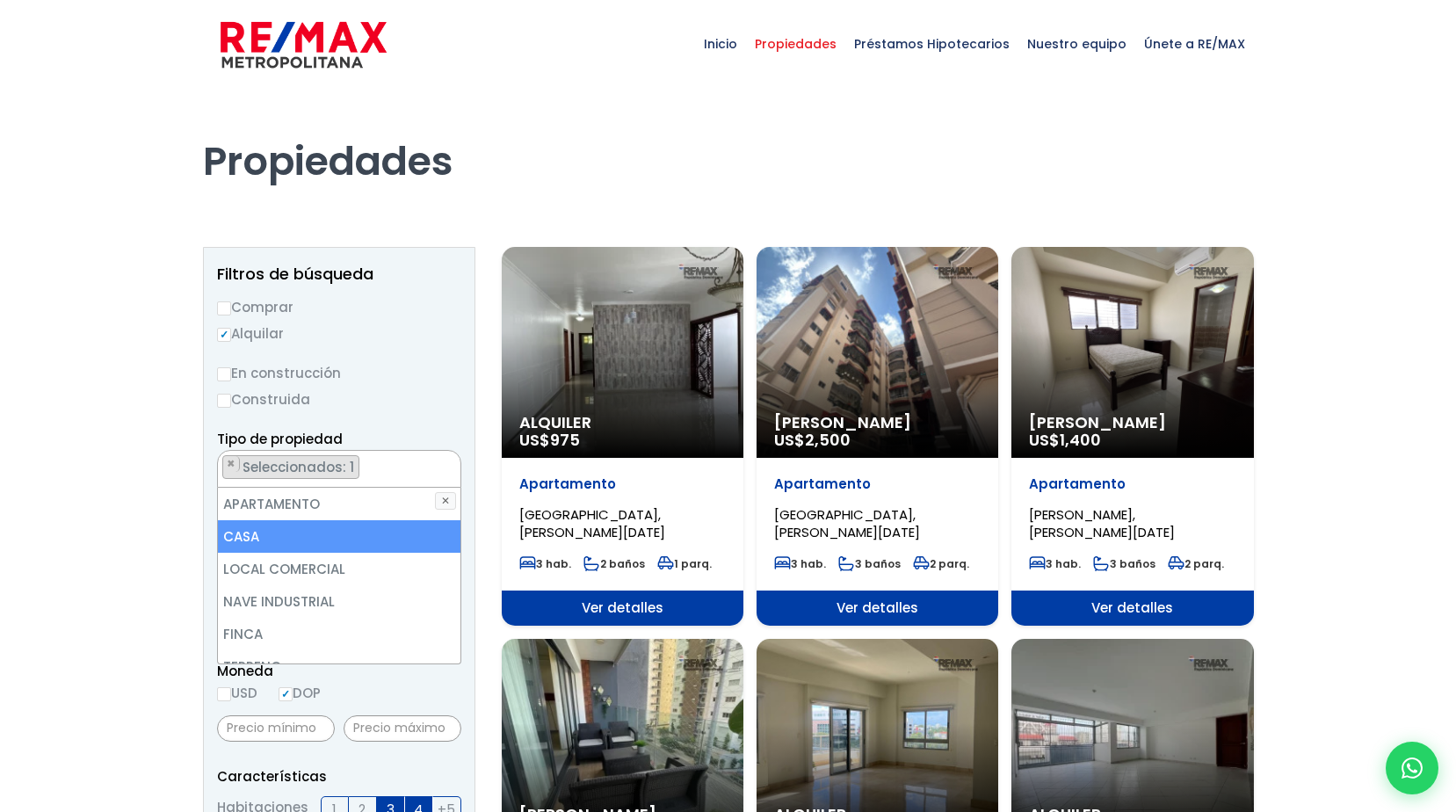
click at [324, 536] on li "CASA" at bounding box center [338, 536] width 243 height 32
click at [328, 535] on li "CASA" at bounding box center [338, 536] width 243 height 32
select select "house"
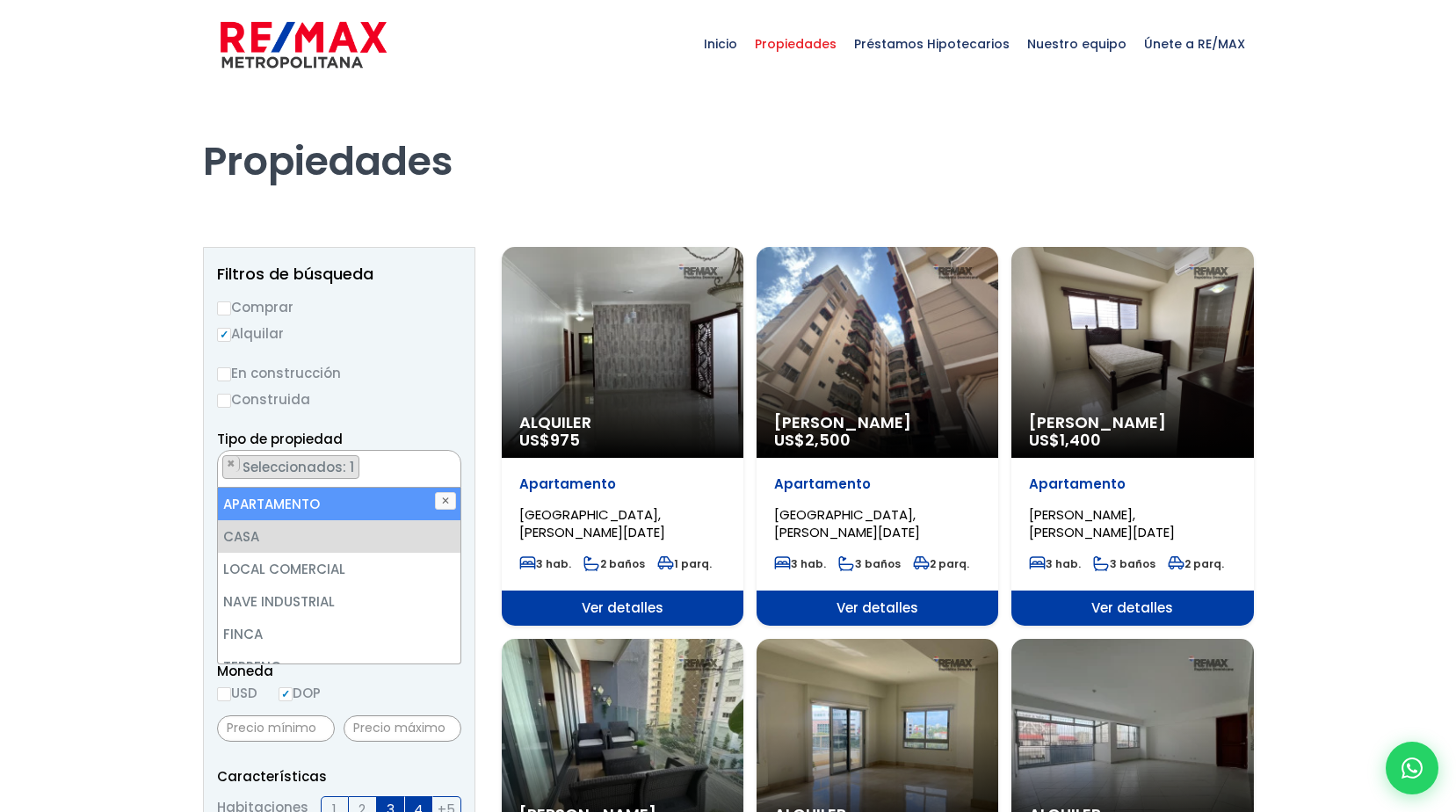
click at [415, 391] on label "Construida" at bounding box center [338, 399] width 244 height 22
click at [0, 0] on input "Construida" at bounding box center [0, 0] width 0 height 0
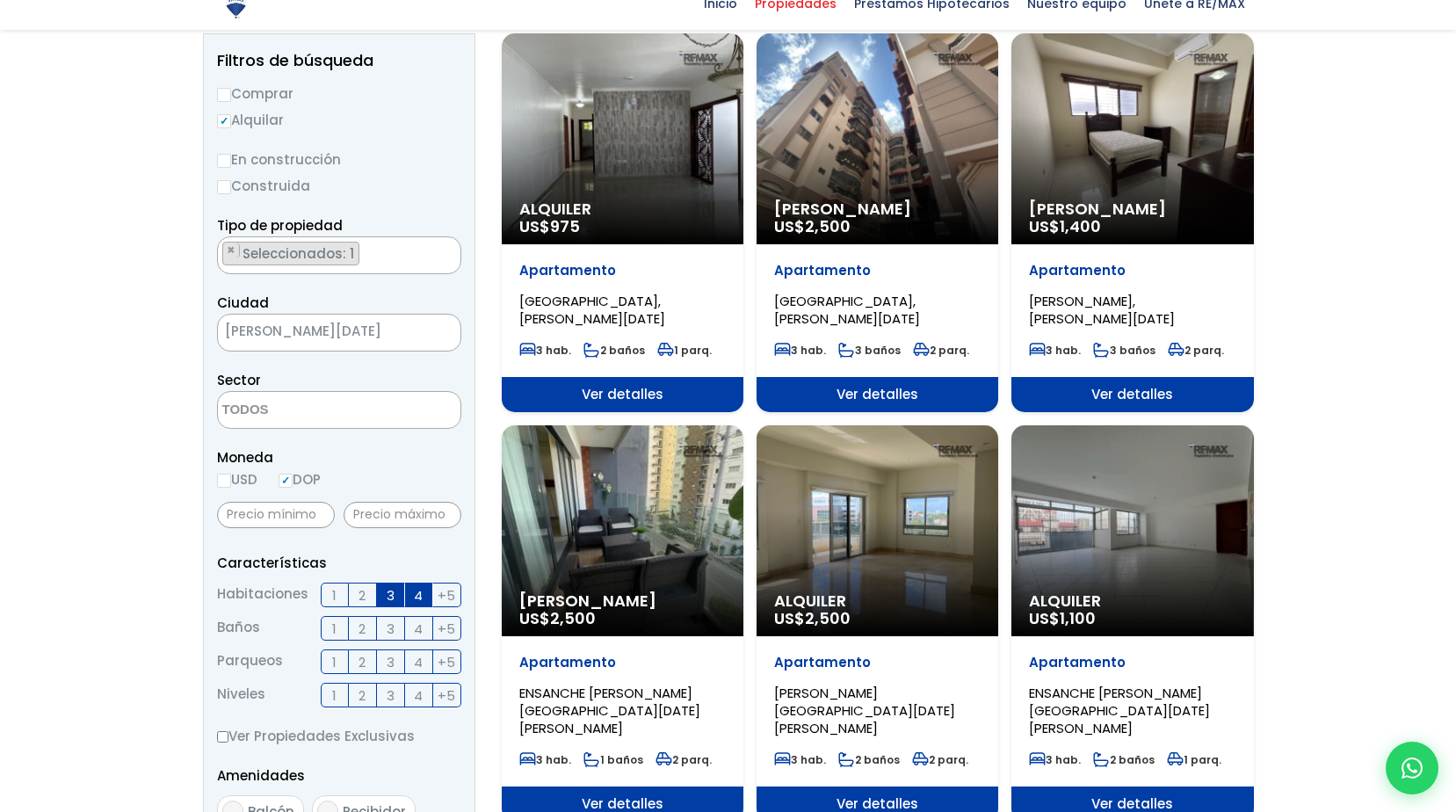
scroll to position [263, 0]
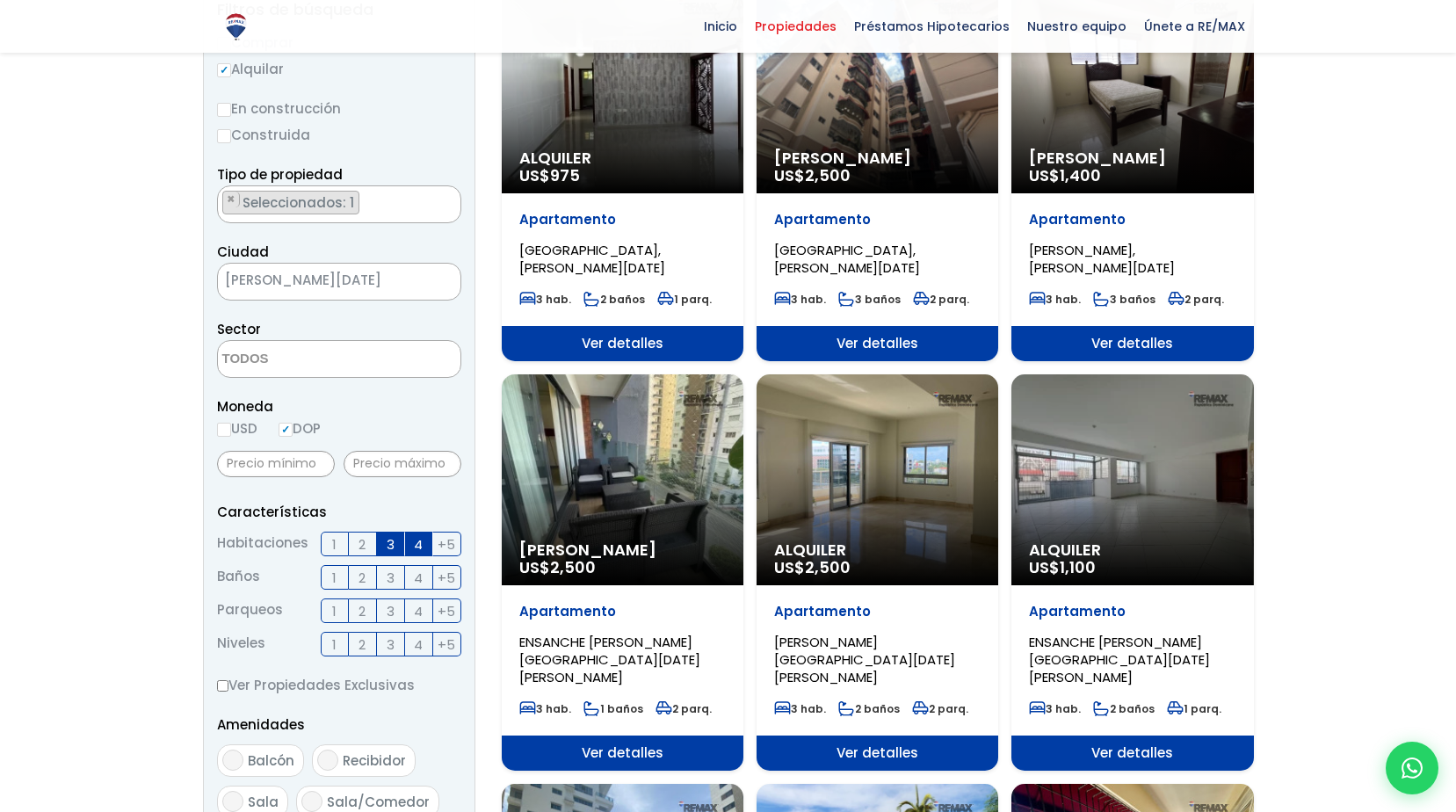
click at [319, 350] on textarea "Search" at bounding box center [303, 360] width 170 height 38
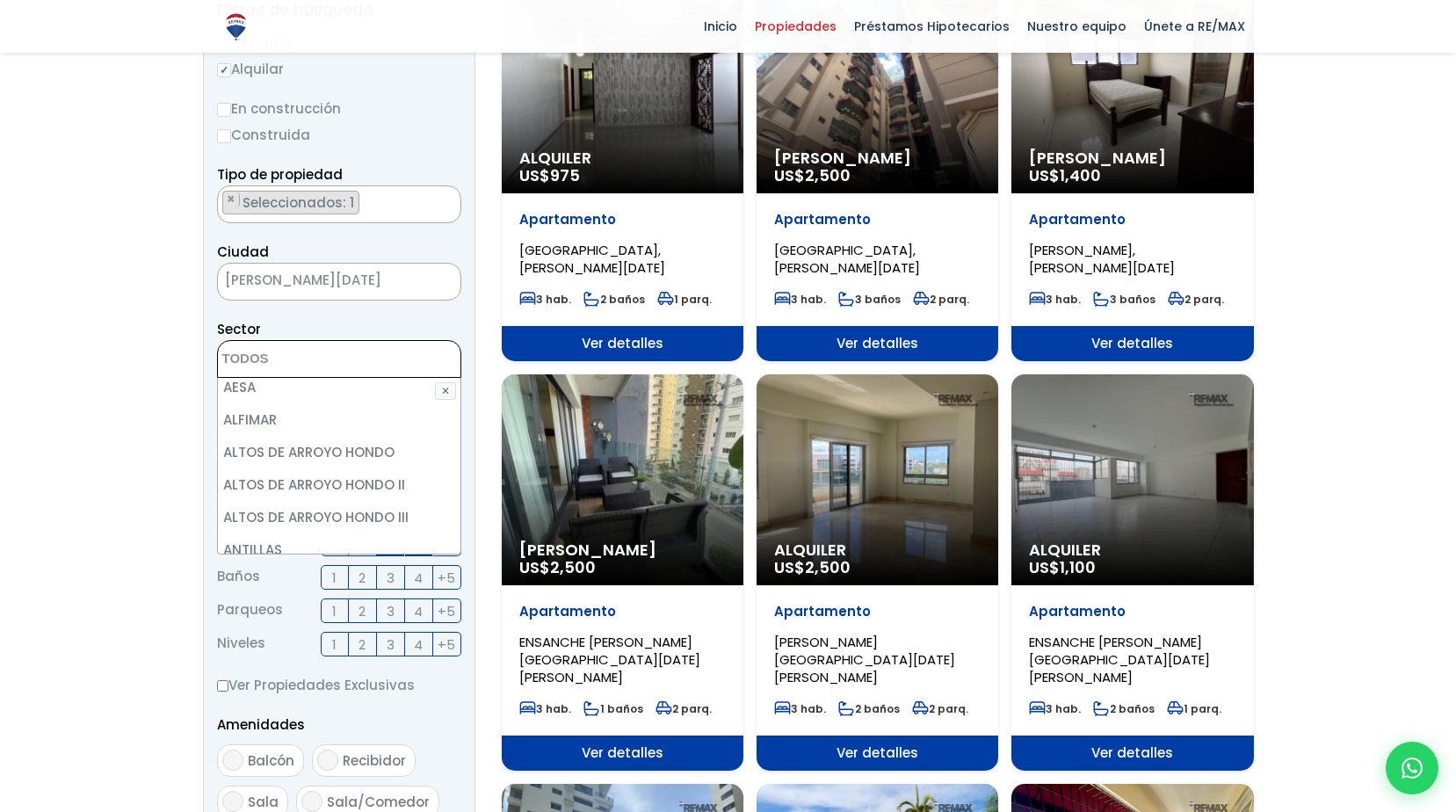
scroll to position [175, 0]
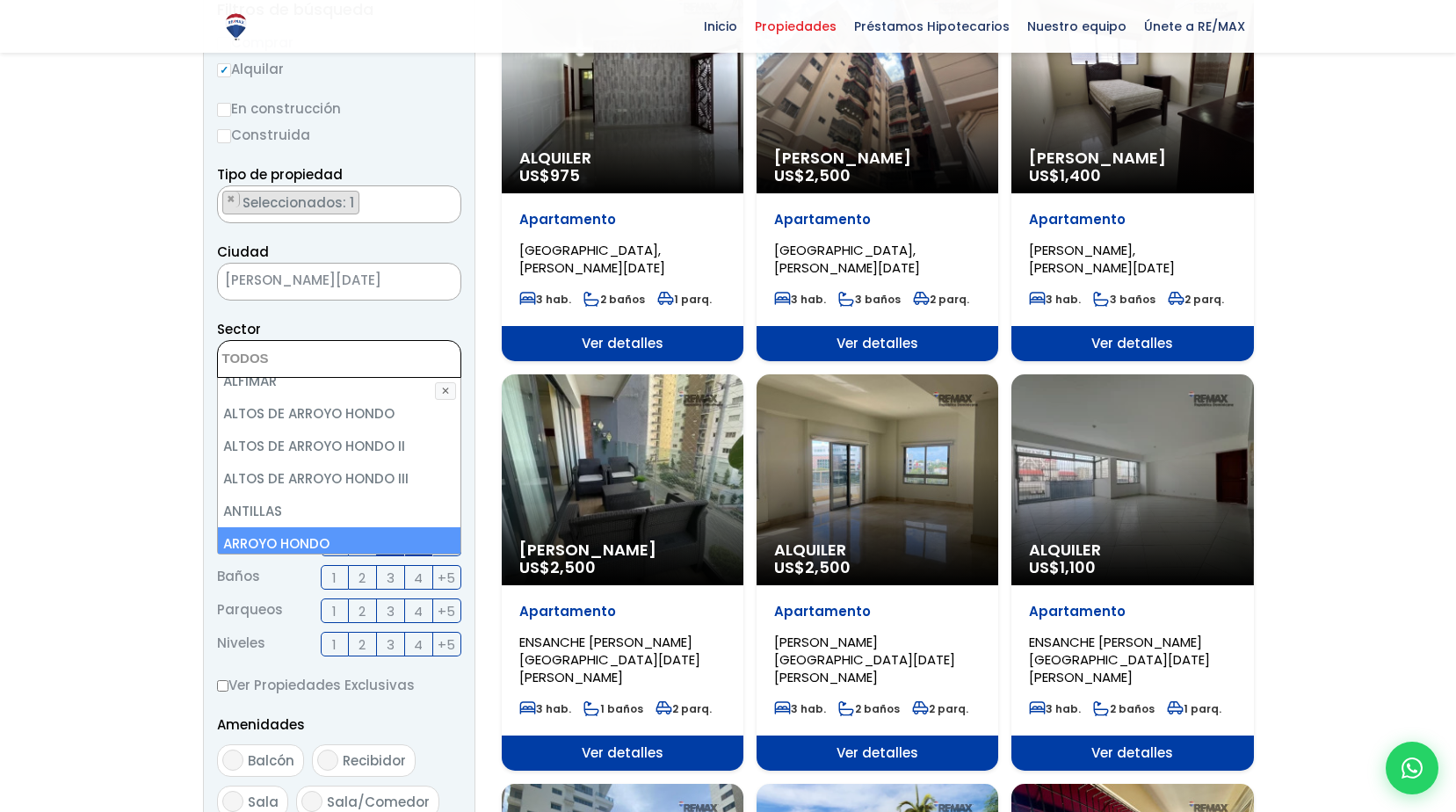
click at [376, 531] on li "ARROYO HONDO" at bounding box center [338, 543] width 243 height 32
select select "98"
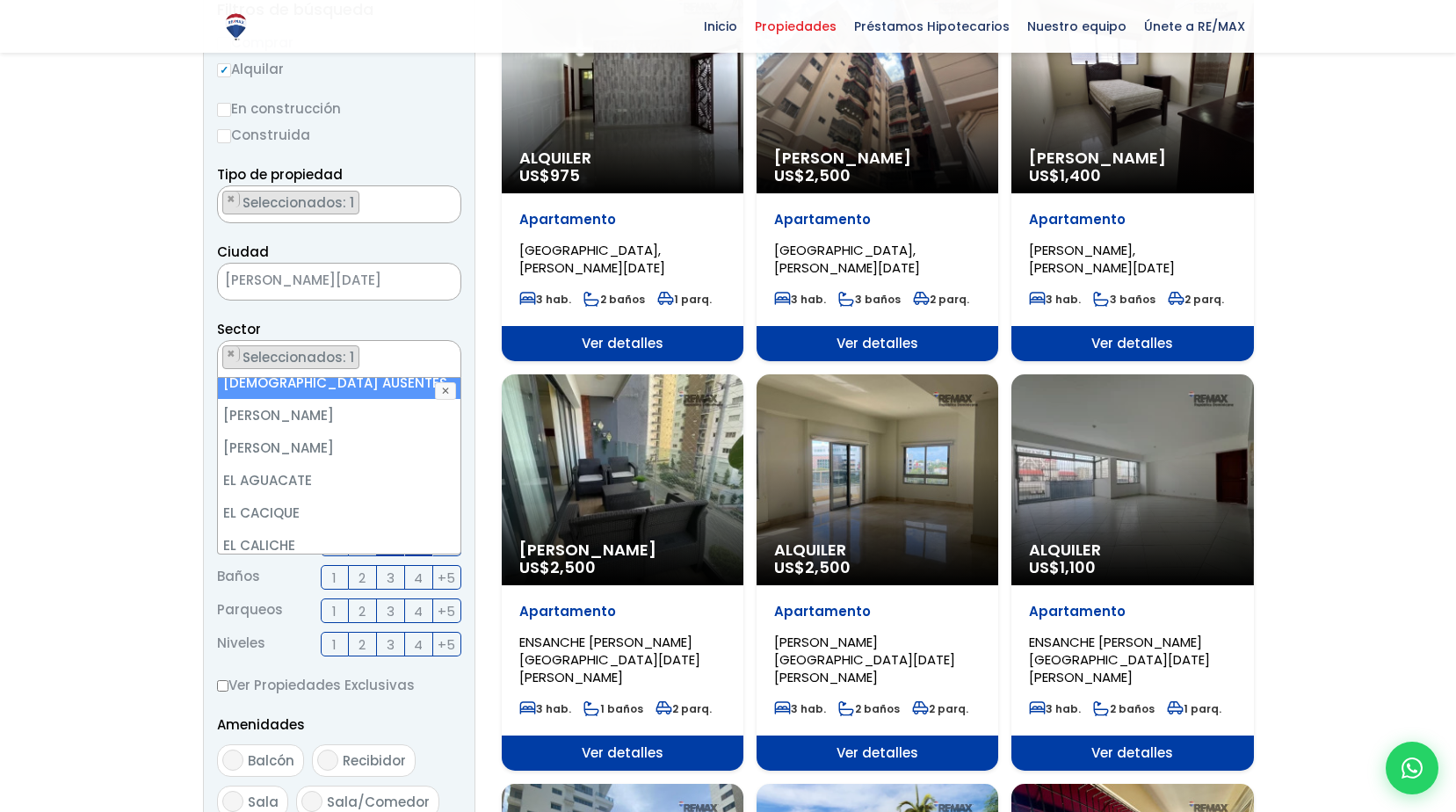
scroll to position [1757, 0]
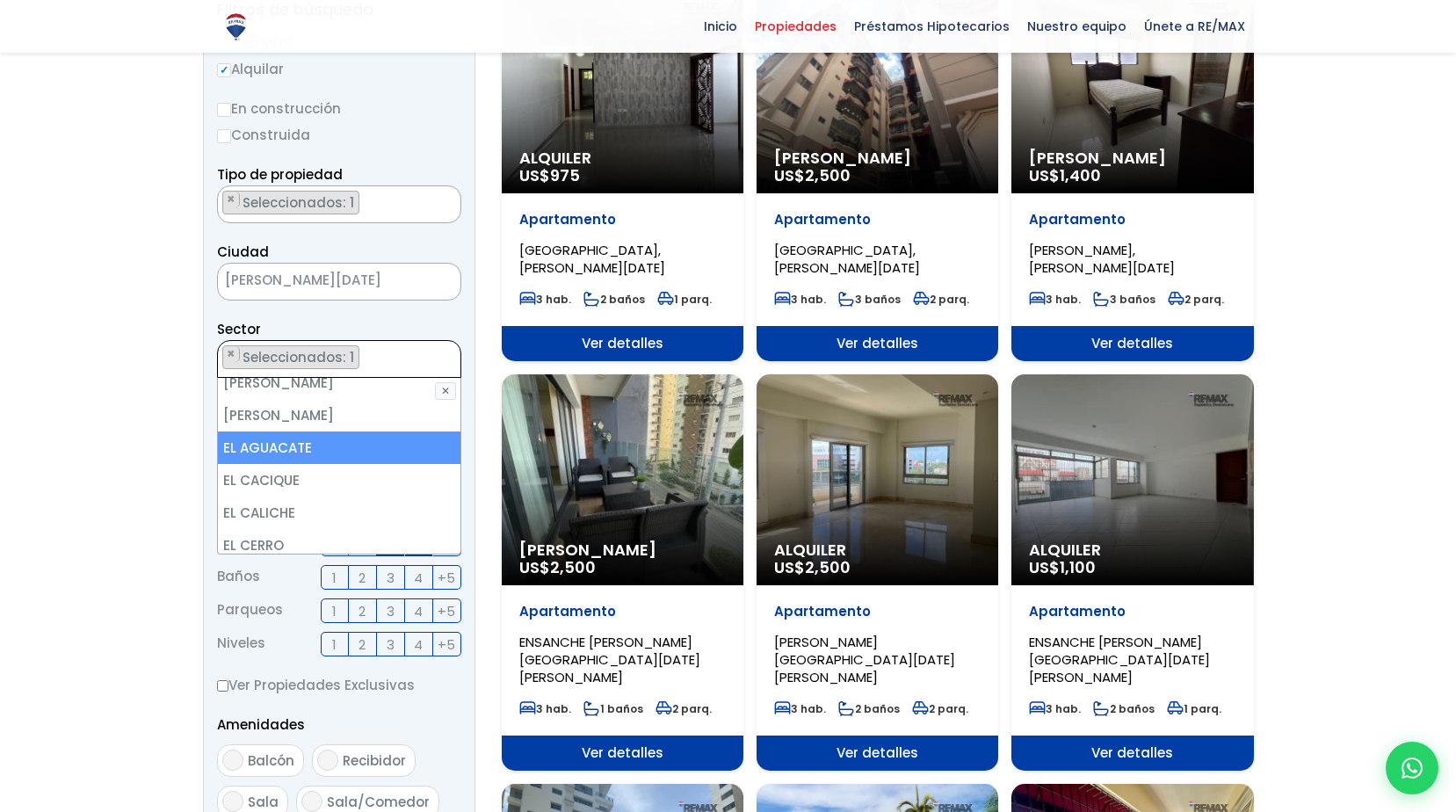
click at [227, 356] on textarea "Search" at bounding box center [222, 360] width 10 height 38
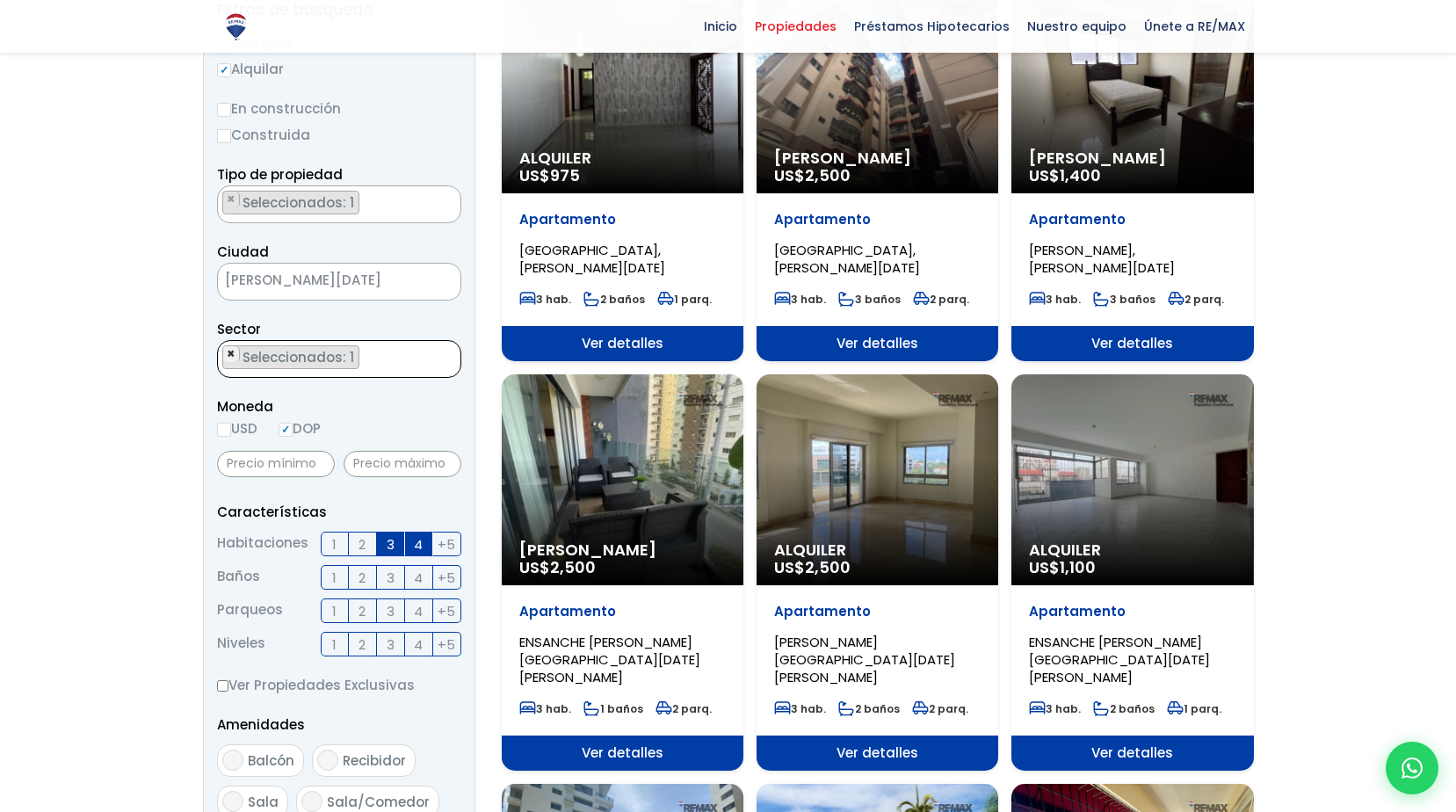
click at [229, 355] on span "×" at bounding box center [231, 355] width 9 height 16
select select
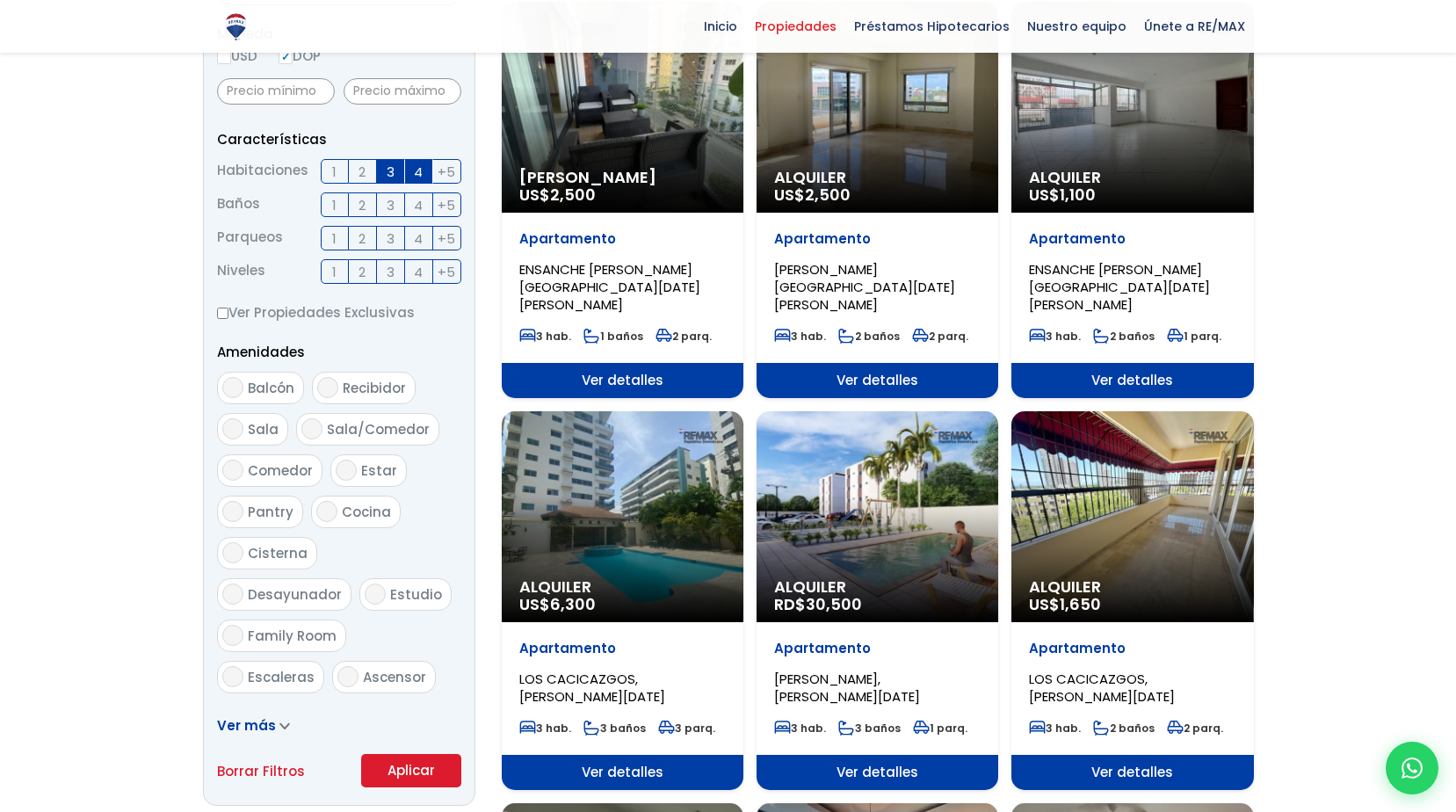
scroll to position [791, 0]
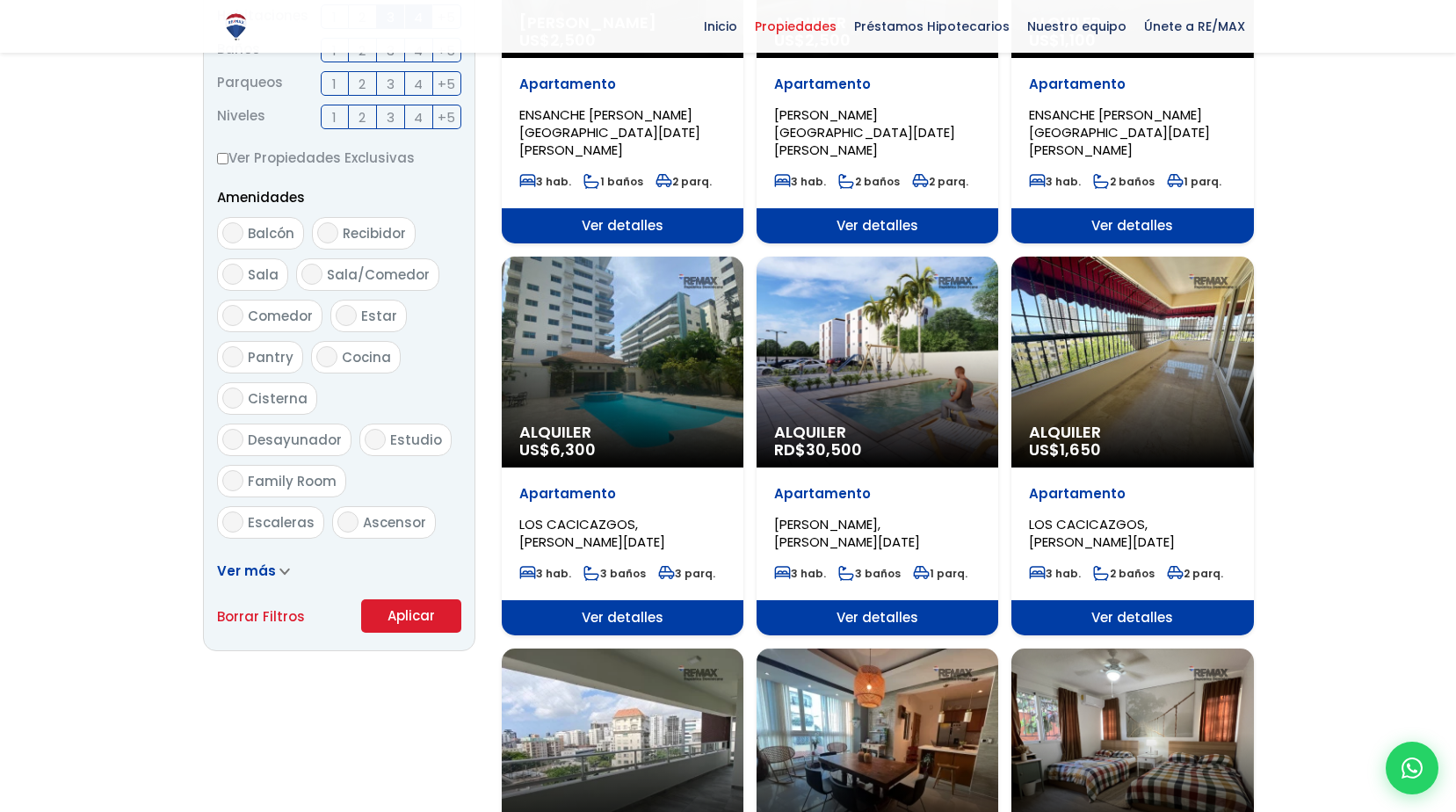
click at [429, 609] on button "Aplicar" at bounding box center [411, 615] width 100 height 33
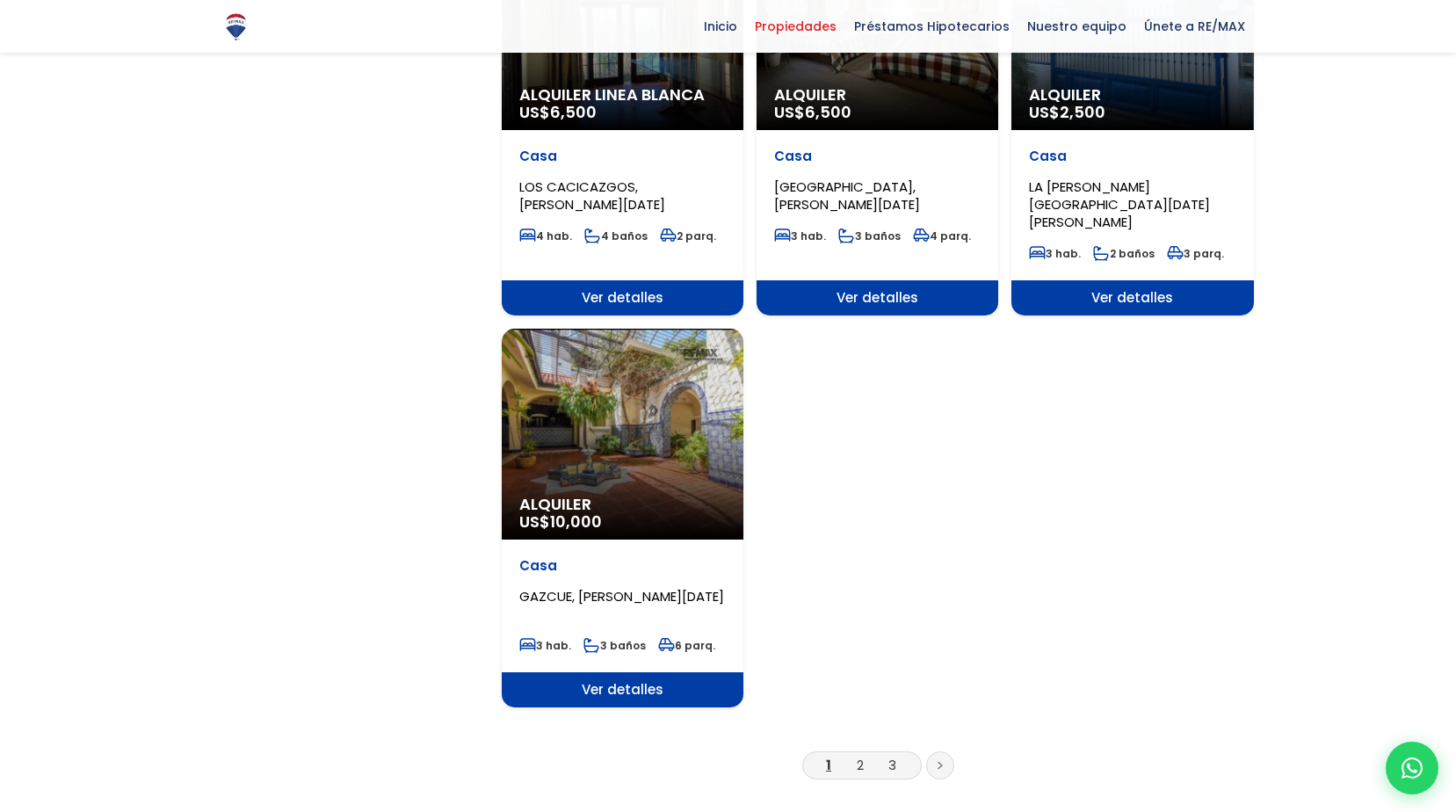
scroll to position [2021, 0]
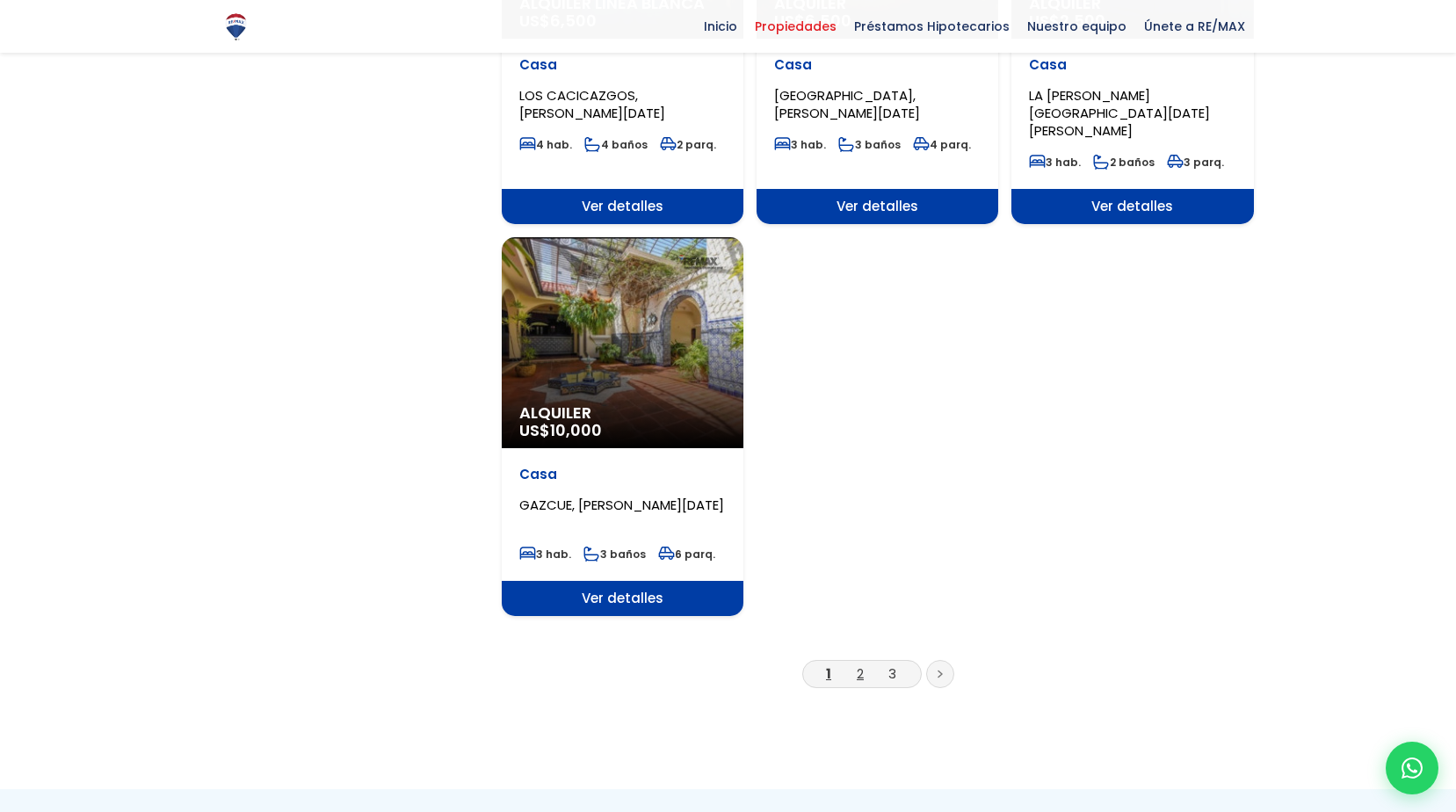
click at [863, 664] on link "2" at bounding box center [861, 673] width 7 height 19
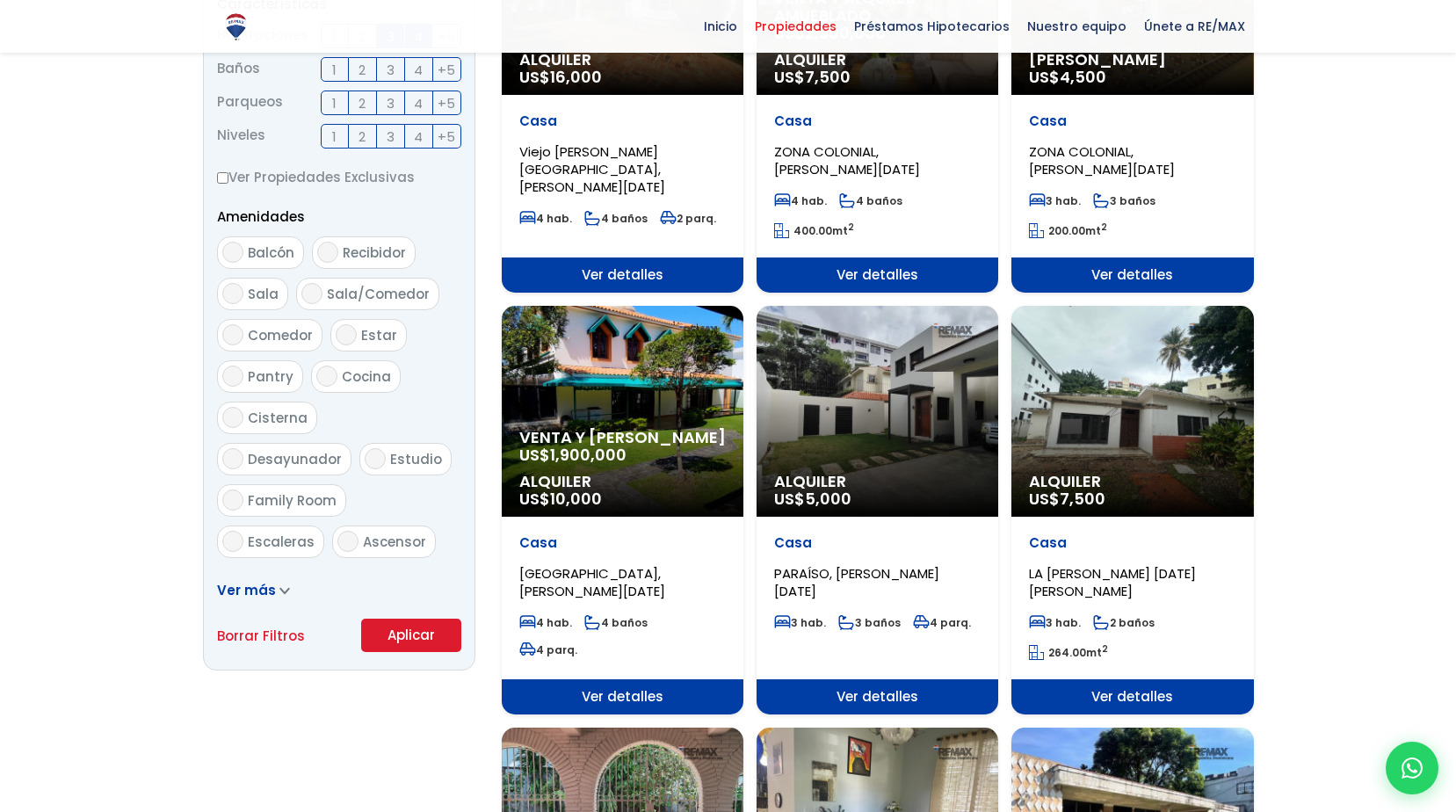
scroll to position [791, 0]
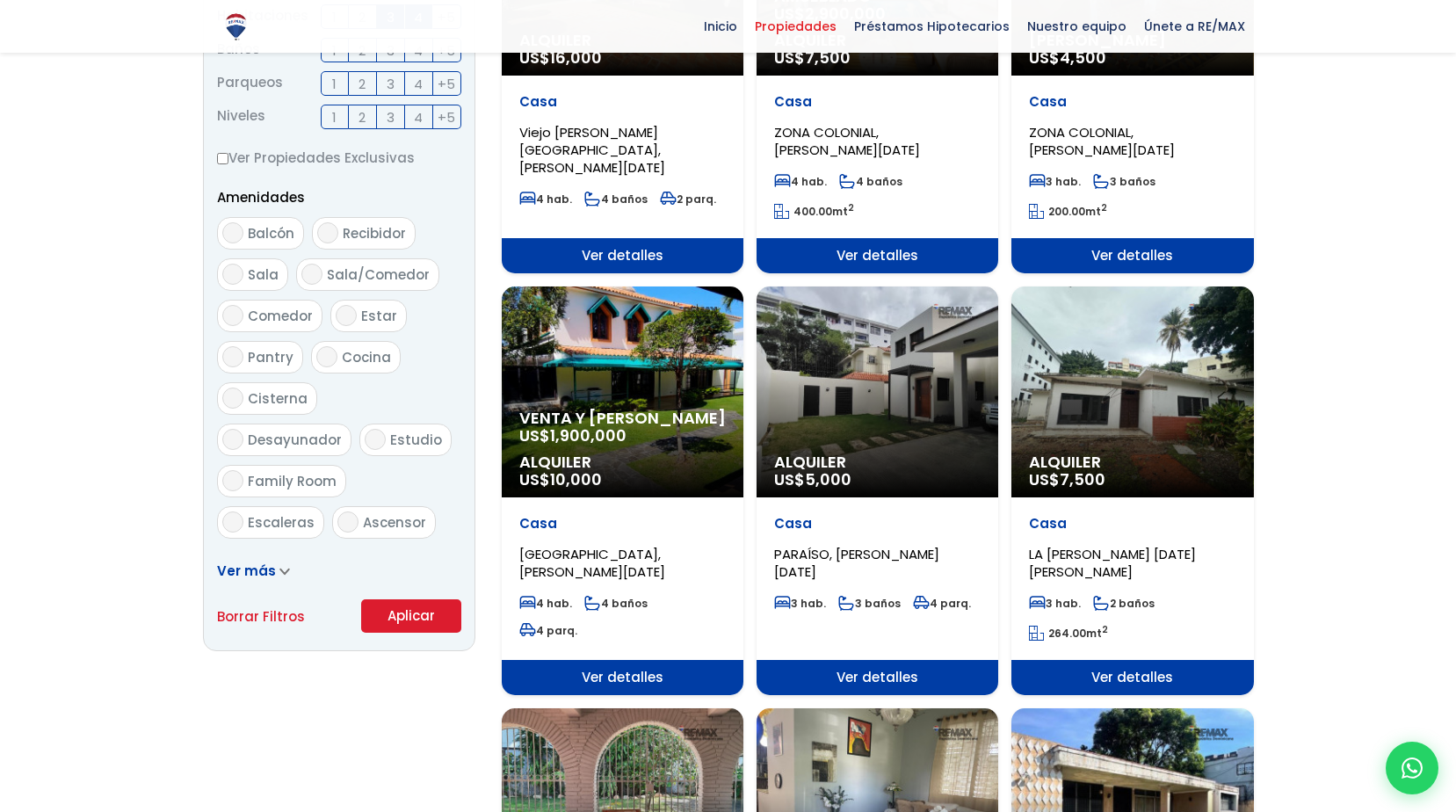
click at [983, 772] on div "Alquiler Amueblado US$ 950" at bounding box center [878, 814] width 242 height 211
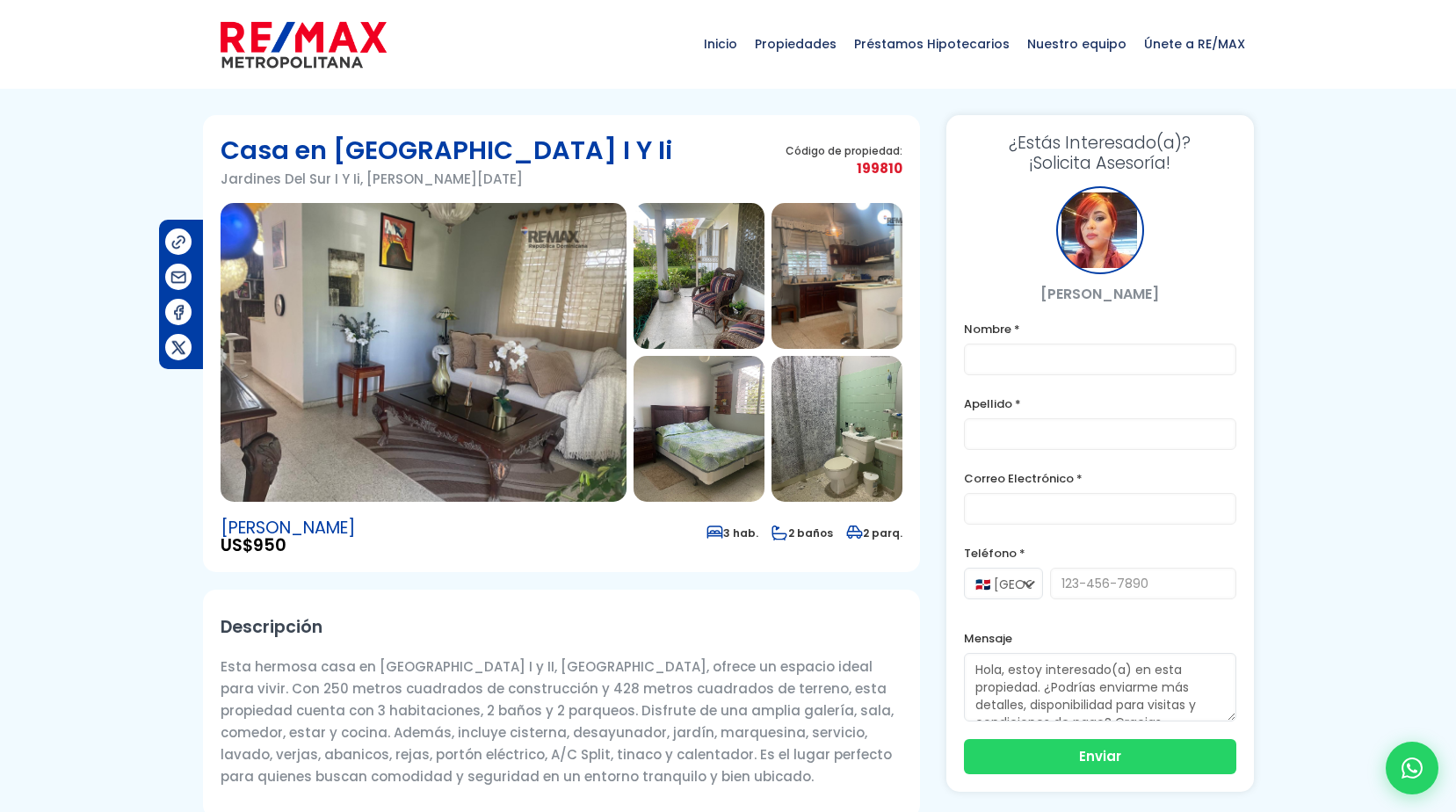
click at [1345, 456] on div at bounding box center [728, 693] width 1456 height 1156
drag, startPoint x: 911, startPoint y: 532, endPoint x: 700, endPoint y: 534, distance: 211.0
click at [700, 534] on section "Casa en Jardines Del Sur I Y Ii Jardines Del Sur I Y Ii, Santo Domingo De Guzmá…" at bounding box center [561, 344] width 717 height 457
drag, startPoint x: 700, startPoint y: 534, endPoint x: 819, endPoint y: 621, distance: 147.4
click at [819, 621] on h2 "Descripción" at bounding box center [561, 627] width 682 height 39
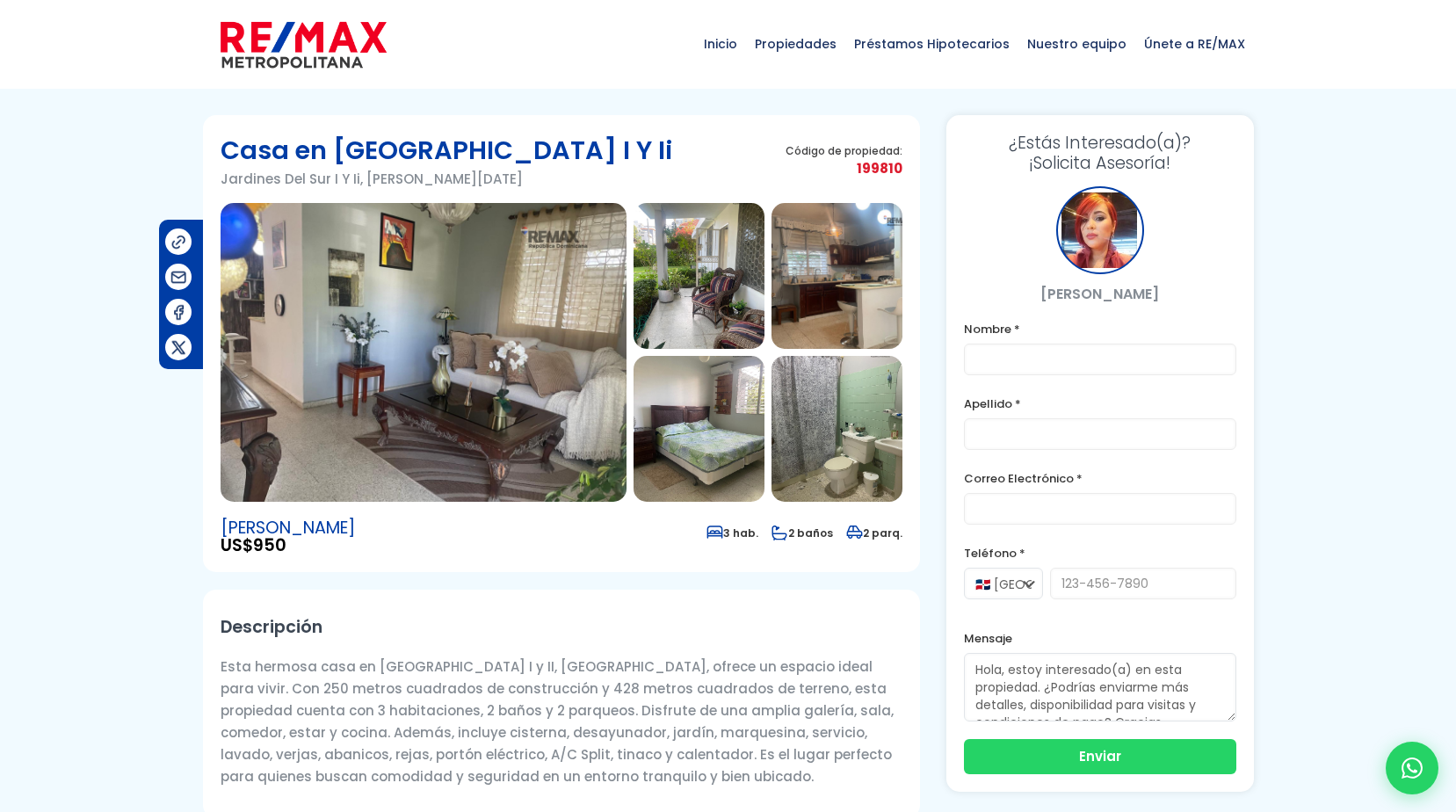
drag, startPoint x: 903, startPoint y: 537, endPoint x: 652, endPoint y: 540, distance: 251.0
click at [652, 540] on section "Casa en Jardines Del Sur I Y Ii Jardines Del Sur I Y Ii, Santo Domingo De Guzmá…" at bounding box center [561, 344] width 717 height 457
drag, startPoint x: 652, startPoint y: 540, endPoint x: 812, endPoint y: 568, distance: 162.4
click at [812, 568] on section "Casa en Jardines Del Sur I Y Ii Jardines Del Sur I Y Ii, Santo Domingo De Guzmá…" at bounding box center [561, 344] width 717 height 457
drag, startPoint x: 907, startPoint y: 535, endPoint x: 694, endPoint y: 537, distance: 213.0
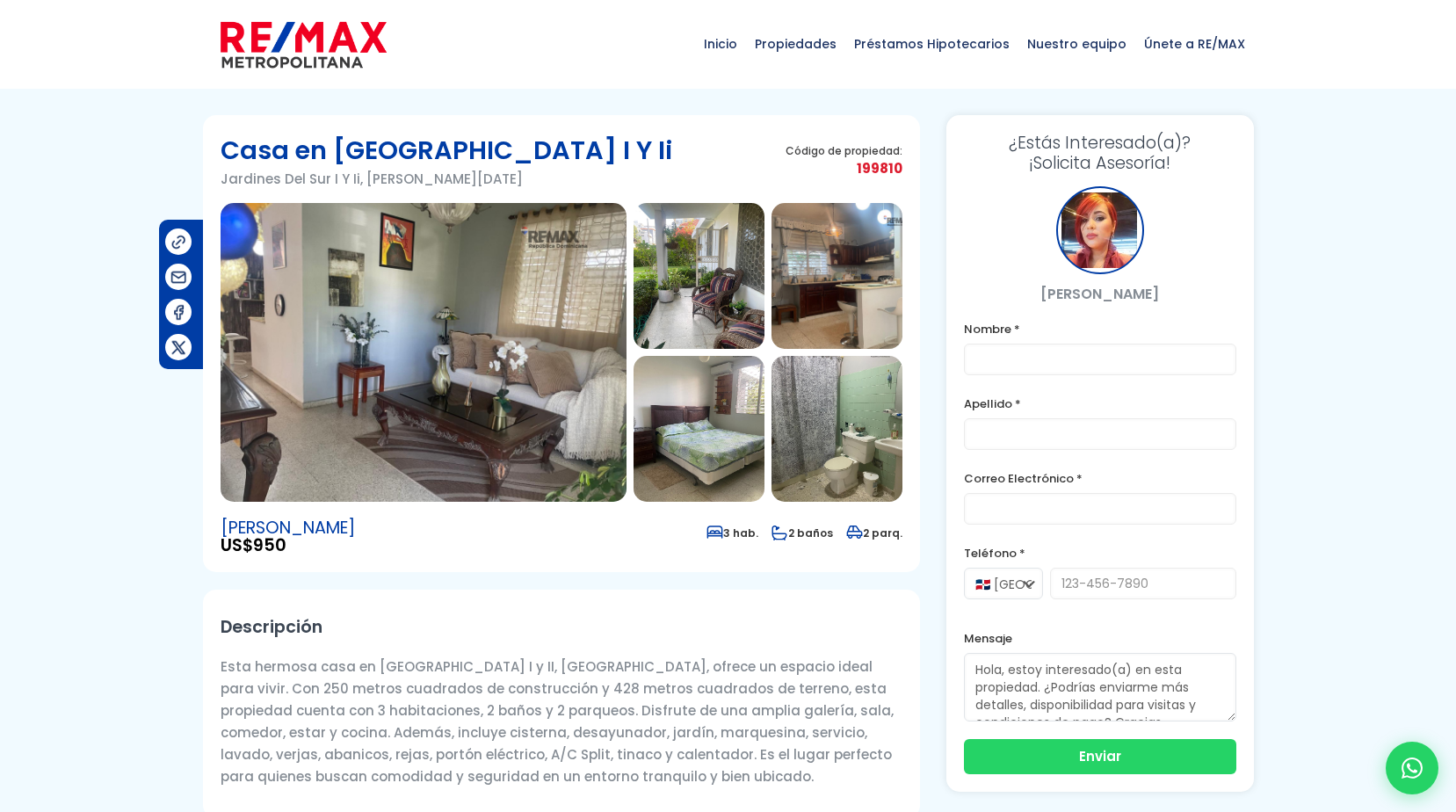
click at [694, 537] on section "Casa en Jardines Del Sur I Y Ii Jardines Del Sur I Y Ii, Santo Domingo De Guzmá…" at bounding box center [561, 344] width 717 height 457
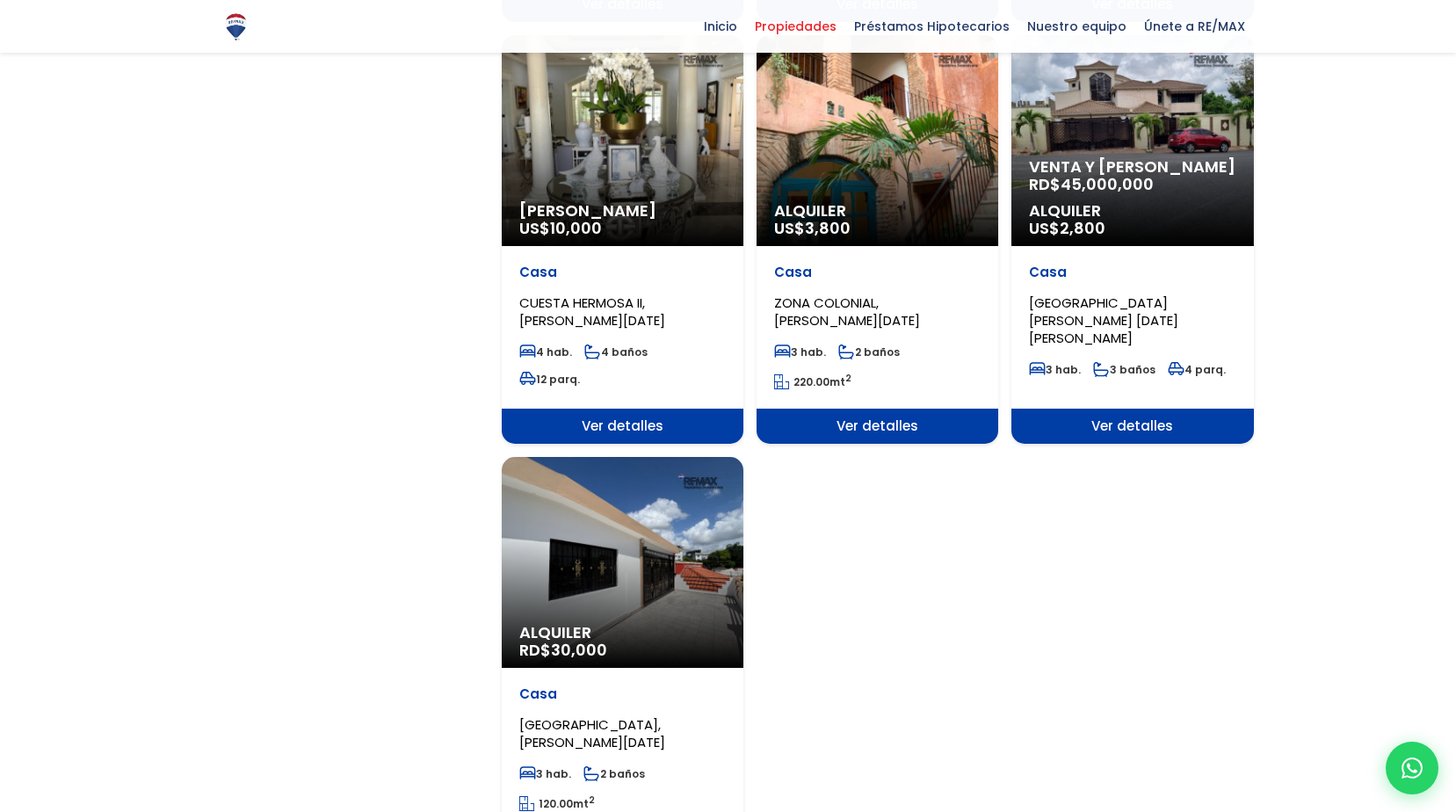
scroll to position [2108, 0]
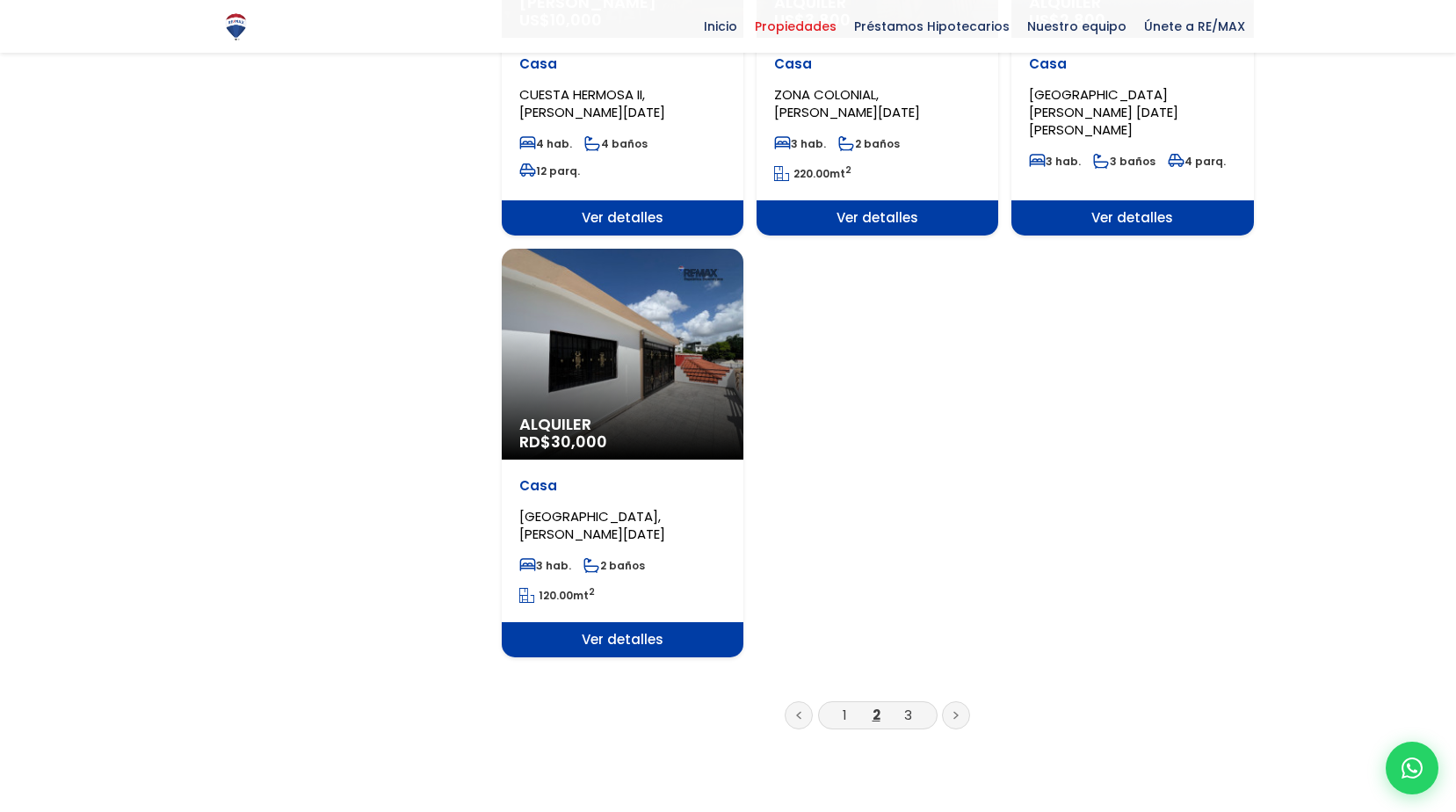
click at [903, 704] on li "3" at bounding box center [907, 714] width 28 height 22
click at [910, 705] on link "3" at bounding box center [908, 714] width 8 height 19
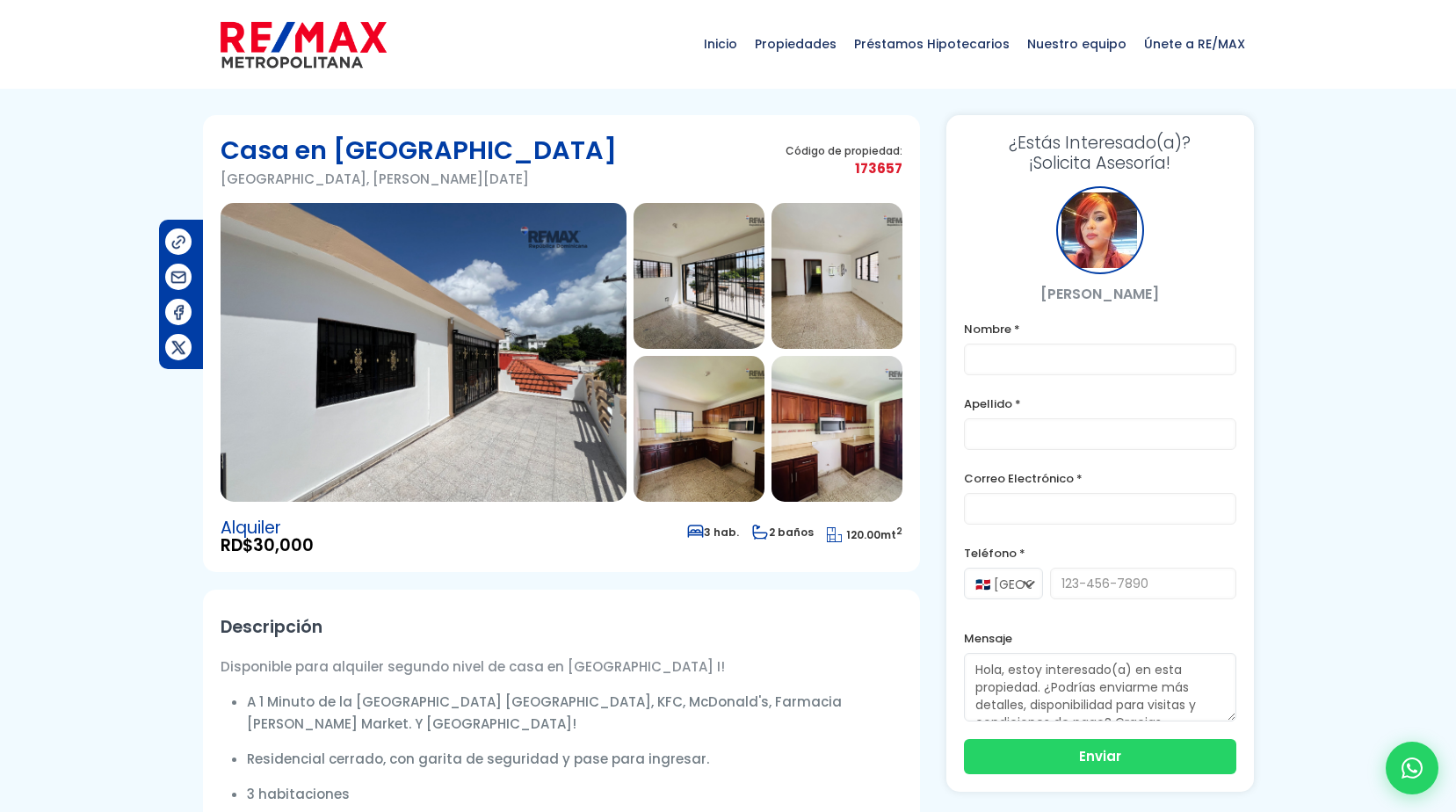
click at [495, 315] on img at bounding box center [423, 353] width 406 height 299
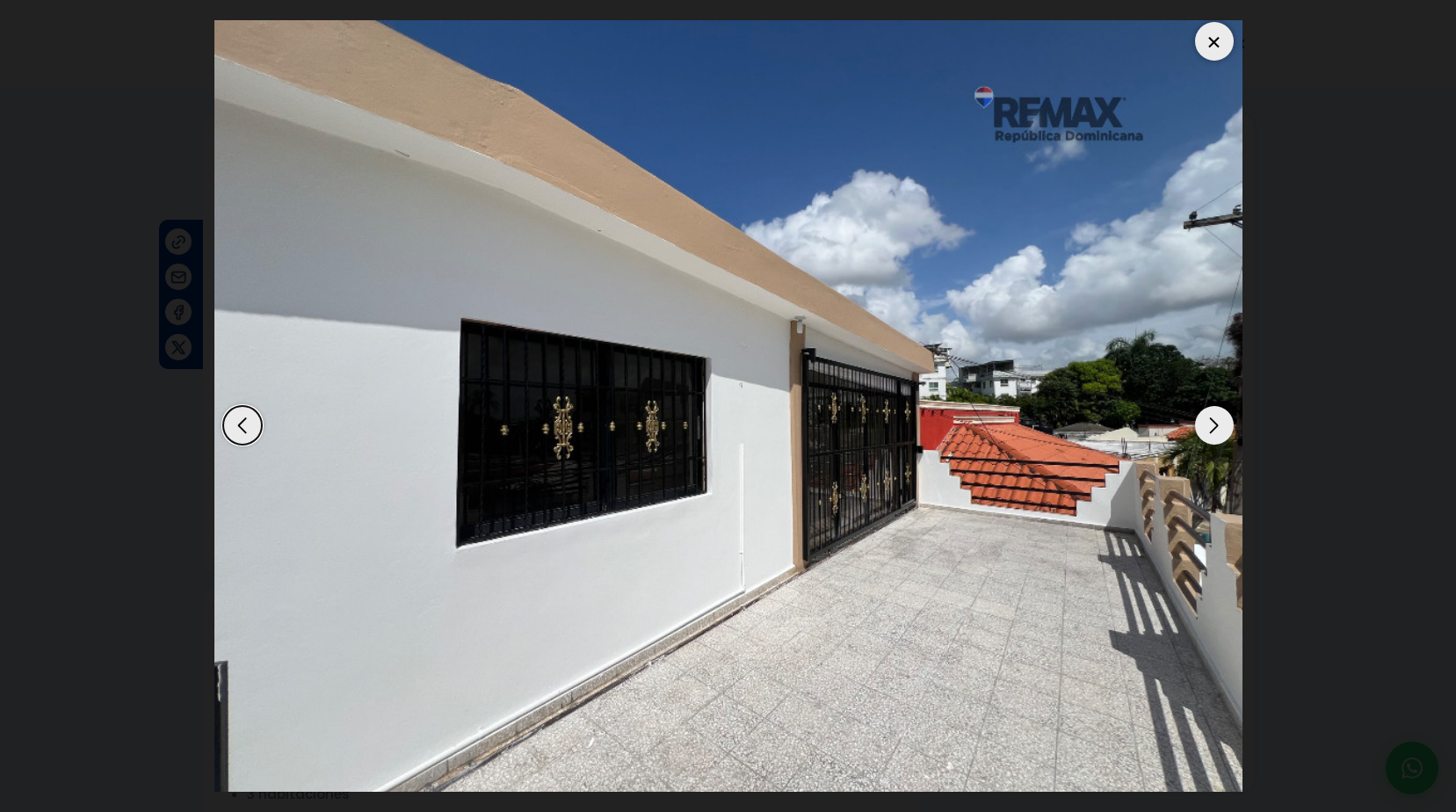
click at [1209, 416] on div "Next slide" at bounding box center [1214, 424] width 39 height 38
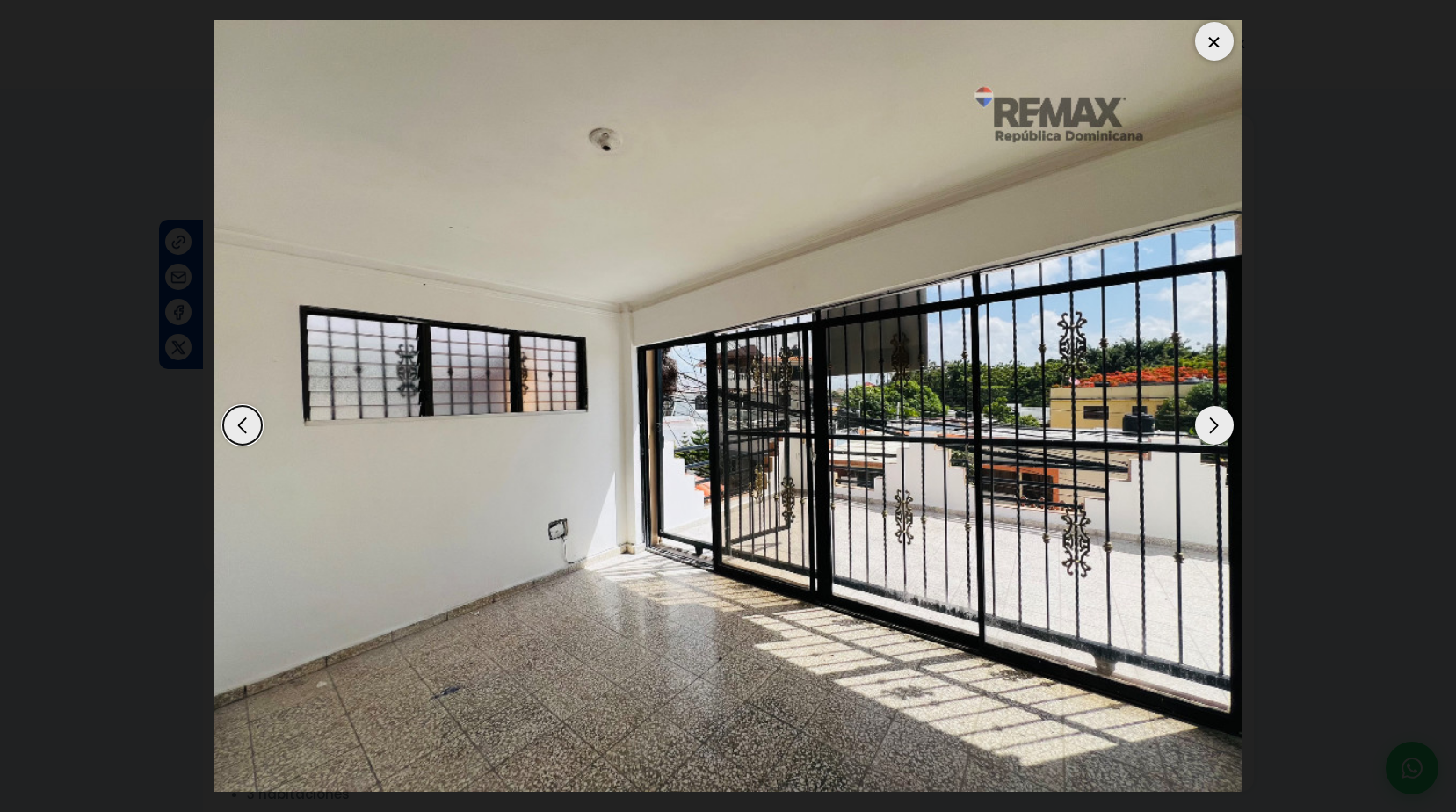
click at [1209, 416] on div "Next slide" at bounding box center [1214, 424] width 39 height 38
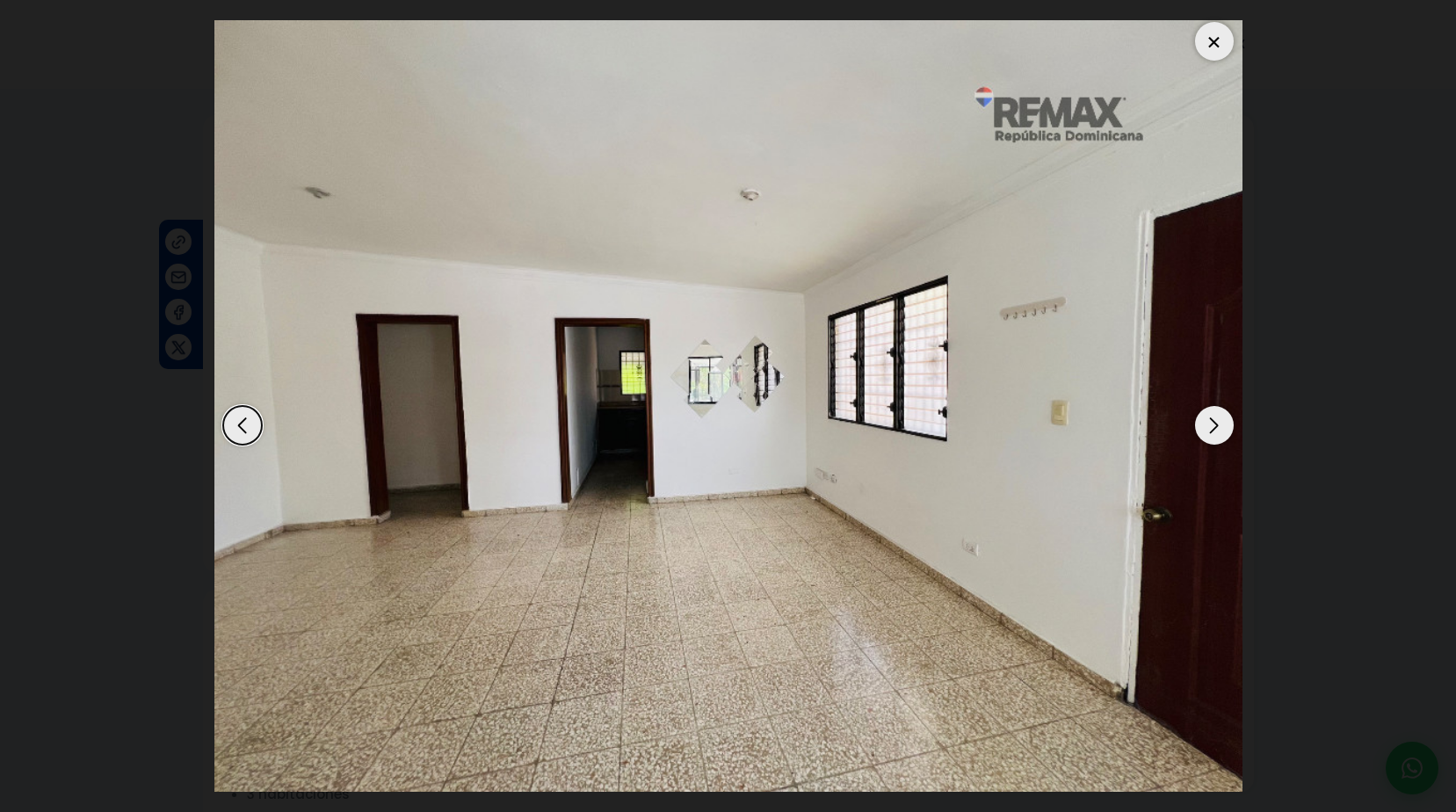
click at [1209, 416] on div "Next slide" at bounding box center [1214, 424] width 39 height 38
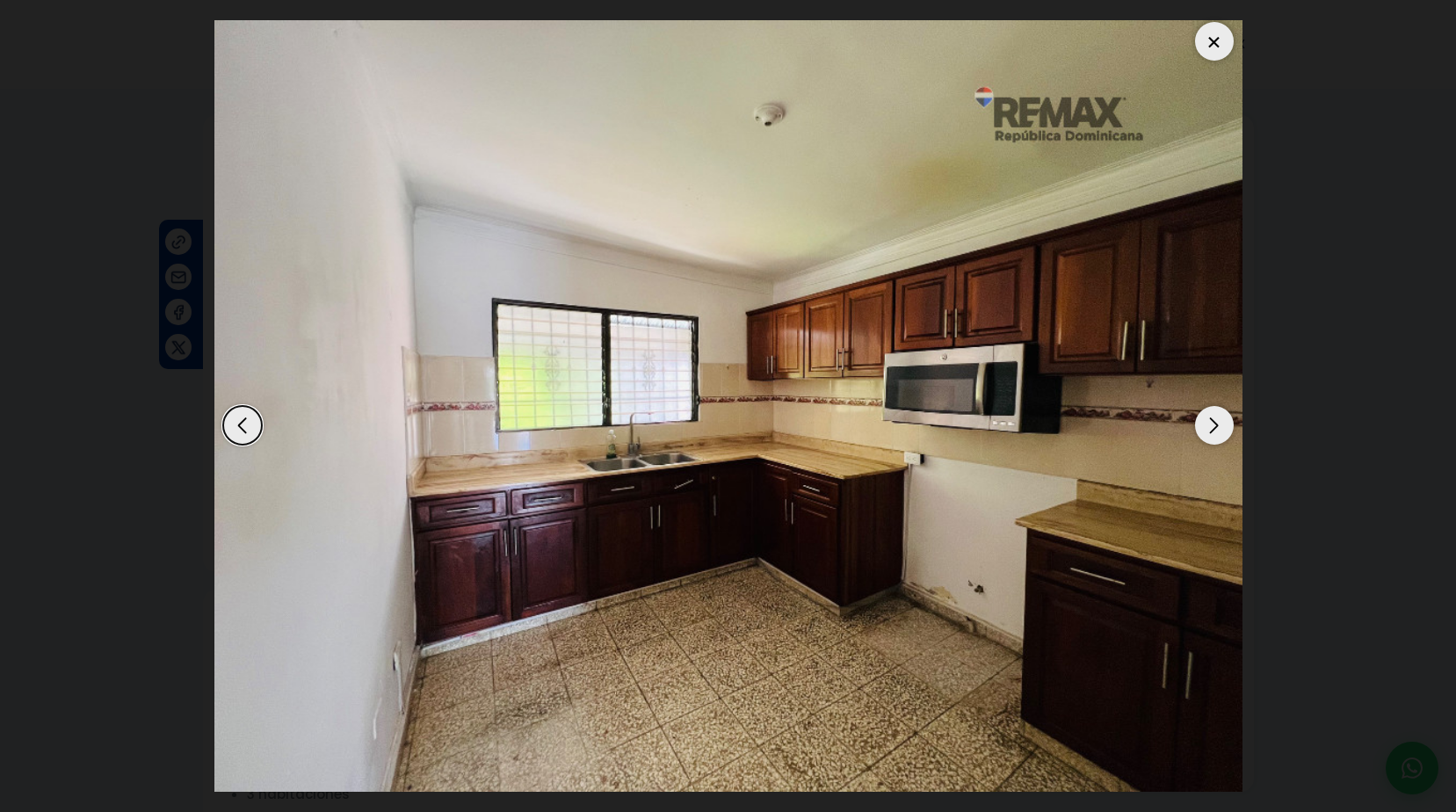
click at [1209, 416] on div "Next slide" at bounding box center [1214, 424] width 39 height 38
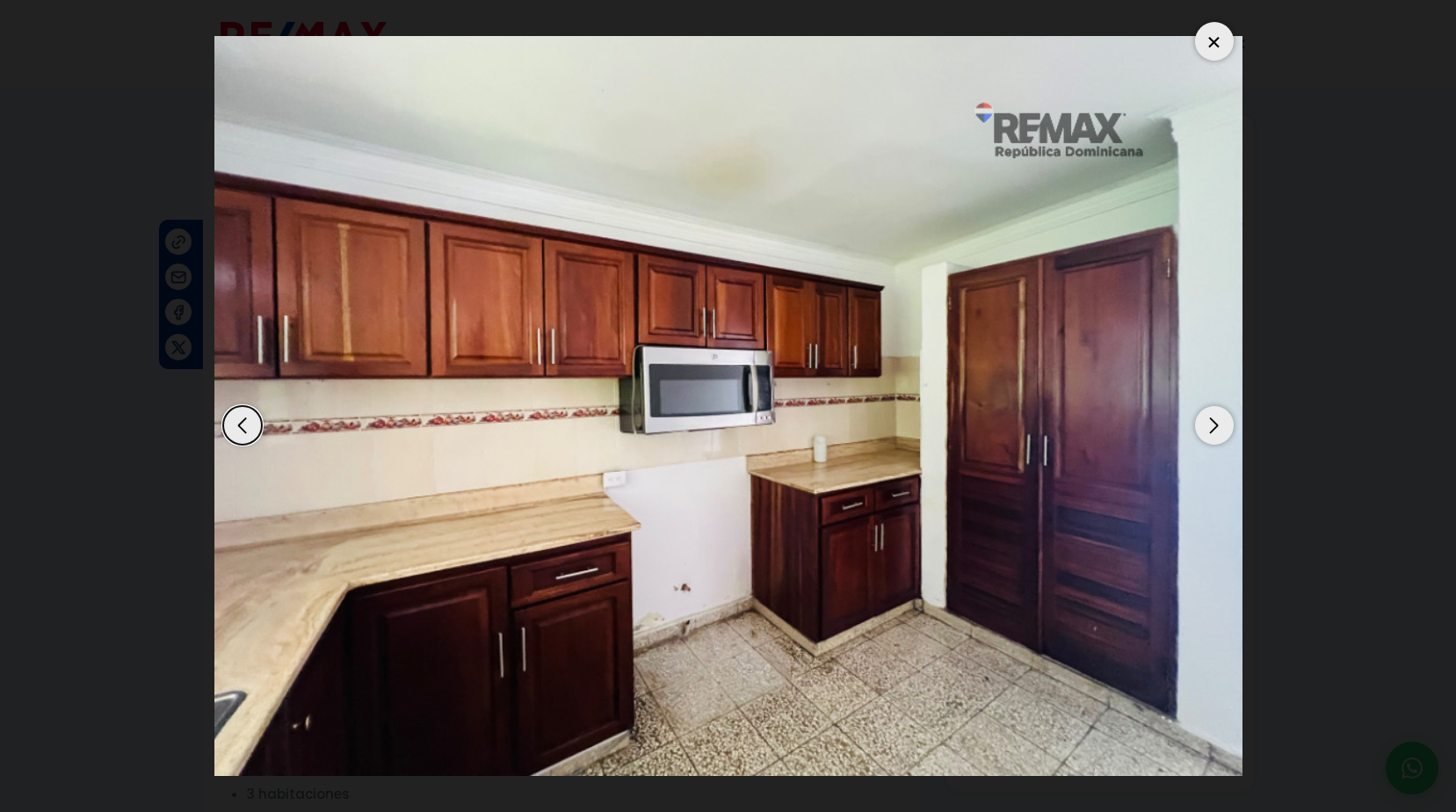
click at [1209, 416] on div "Next slide" at bounding box center [1214, 424] width 39 height 38
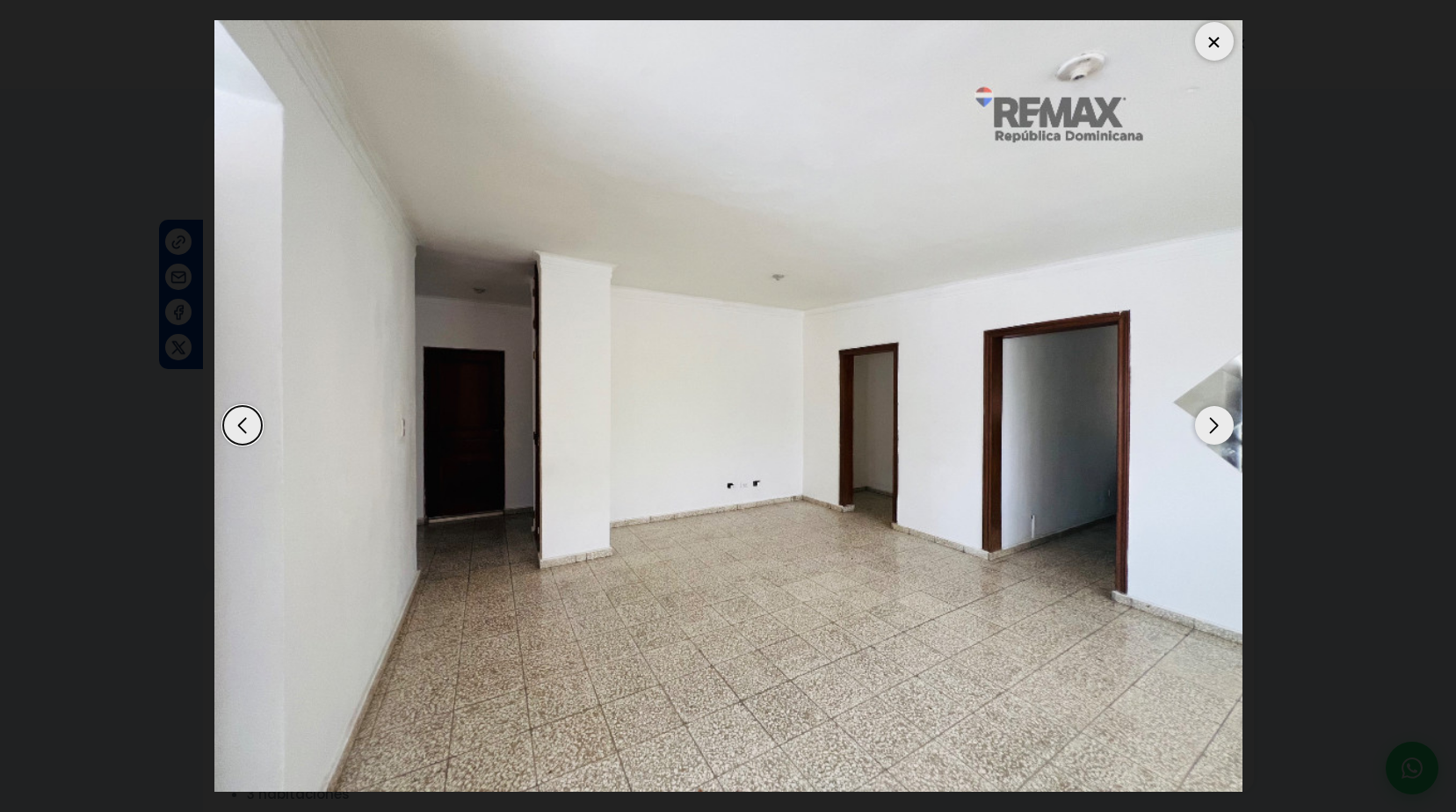
click at [1209, 416] on div "Next slide" at bounding box center [1214, 424] width 39 height 38
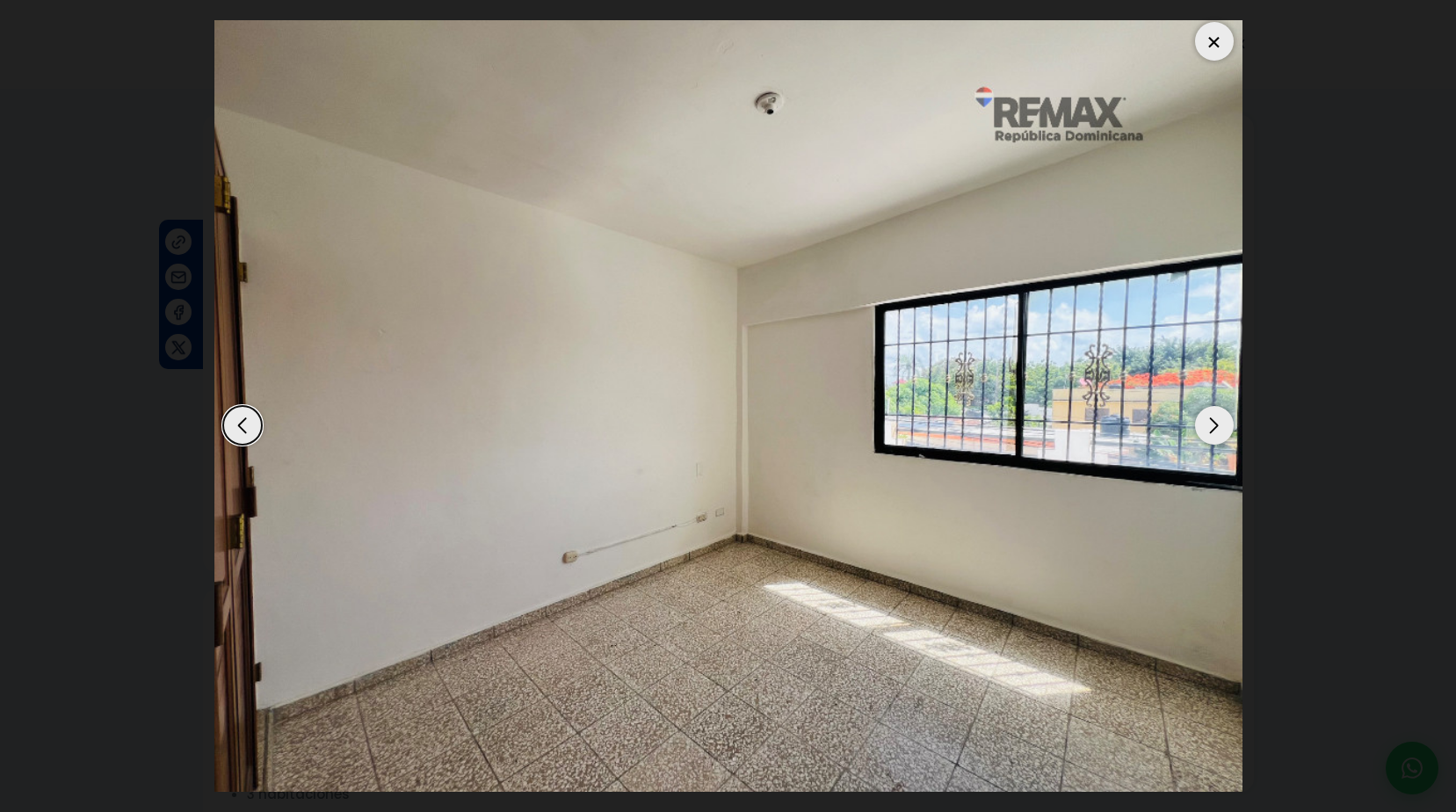
click at [1209, 416] on div "Next slide" at bounding box center [1214, 424] width 39 height 38
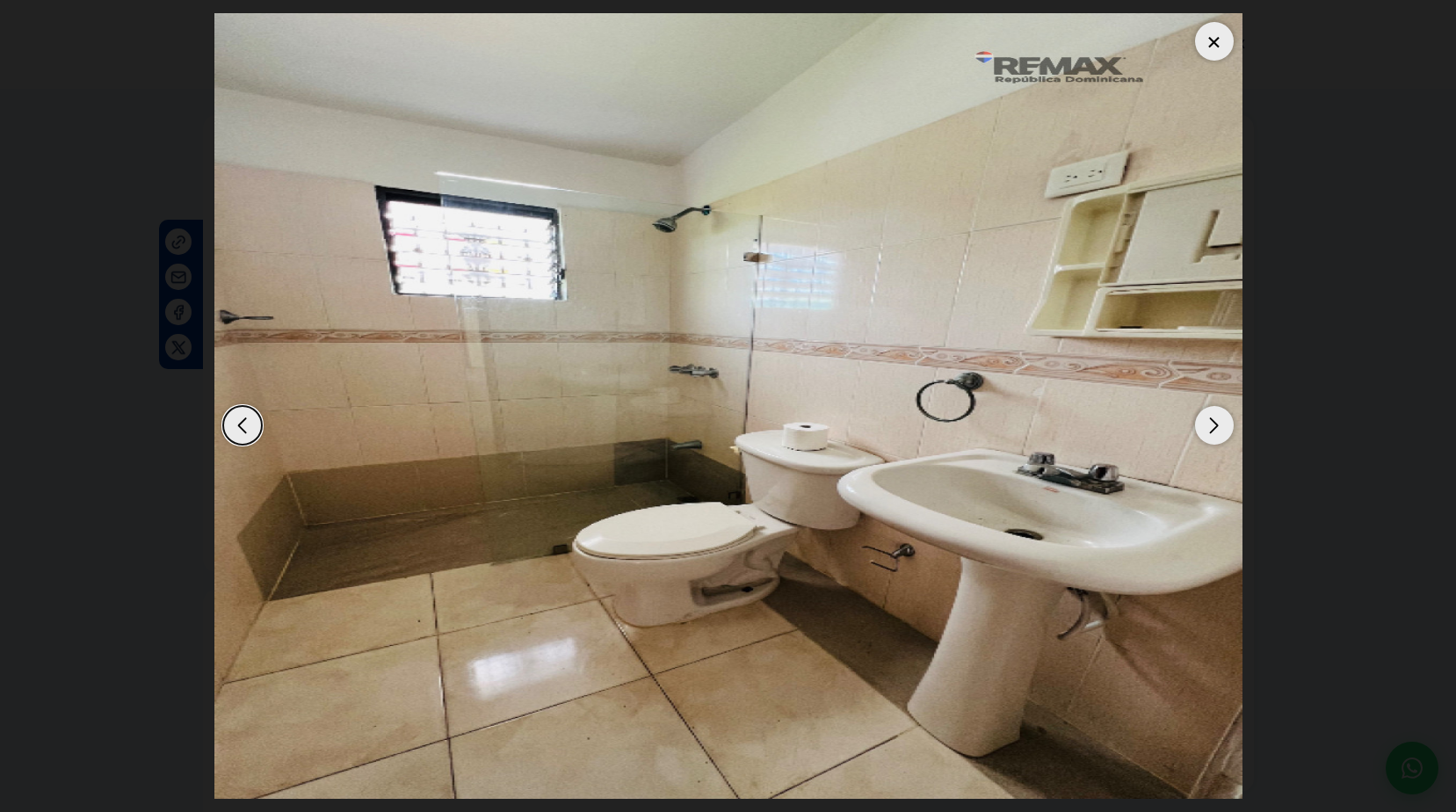
click at [1222, 47] on div at bounding box center [1214, 41] width 39 height 38
